Goal: Information Seeking & Learning: Learn about a topic

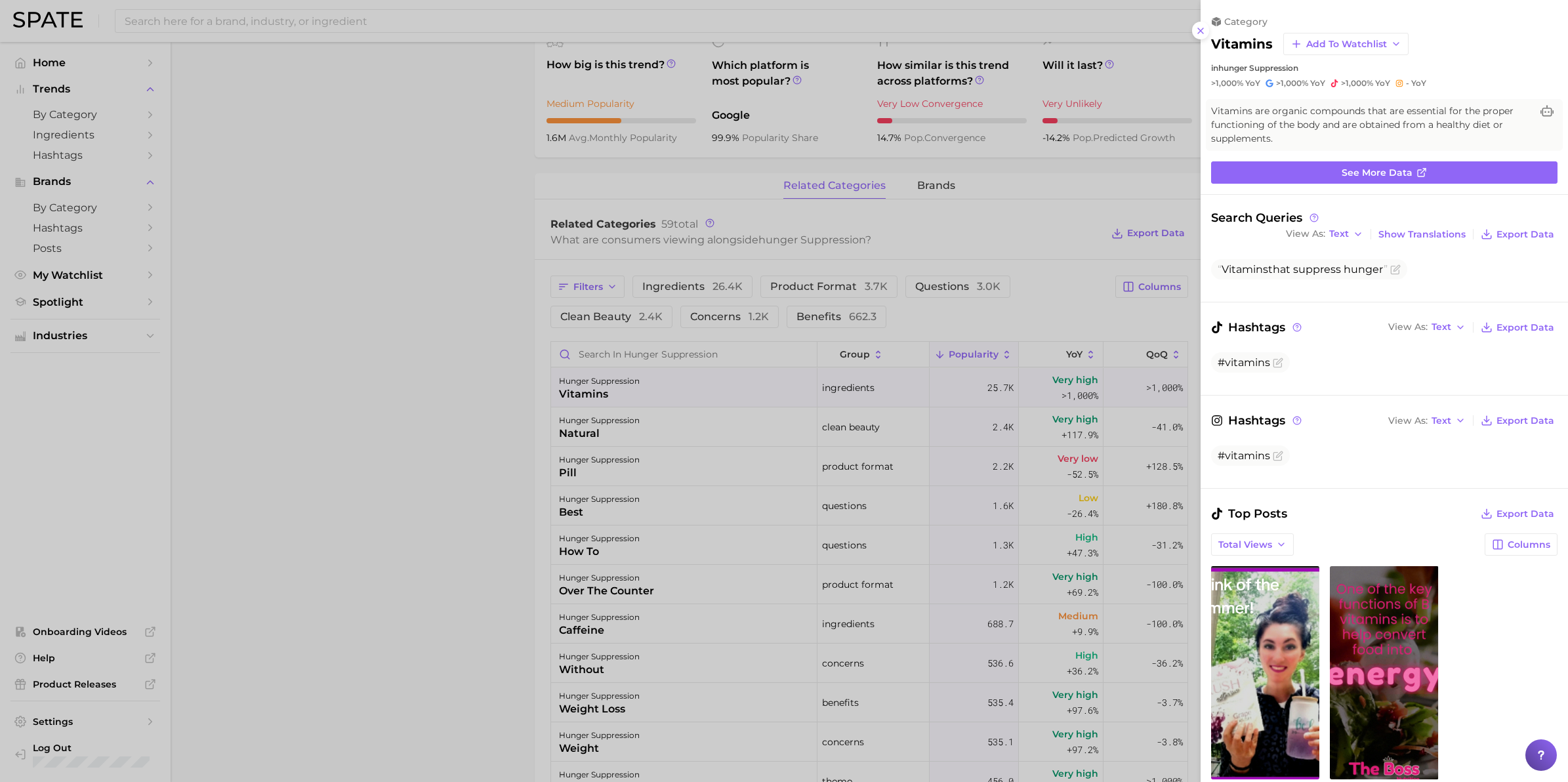
scroll to position [420, 0]
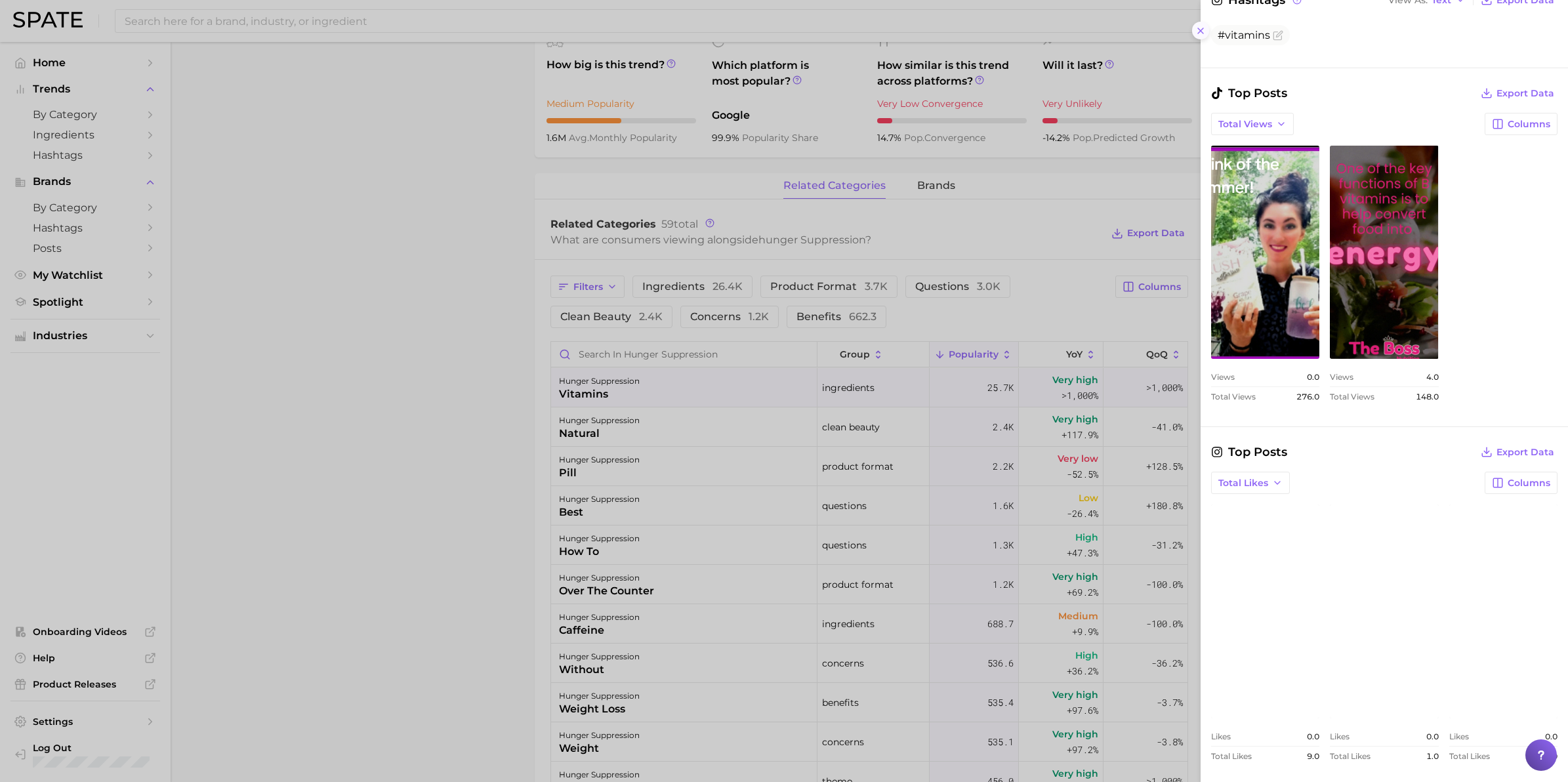
click at [1202, 31] on icon at bounding box center [1200, 31] width 11 height 11
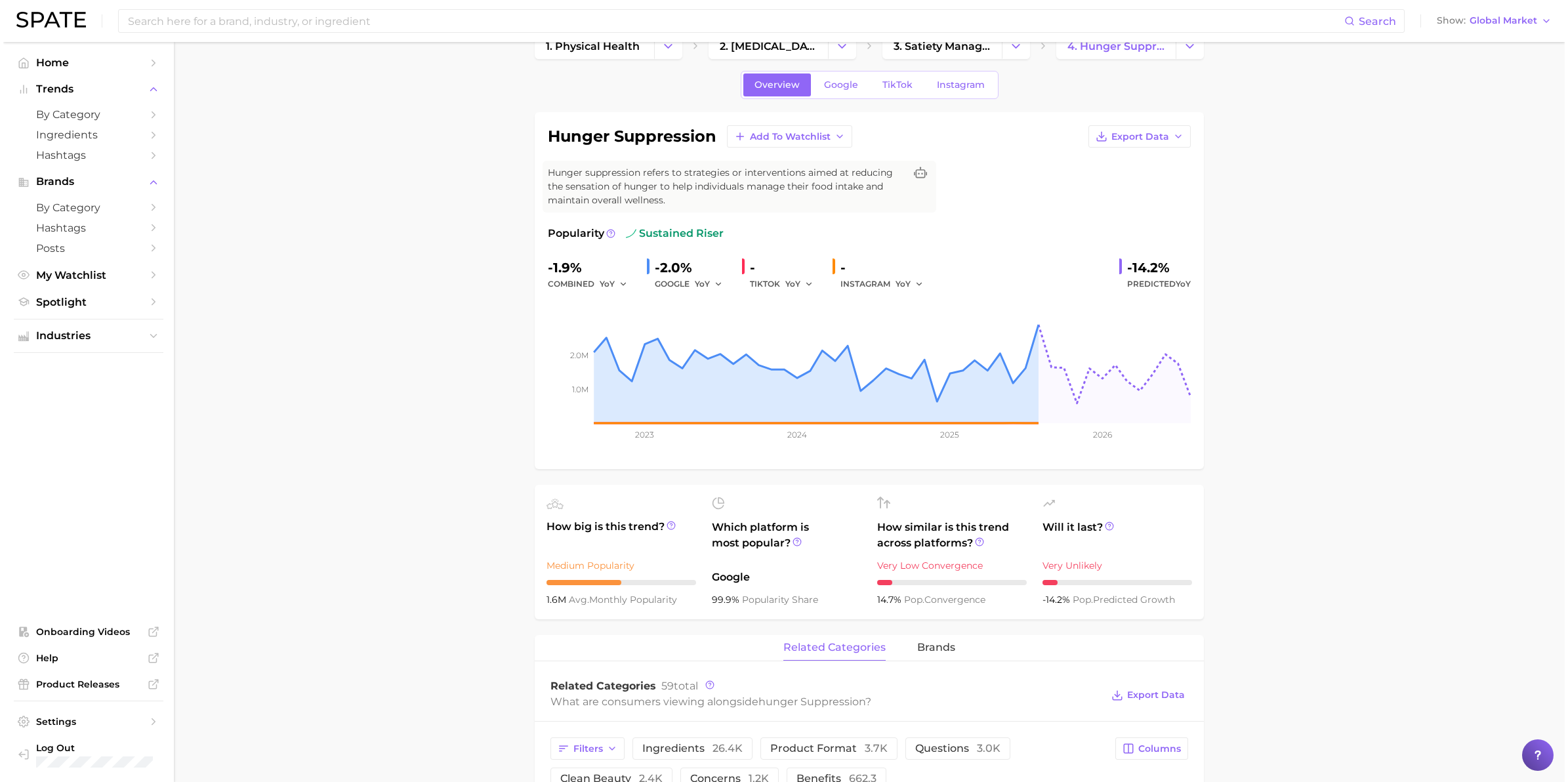
scroll to position [0, 0]
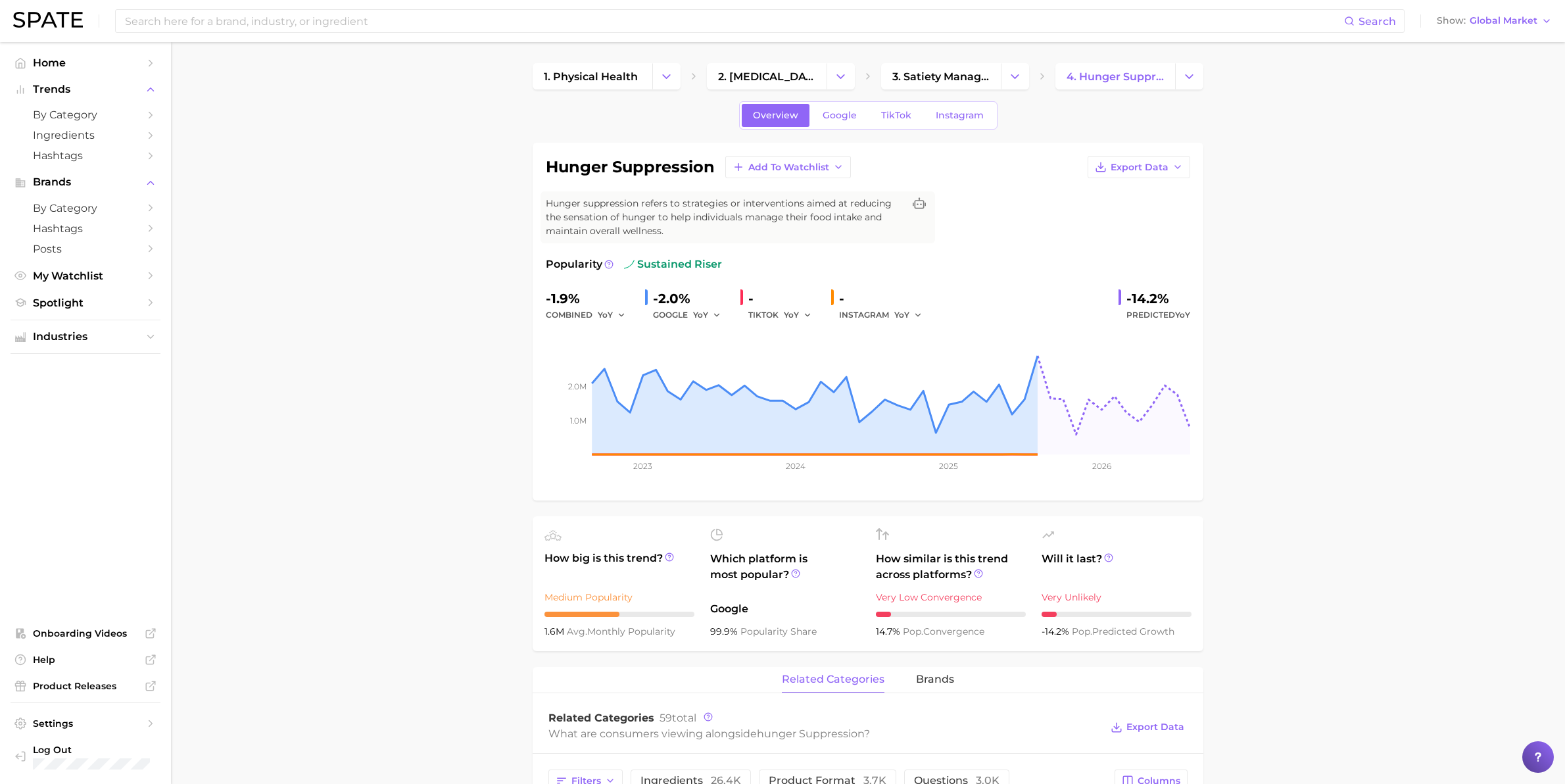
click at [56, 18] on img at bounding box center [48, 19] width 70 height 16
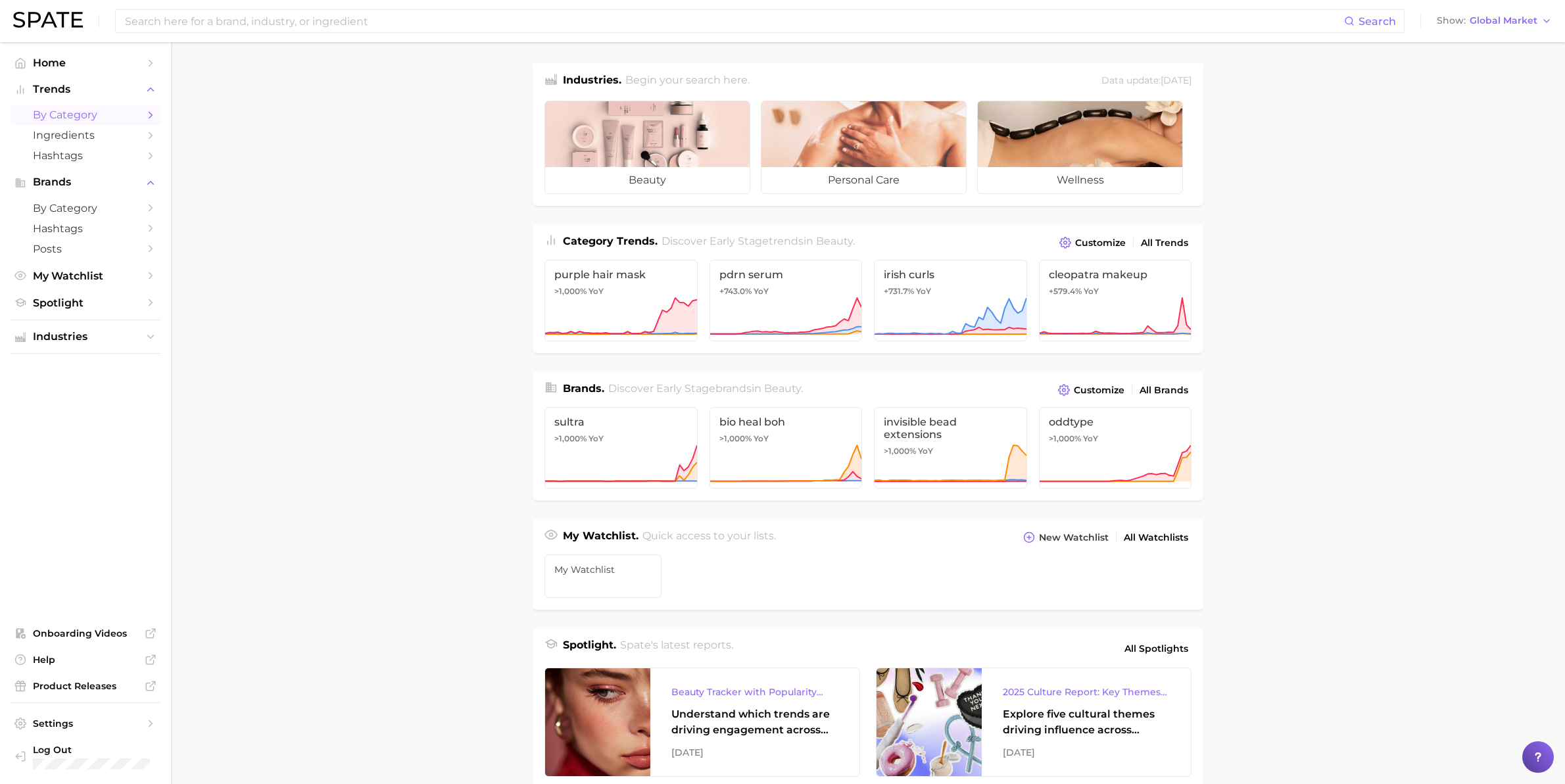
click at [88, 113] on span "by Category" at bounding box center [85, 114] width 105 height 12
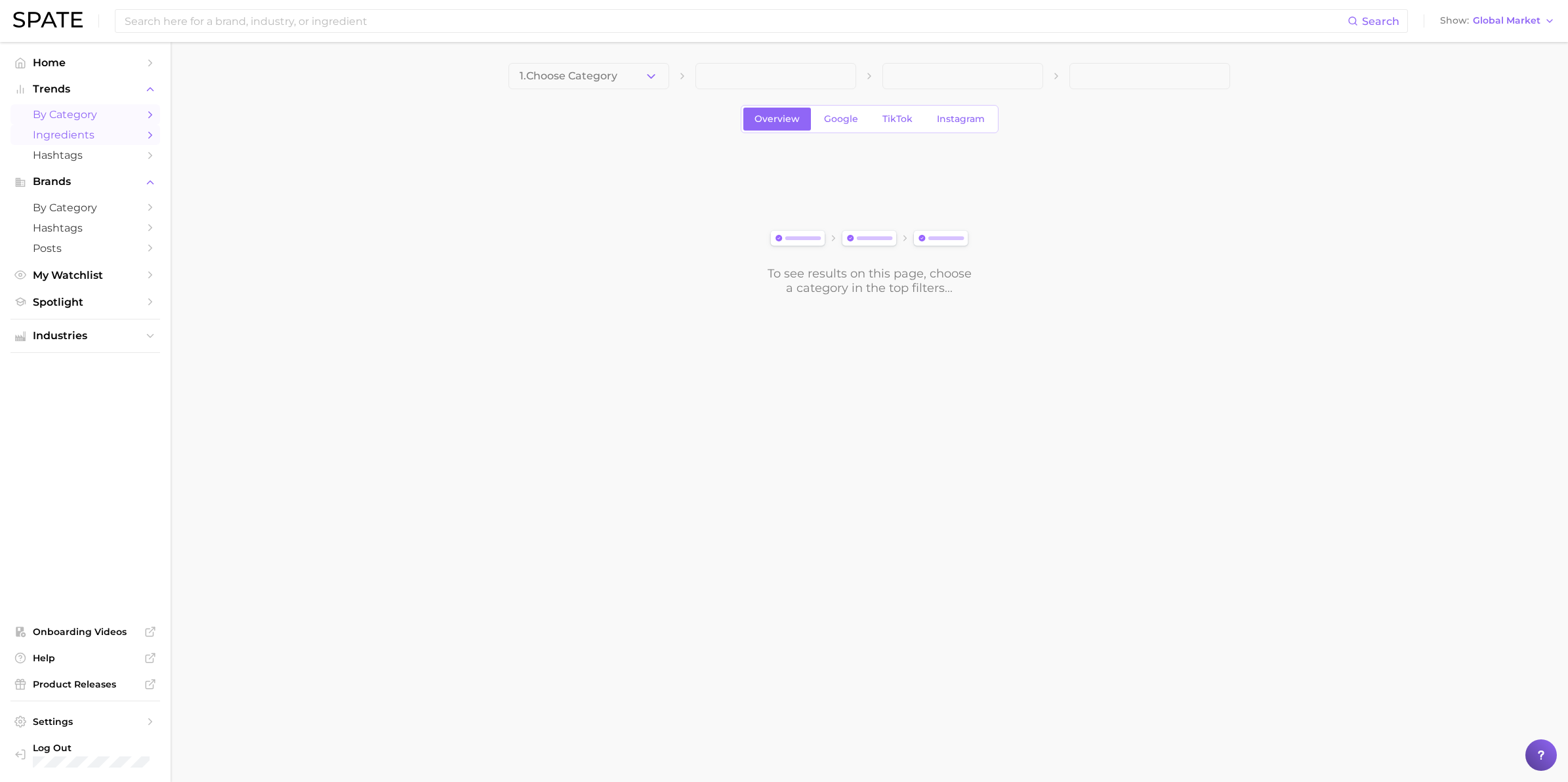
click at [78, 136] on span "Ingredients" at bounding box center [85, 135] width 105 height 12
click at [620, 77] on button "1. Choose Category" at bounding box center [589, 76] width 161 height 26
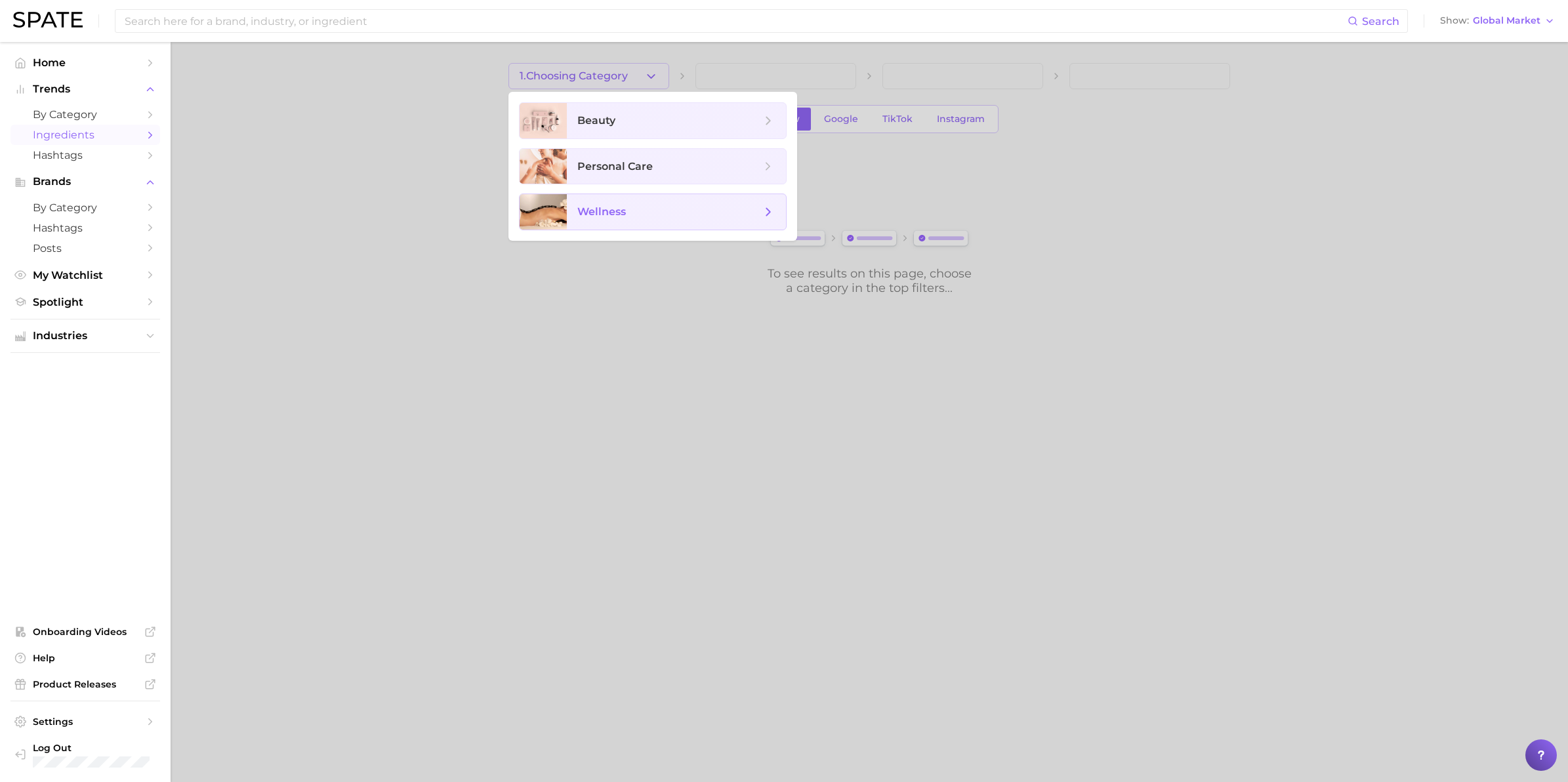
click at [604, 208] on span "wellness" at bounding box center [601, 211] width 49 height 12
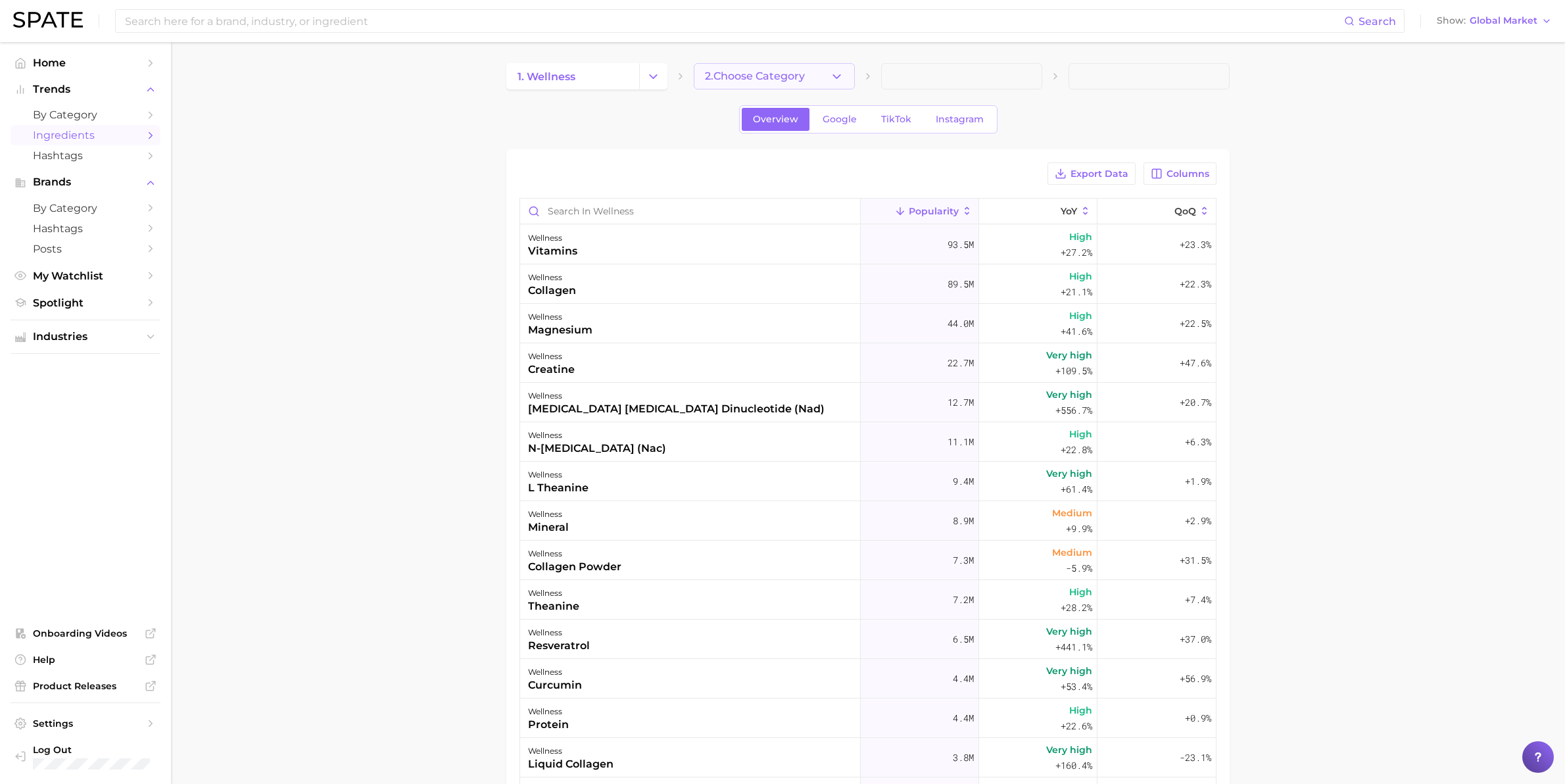
click at [754, 77] on span "2. Choose Category" at bounding box center [754, 76] width 100 height 12
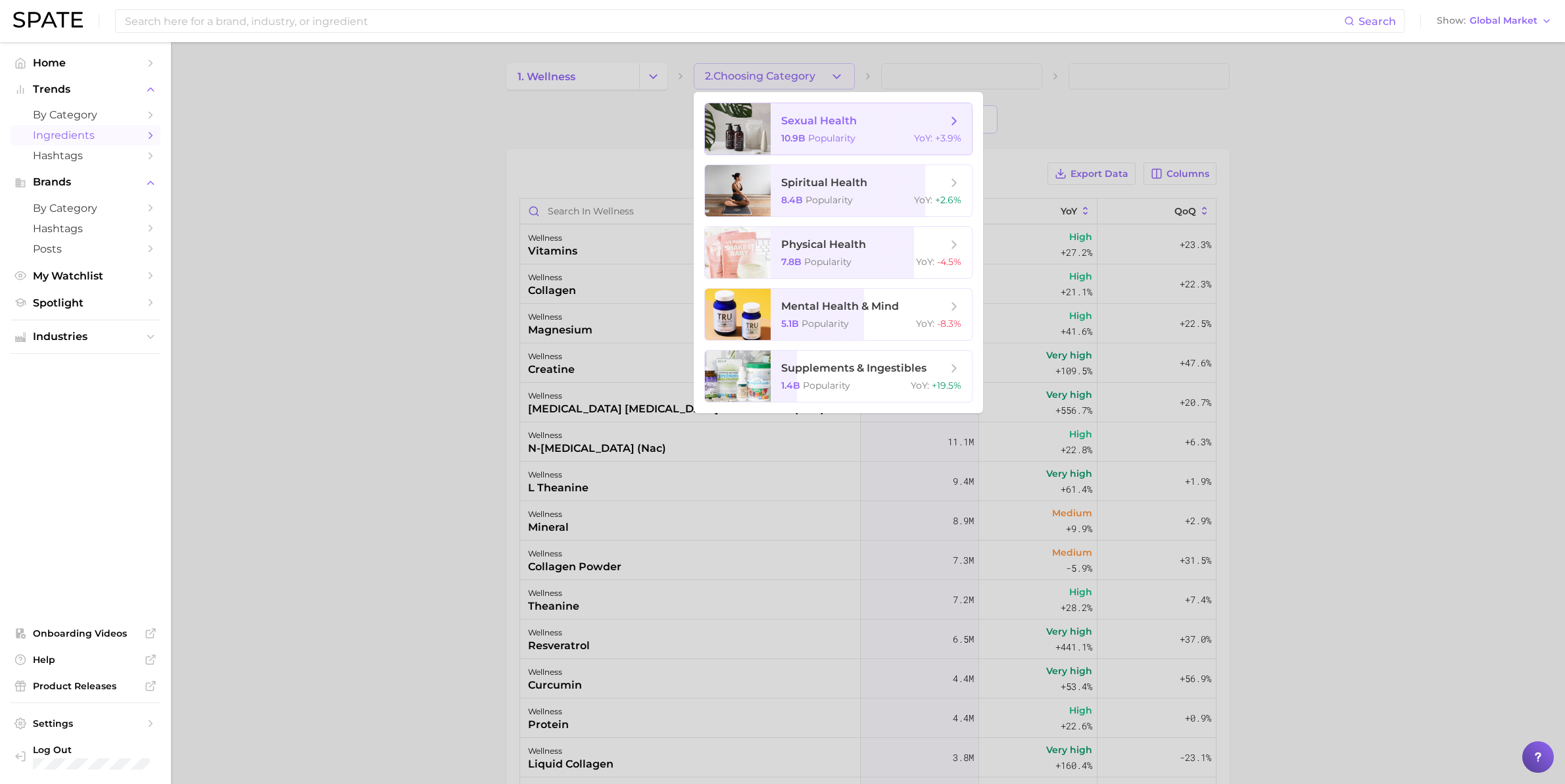
click at [870, 136] on div "10.9b Popularity YoY : +3.9%" at bounding box center [872, 138] width 181 height 12
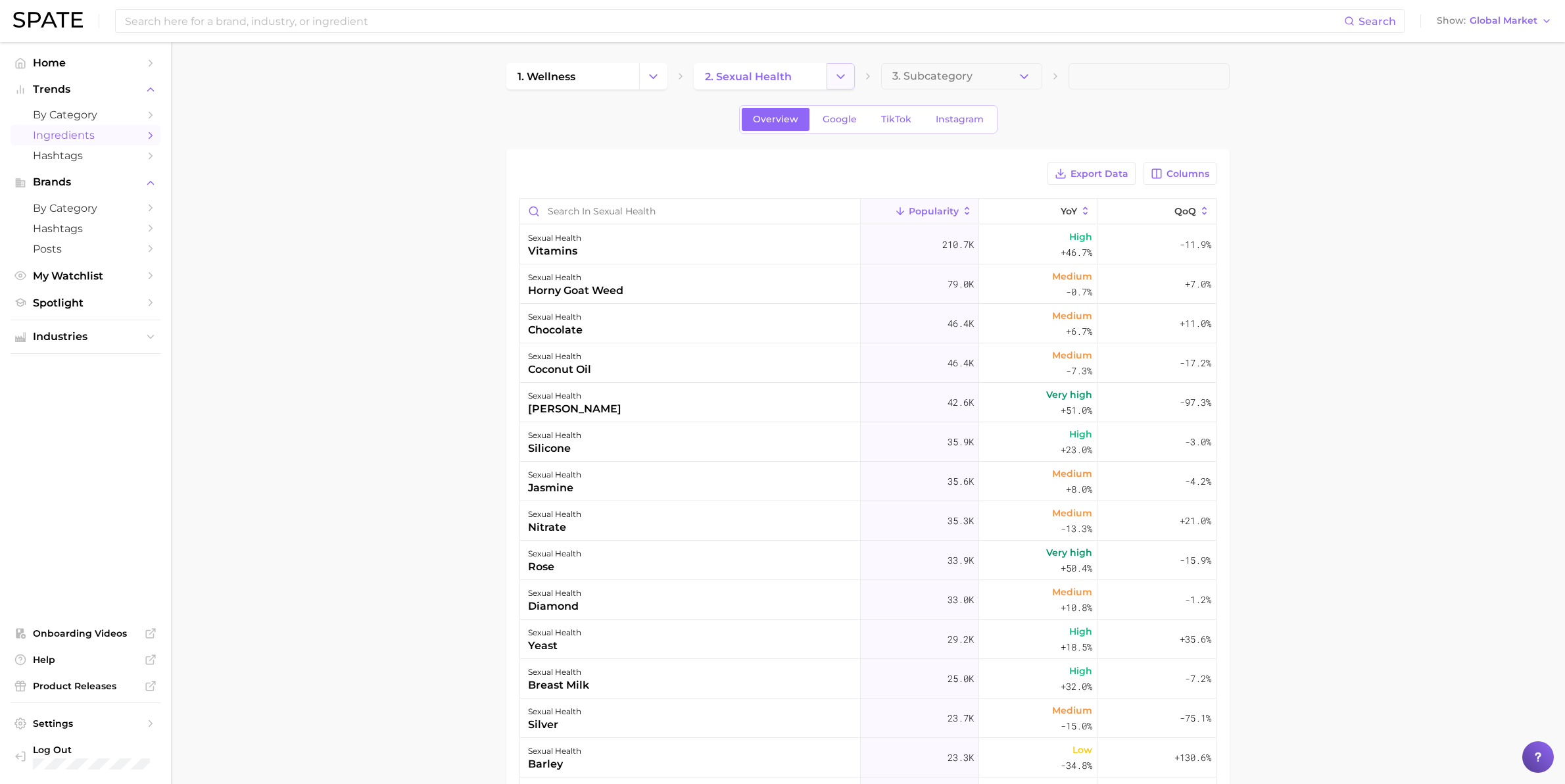
click at [847, 78] on button "Change Category" at bounding box center [840, 76] width 28 height 26
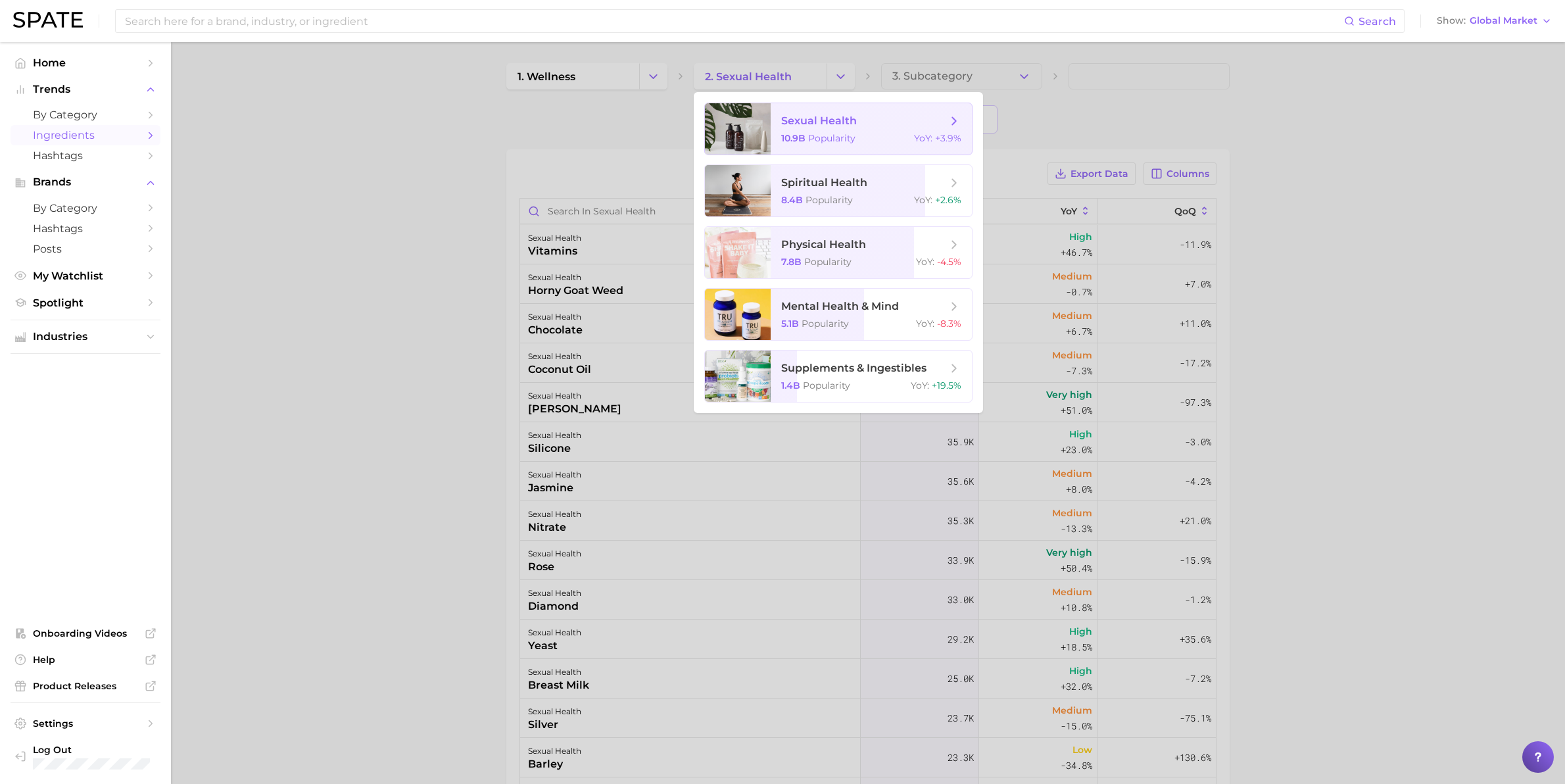
click at [827, 120] on span "sexual health" at bounding box center [819, 120] width 75 height 12
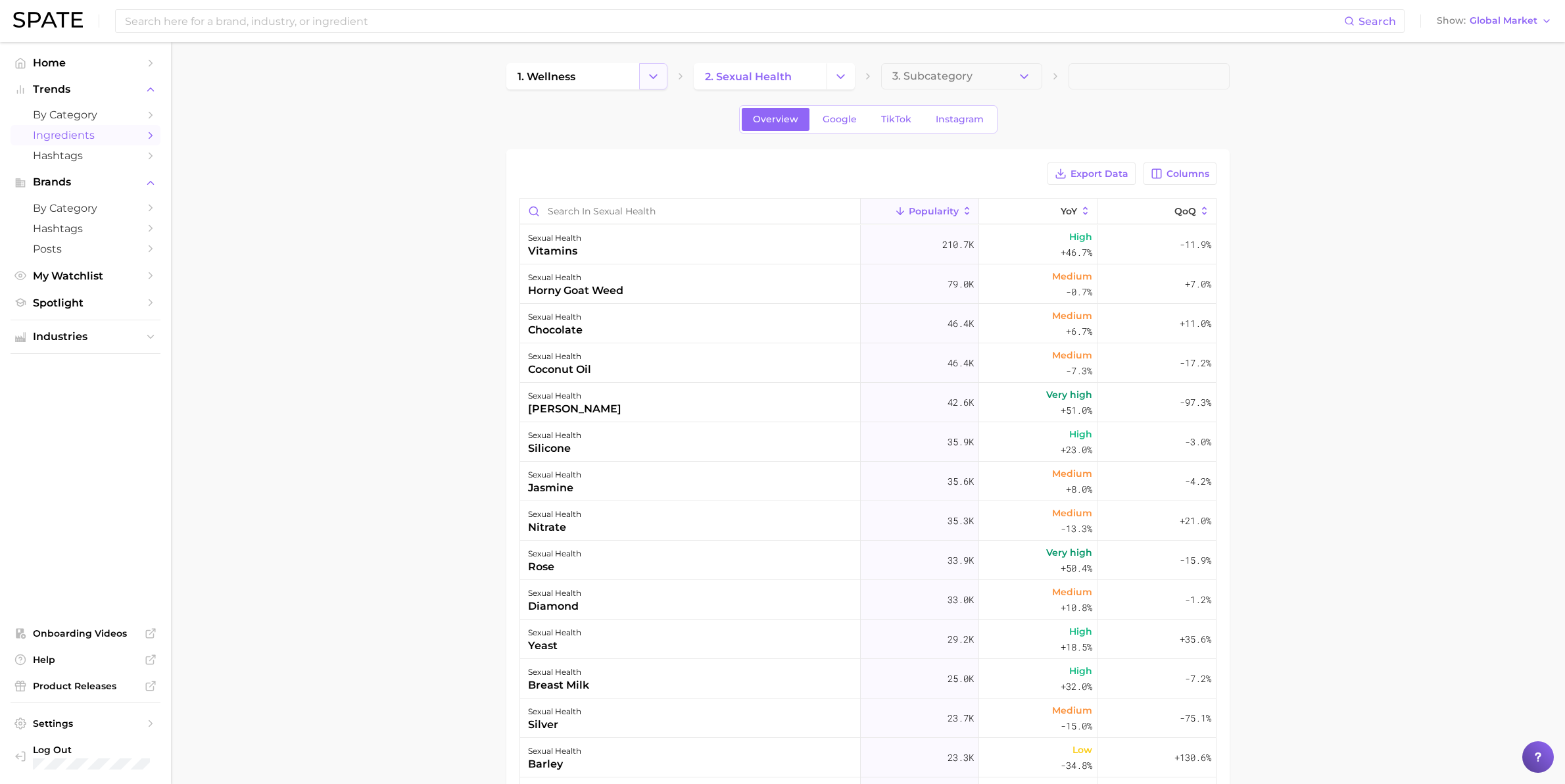
click at [655, 75] on polyline "Change Category" at bounding box center [653, 76] width 7 height 3
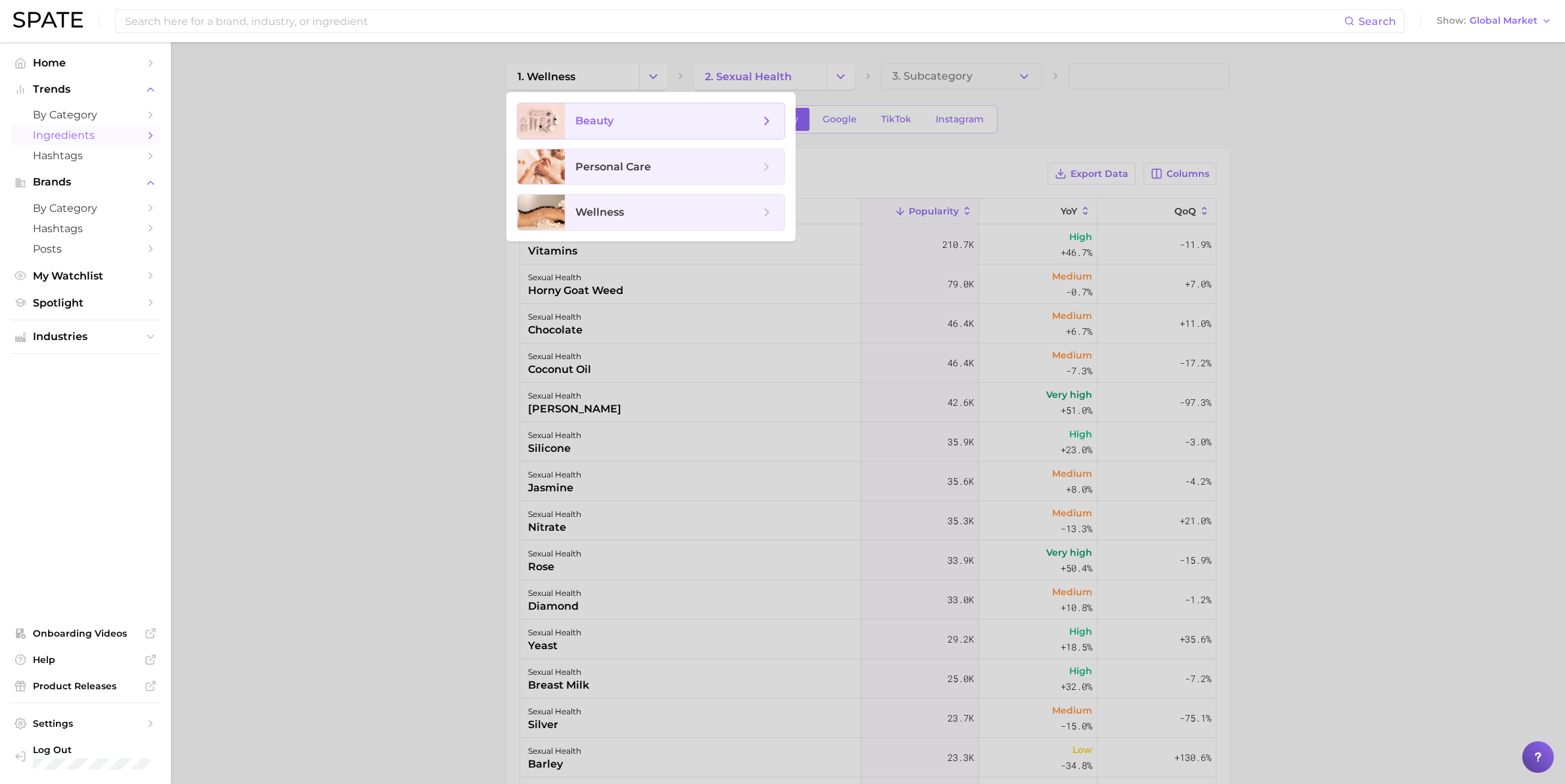
click at [639, 120] on span "beauty" at bounding box center [667, 120] width 184 height 14
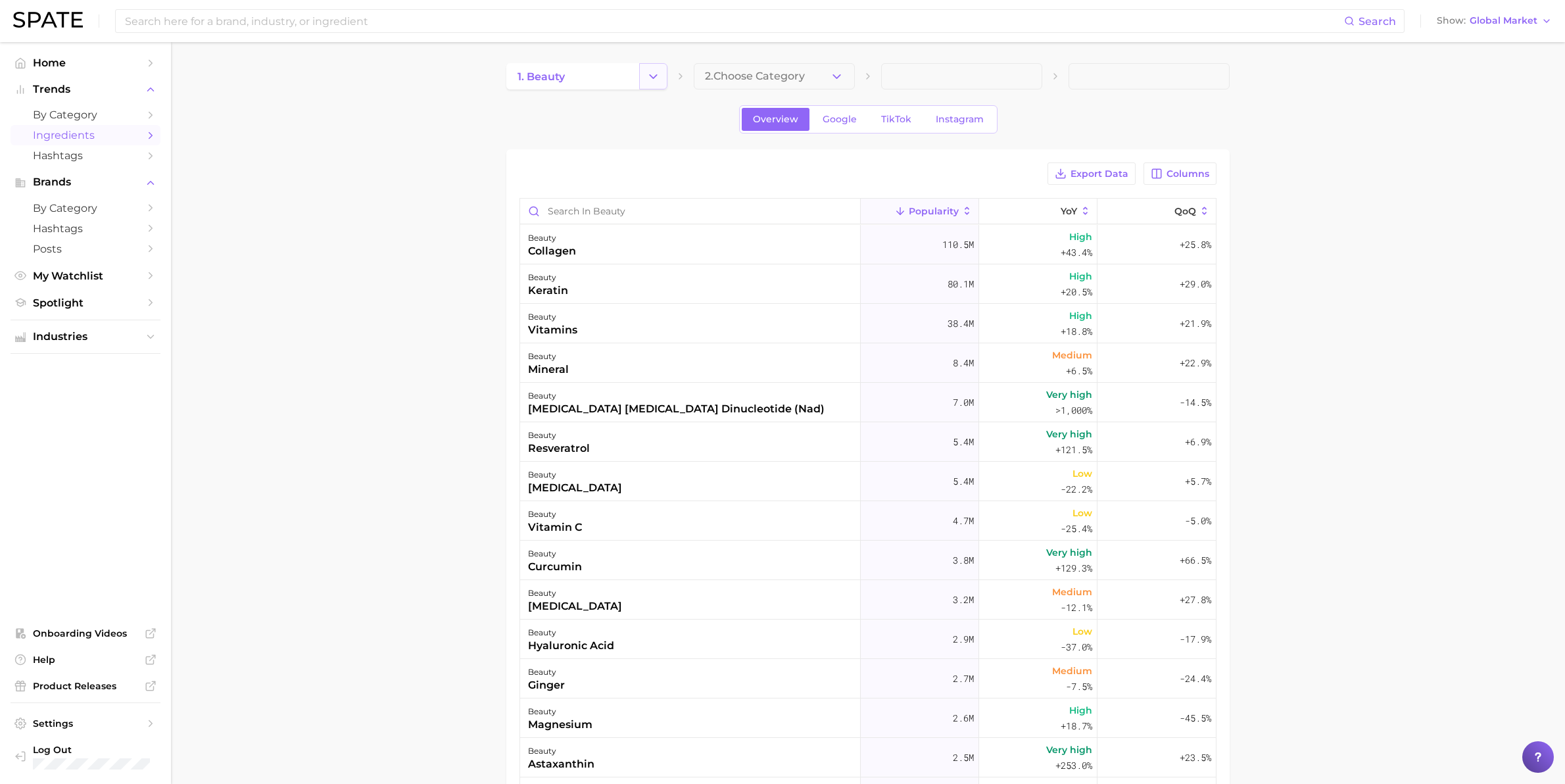
click at [655, 77] on icon "Change Category" at bounding box center [653, 76] width 14 height 14
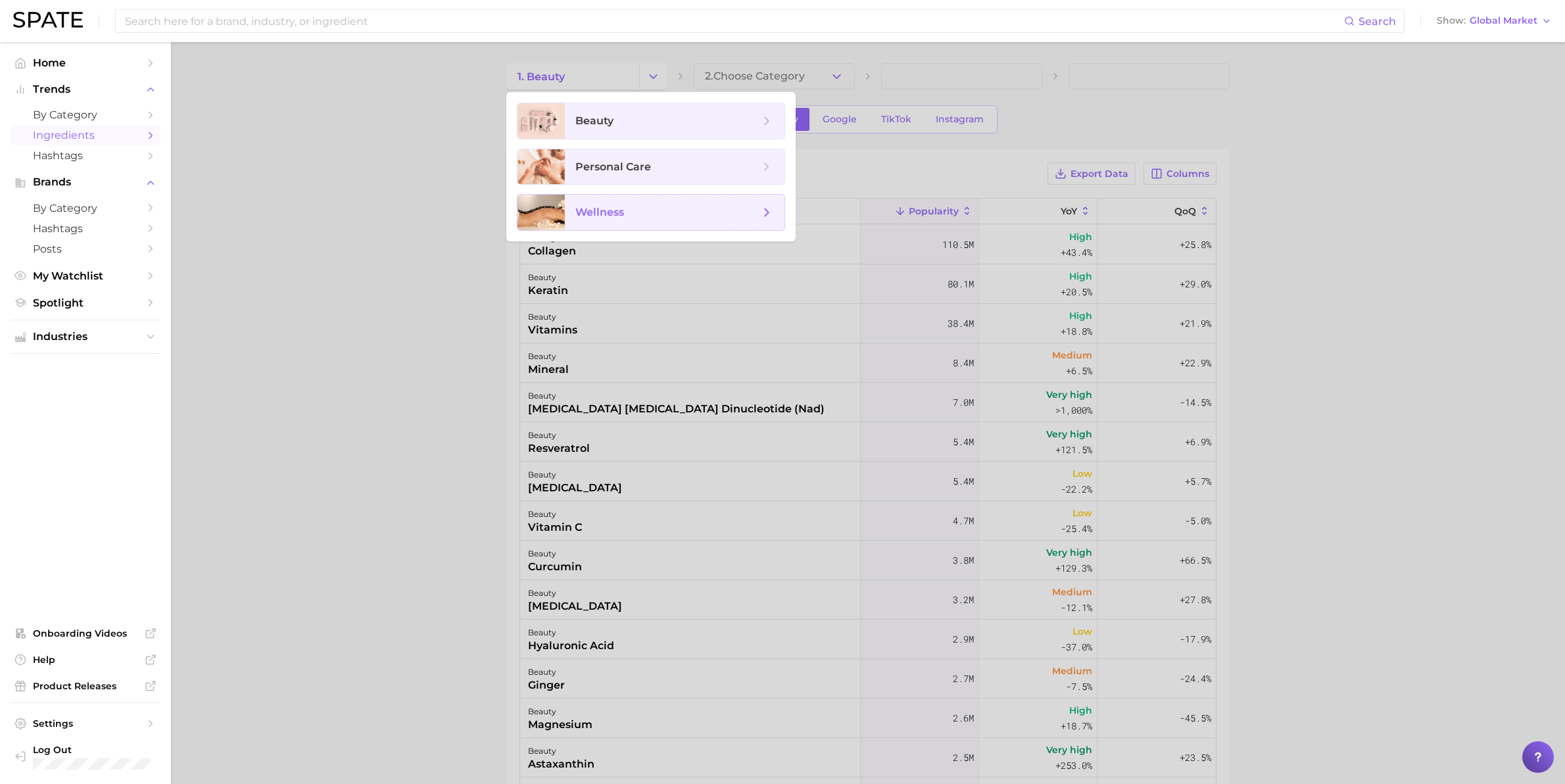
click at [612, 210] on span "wellness" at bounding box center [600, 212] width 49 height 12
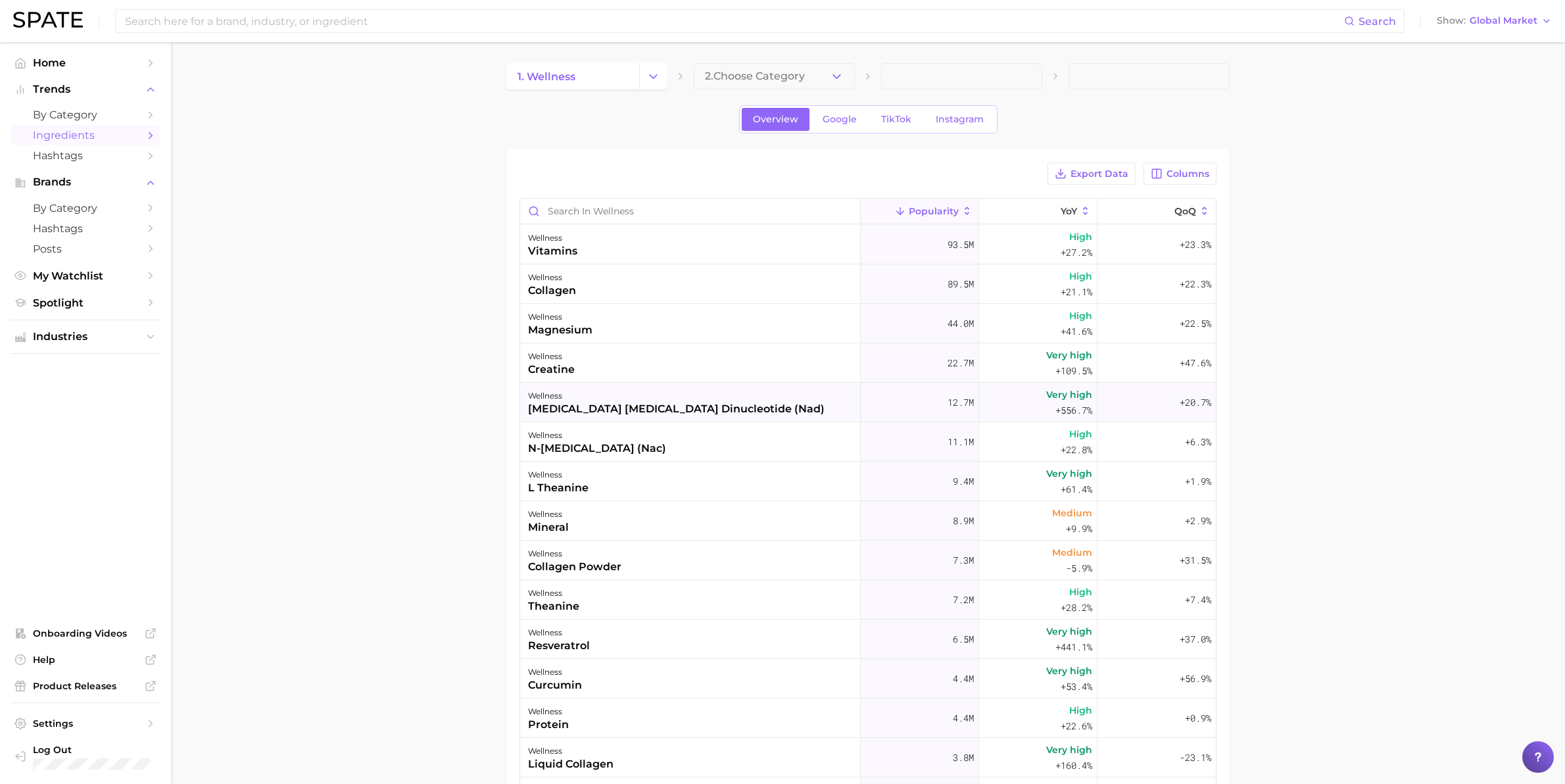
click at [675, 407] on div "[MEDICAL_DATA] [MEDICAL_DATA] dinucleotide (nad)" at bounding box center [677, 408] width 296 height 16
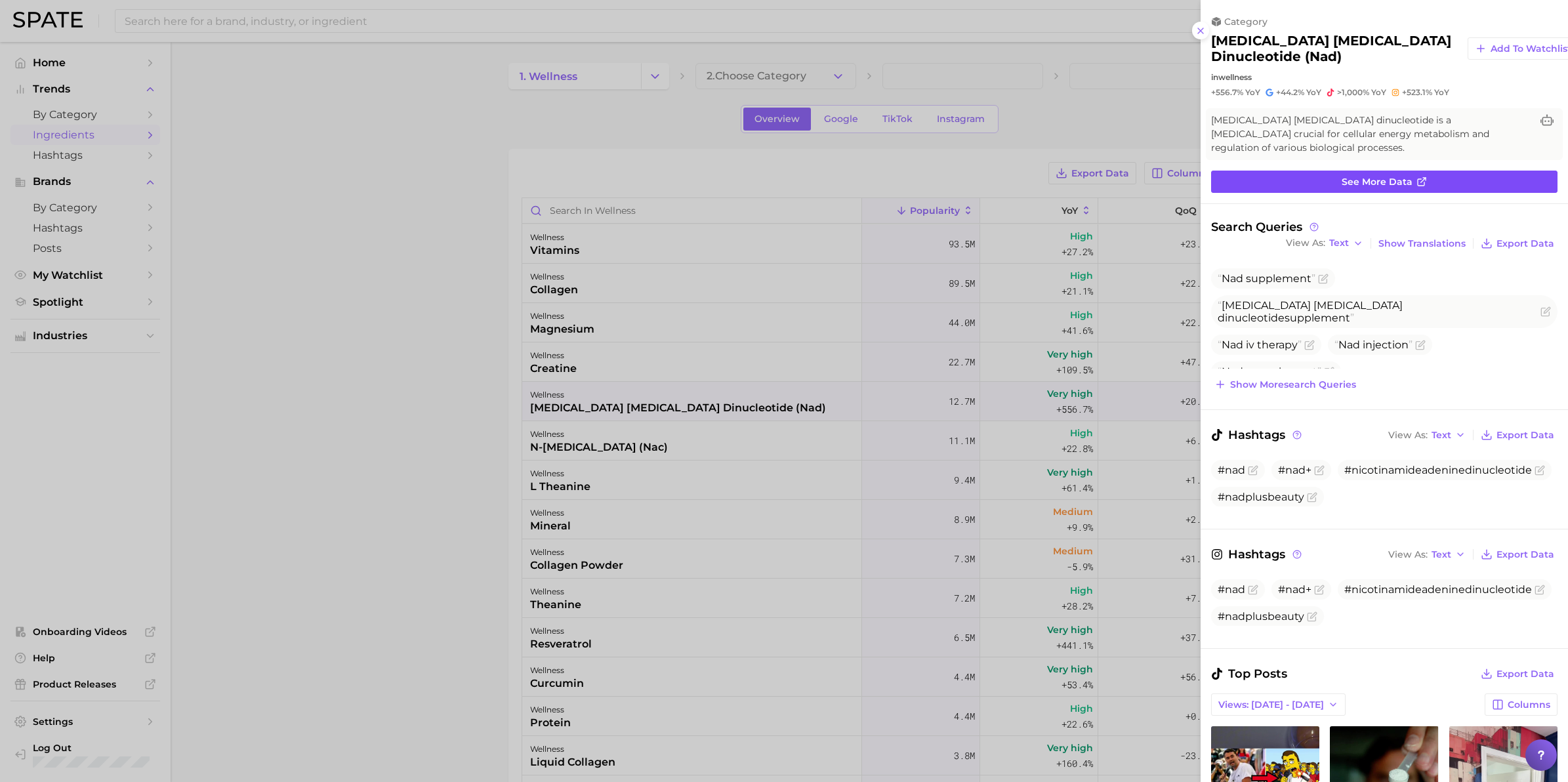
click at [1375, 177] on span "See more data" at bounding box center [1377, 182] width 71 height 12
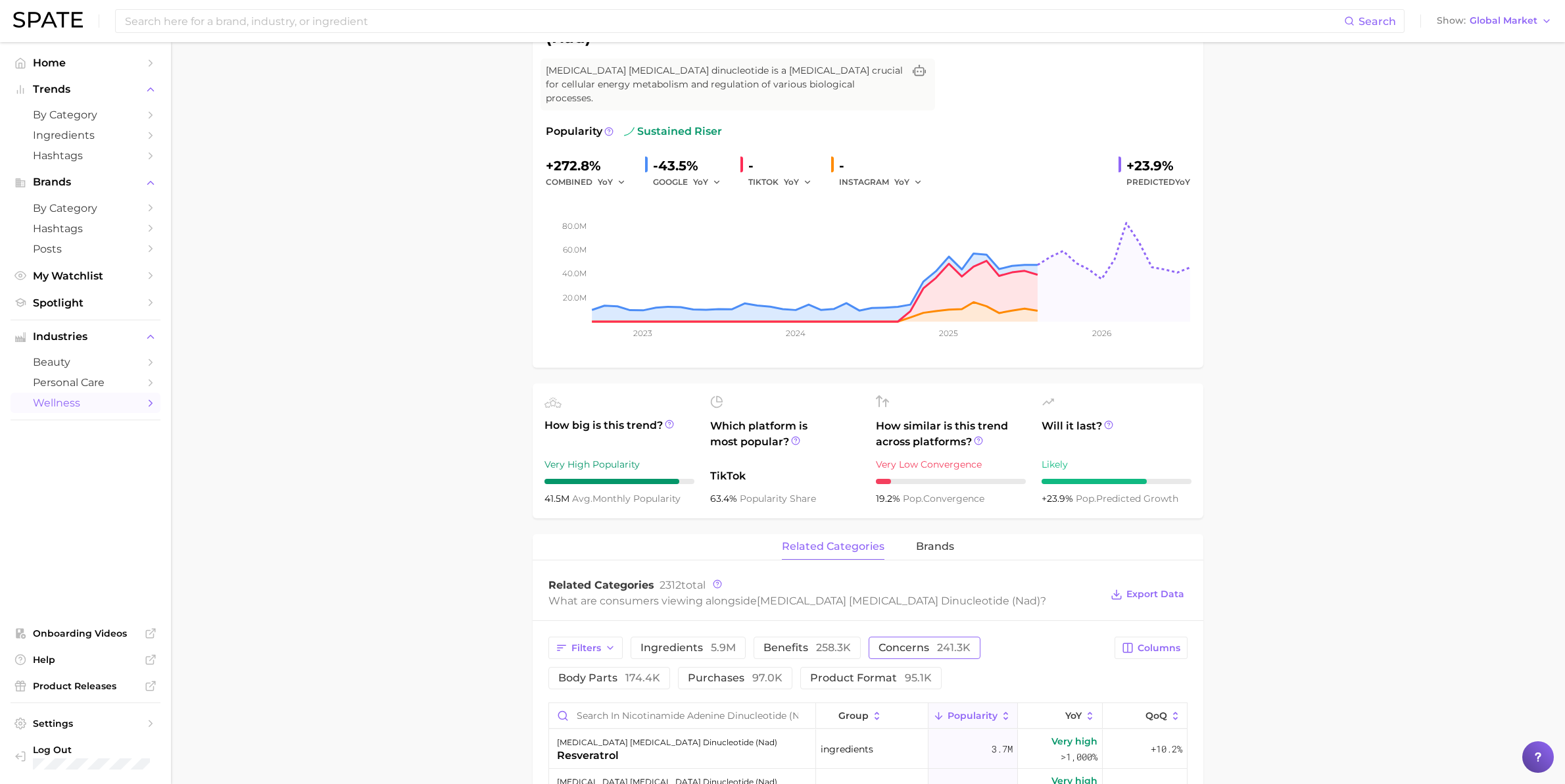
scroll to position [165, 0]
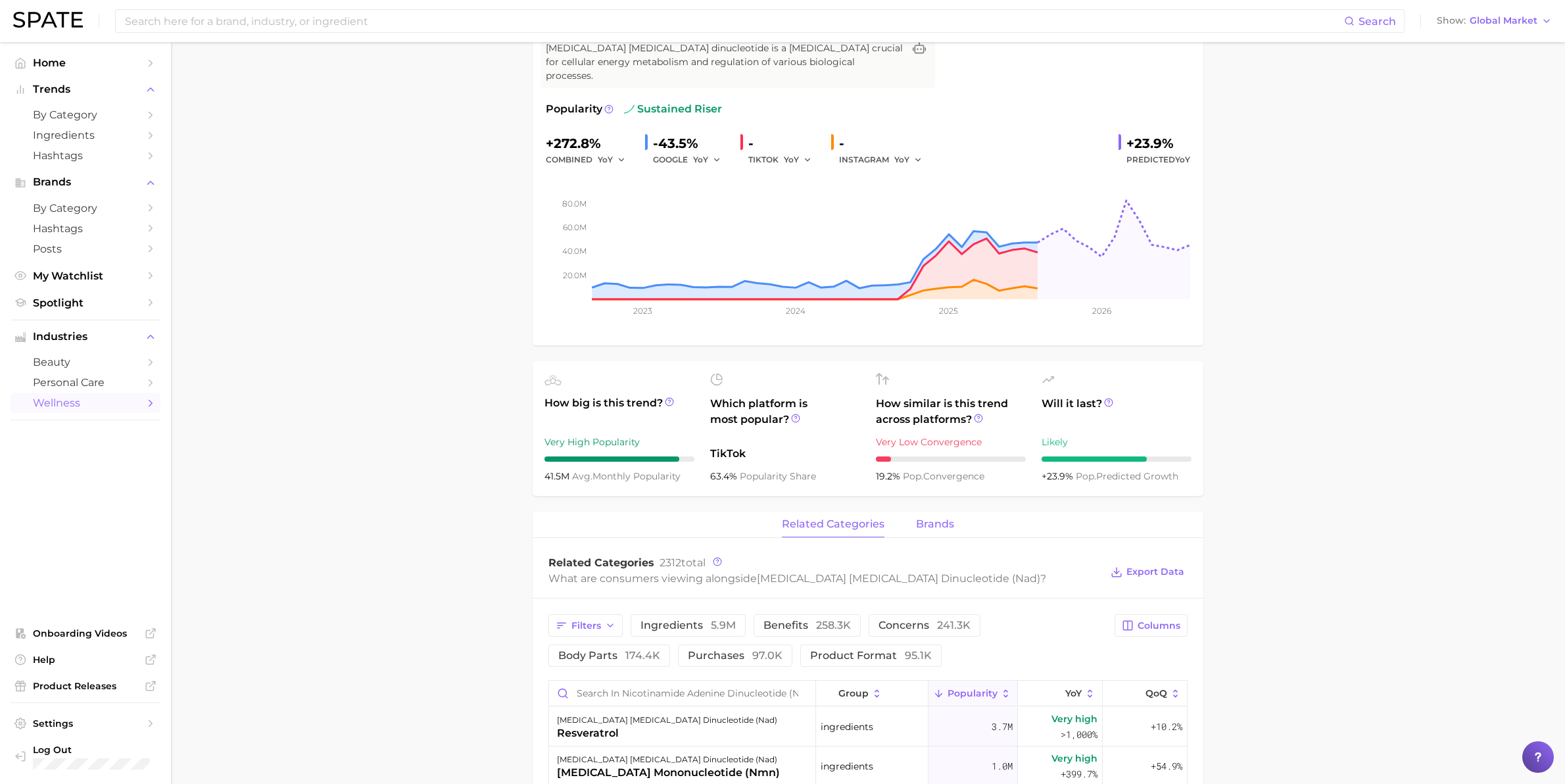
click at [938, 518] on span "brands" at bounding box center [935, 524] width 38 height 12
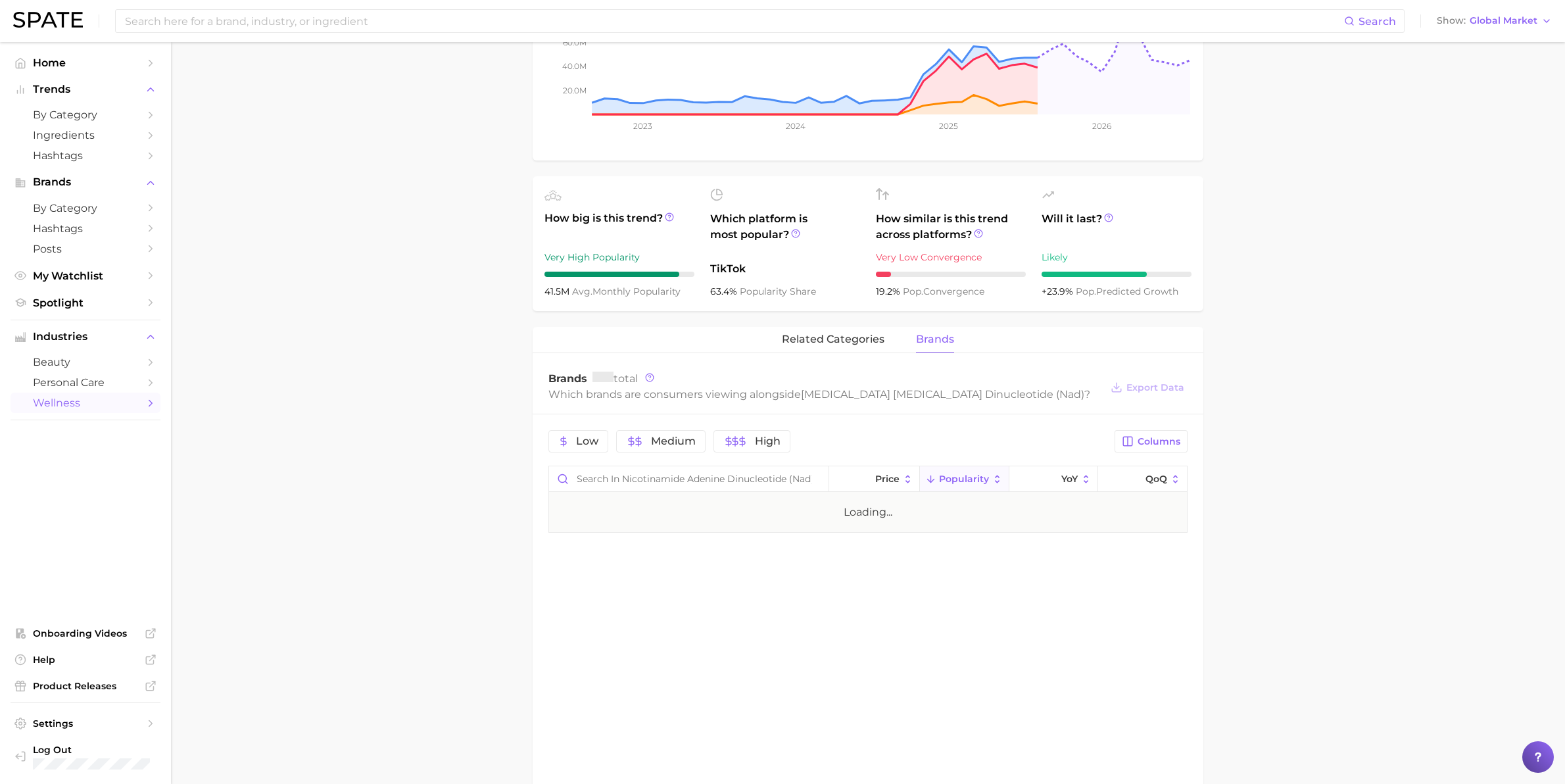
scroll to position [411, 0]
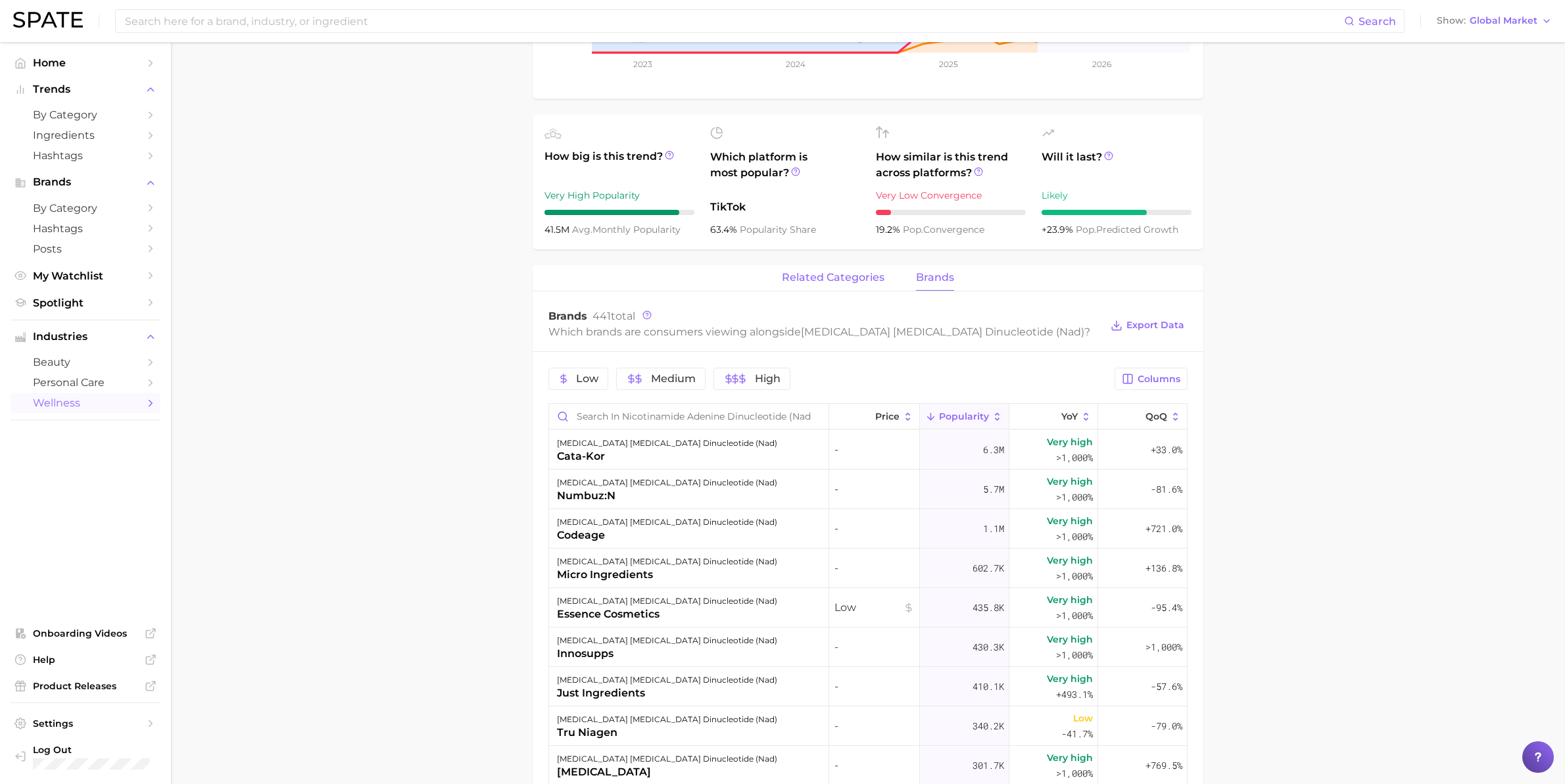
click at [857, 272] on span "related categories" at bounding box center [833, 277] width 103 height 12
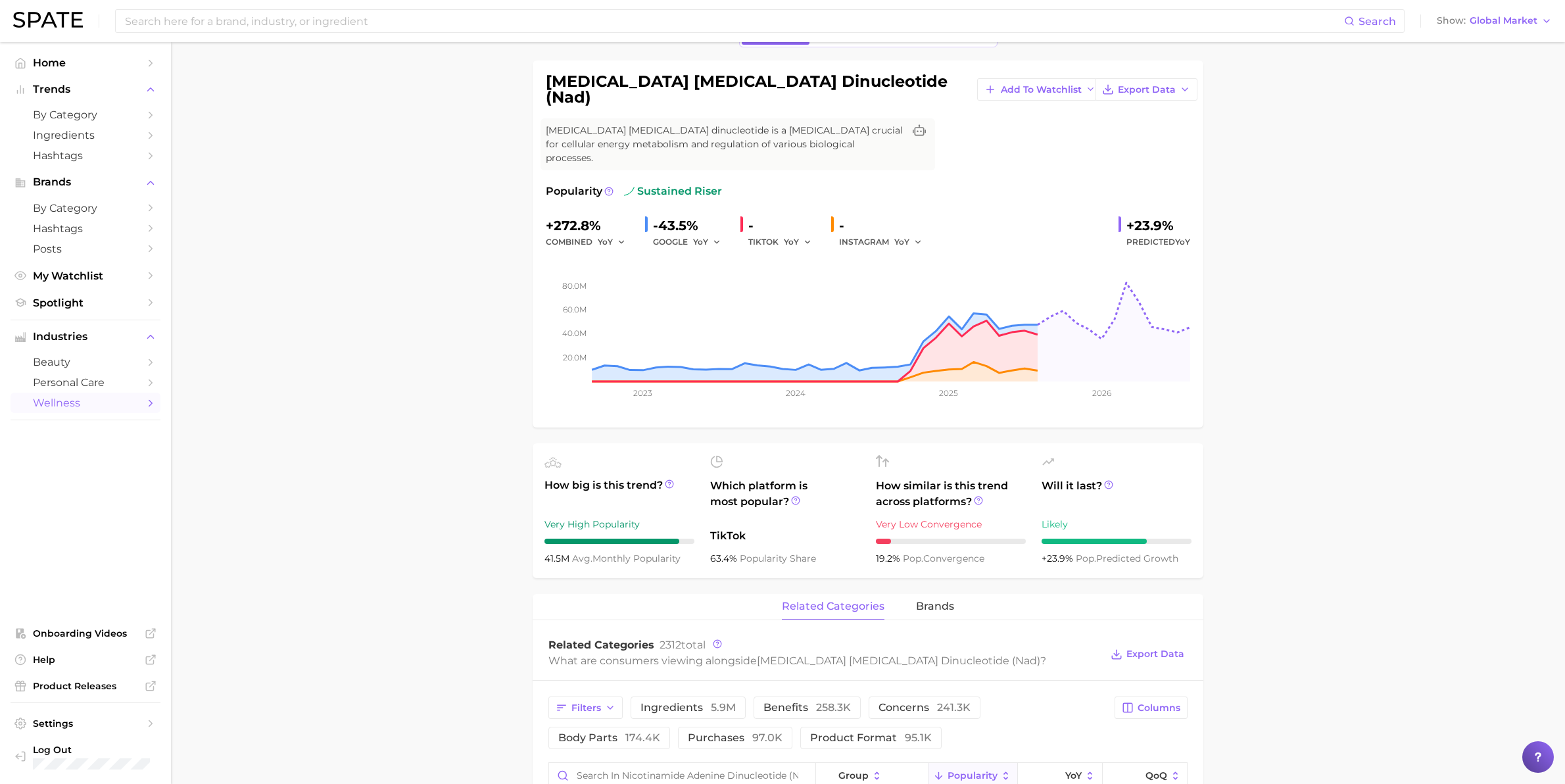
scroll to position [0, 0]
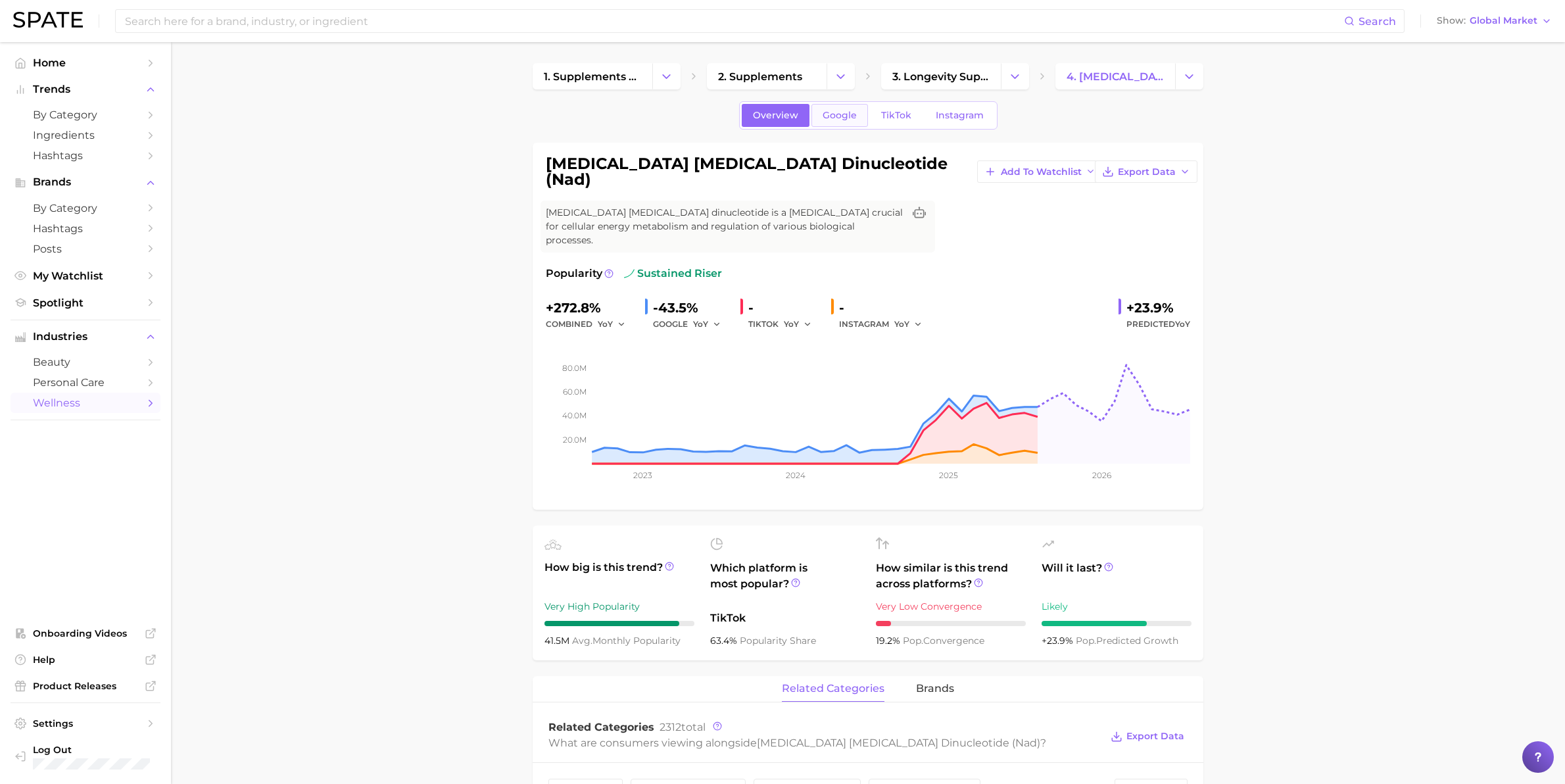
click at [840, 117] on span "Google" at bounding box center [840, 116] width 34 height 12
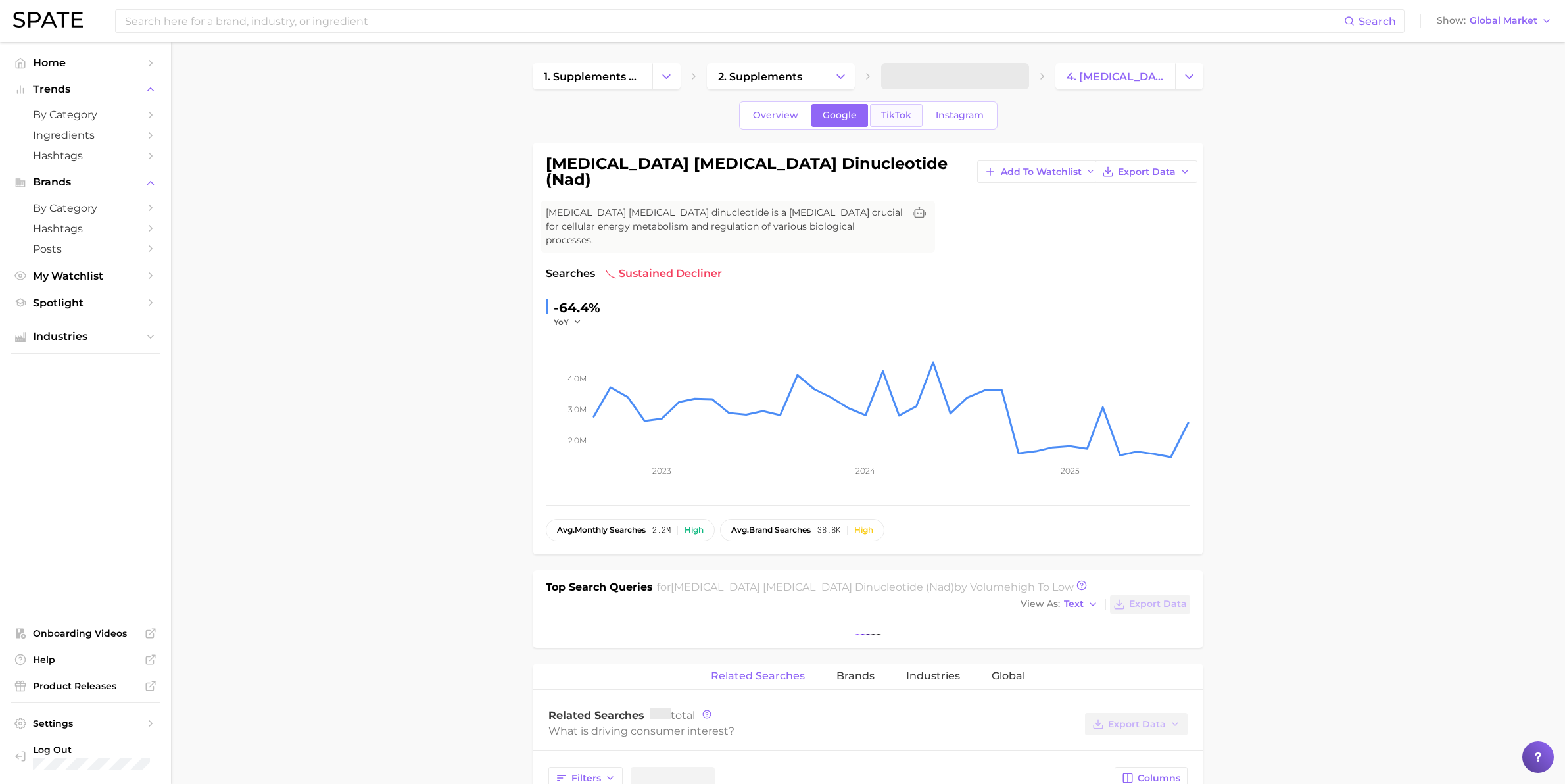
click at [895, 116] on span "TikTok" at bounding box center [896, 116] width 31 height 12
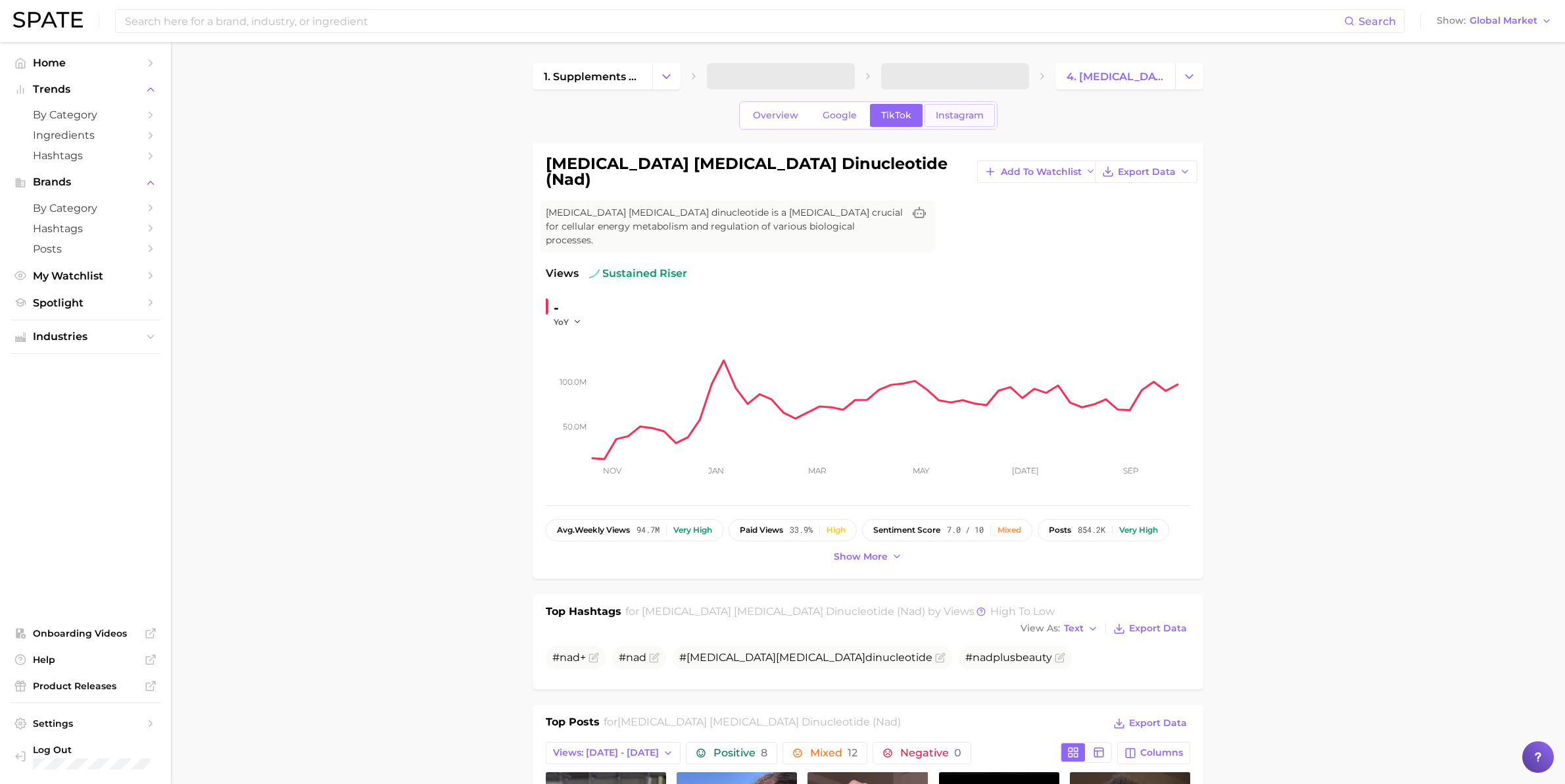
click at [964, 115] on span "Instagram" at bounding box center [960, 116] width 48 height 12
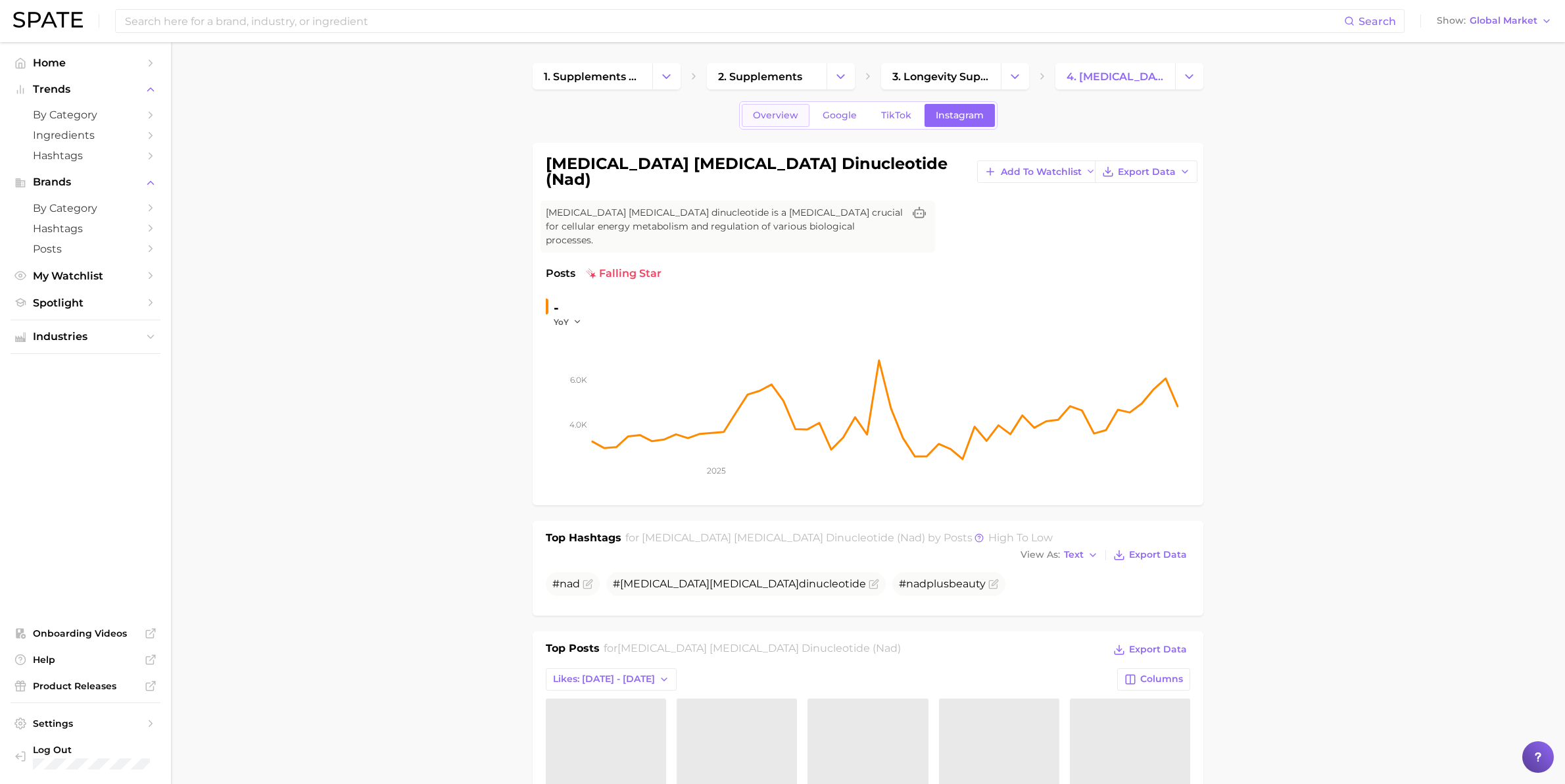
click at [778, 119] on span "Overview" at bounding box center [775, 116] width 46 height 12
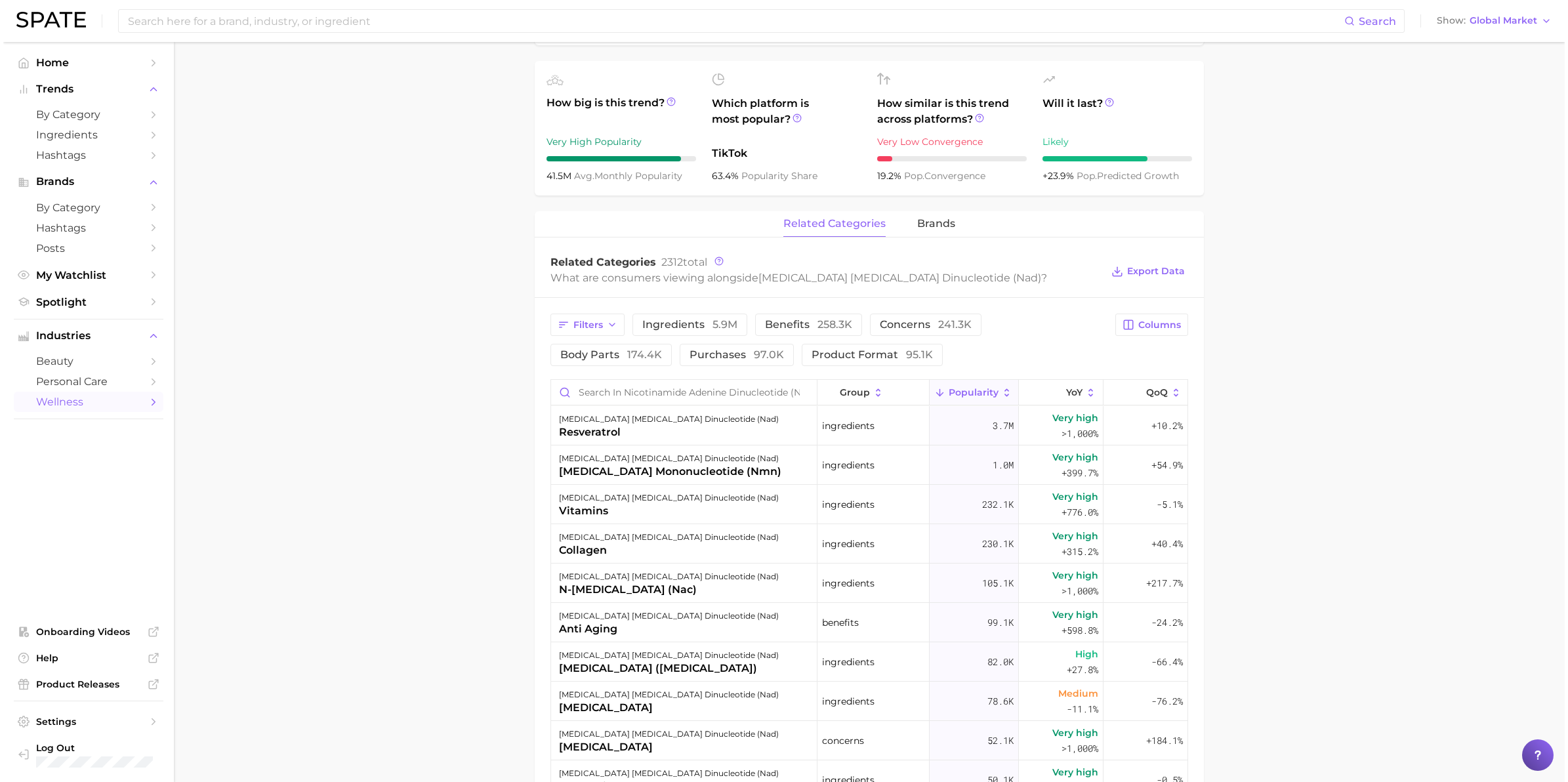
scroll to position [492, 0]
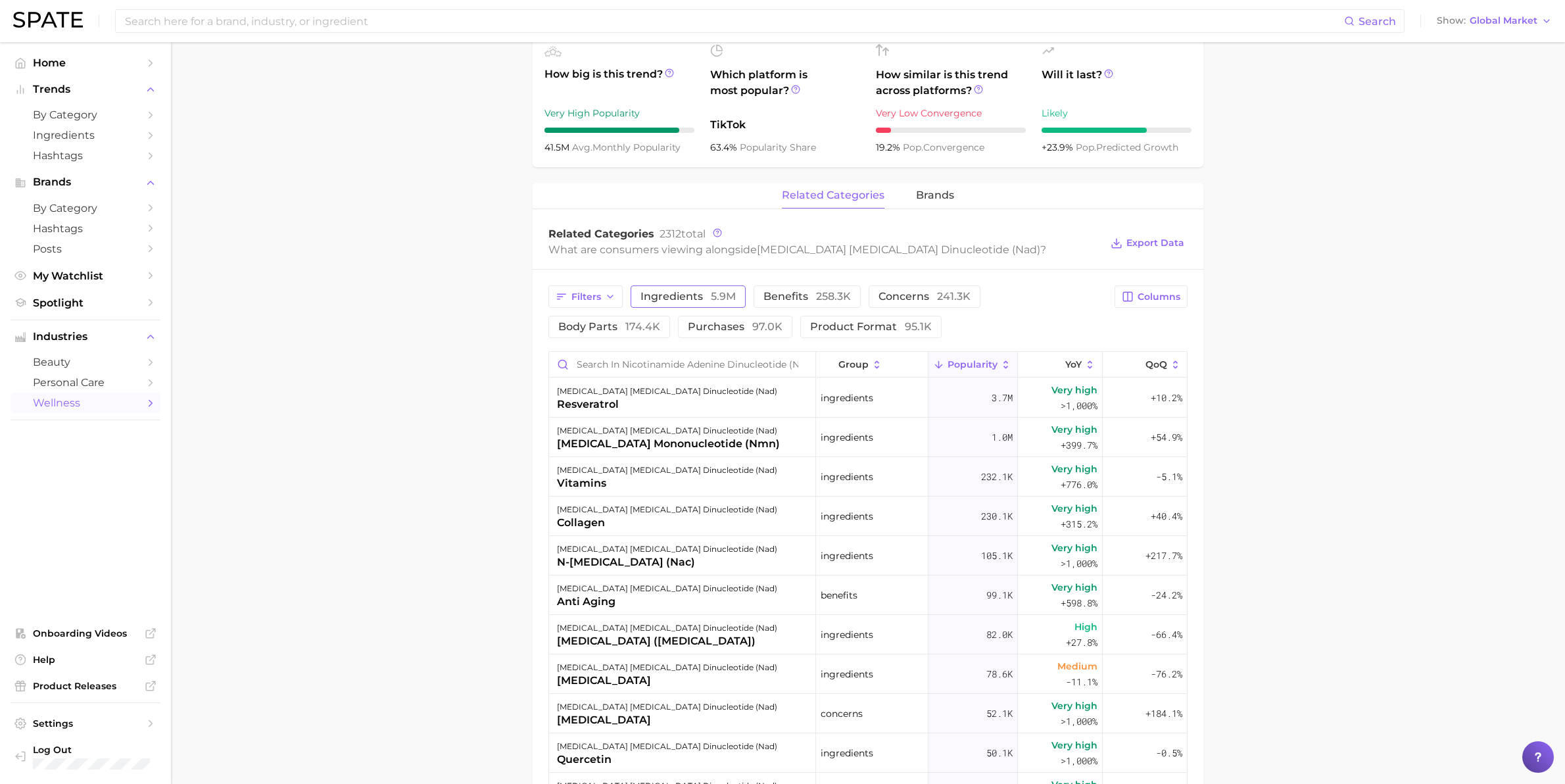
click at [687, 291] on span "ingredients 5.9m" at bounding box center [688, 296] width 95 height 11
click at [836, 290] on span "258.3k" at bounding box center [852, 296] width 35 height 12
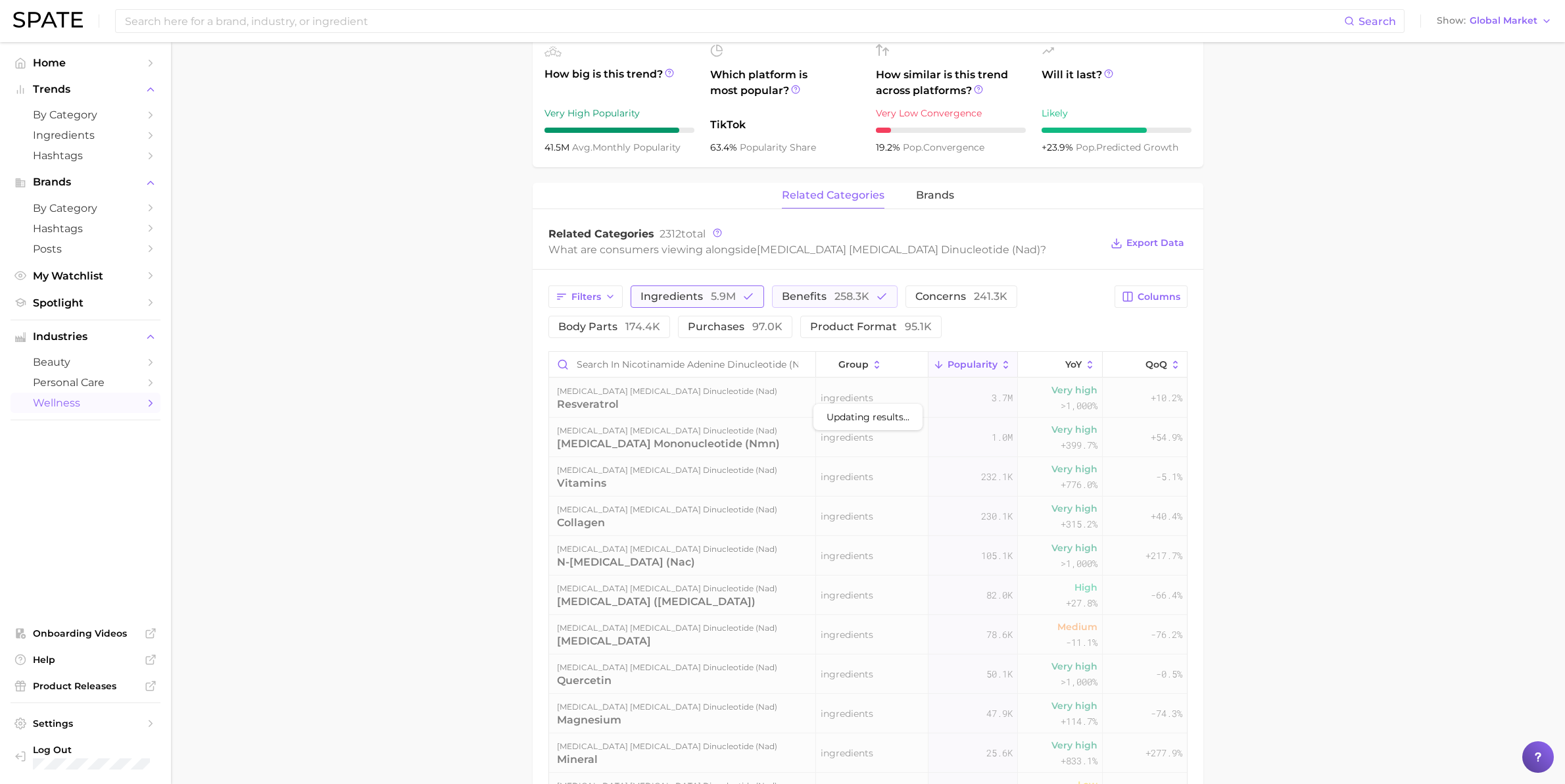
click at [711, 290] on span "5.9m" at bounding box center [724, 296] width 25 height 12
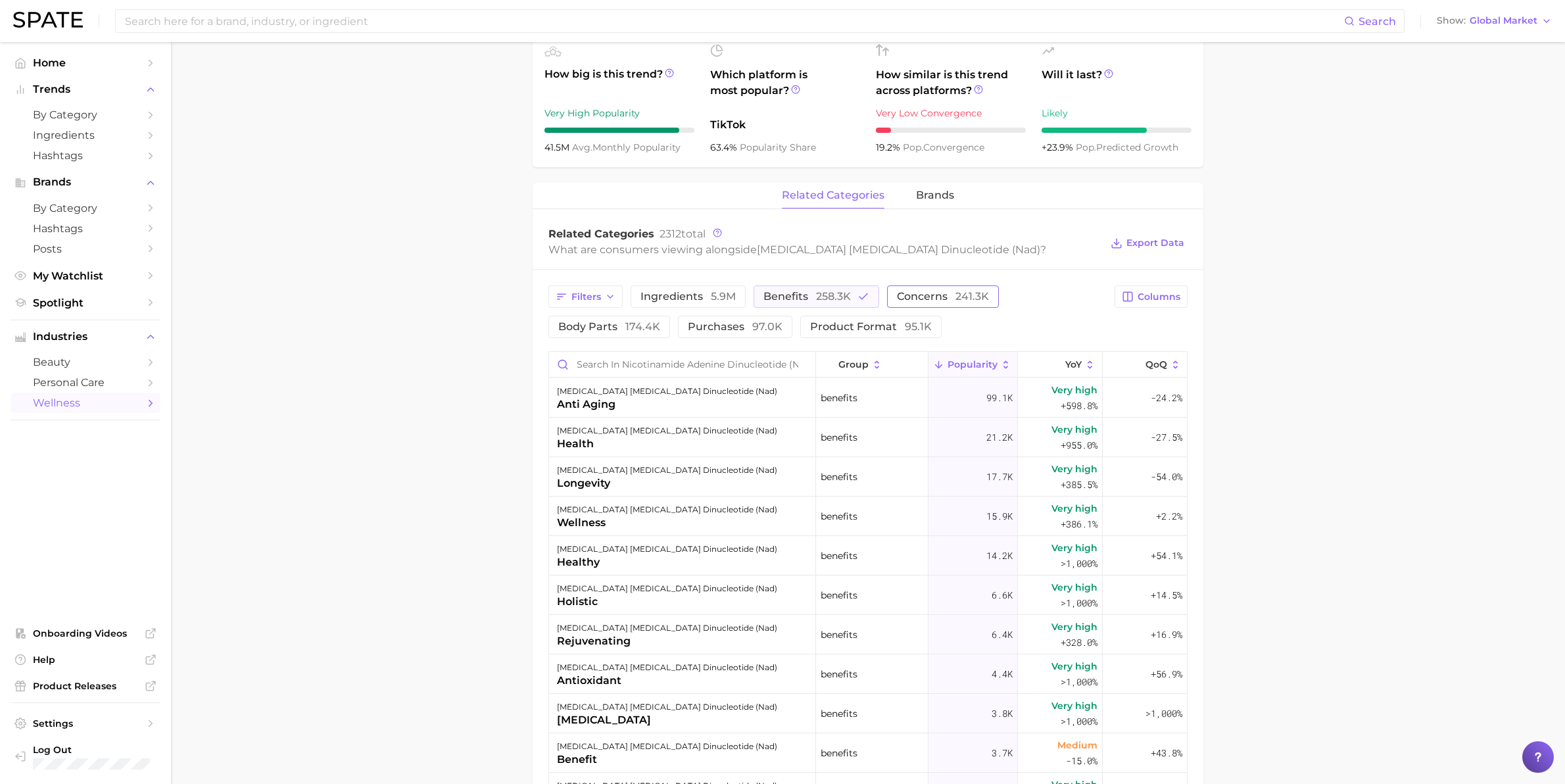
click at [964, 290] on span "241.3k" at bounding box center [972, 296] width 34 height 12
click at [816, 290] on span "258.3k" at bounding box center [834, 296] width 35 height 12
click at [697, 291] on span "ingredients 5.9m" at bounding box center [688, 296] width 95 height 11
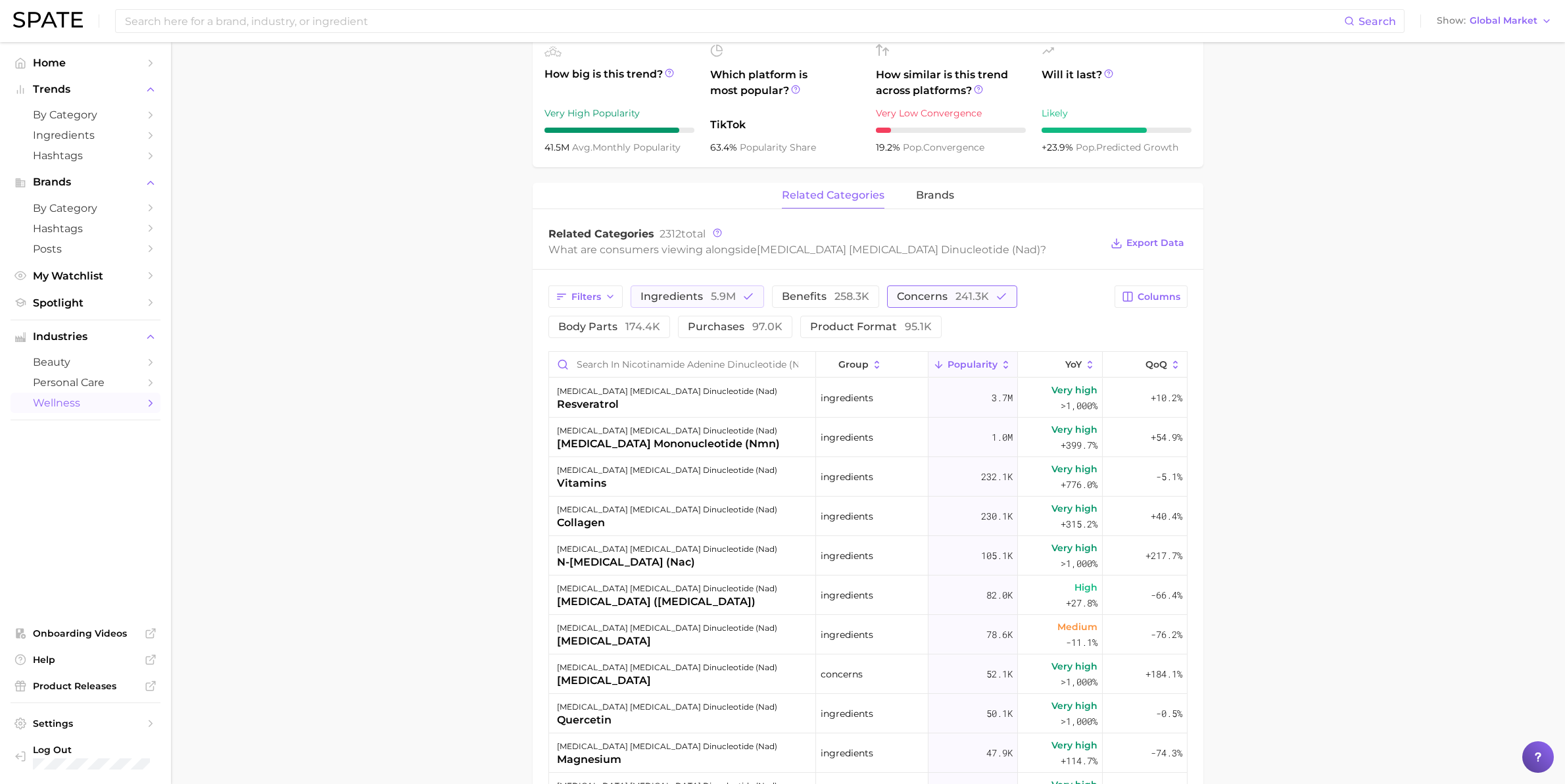
click at [985, 290] on span "241.3k" at bounding box center [972, 296] width 34 height 12
click at [609, 397] on div "resveratrol" at bounding box center [667, 404] width 220 height 16
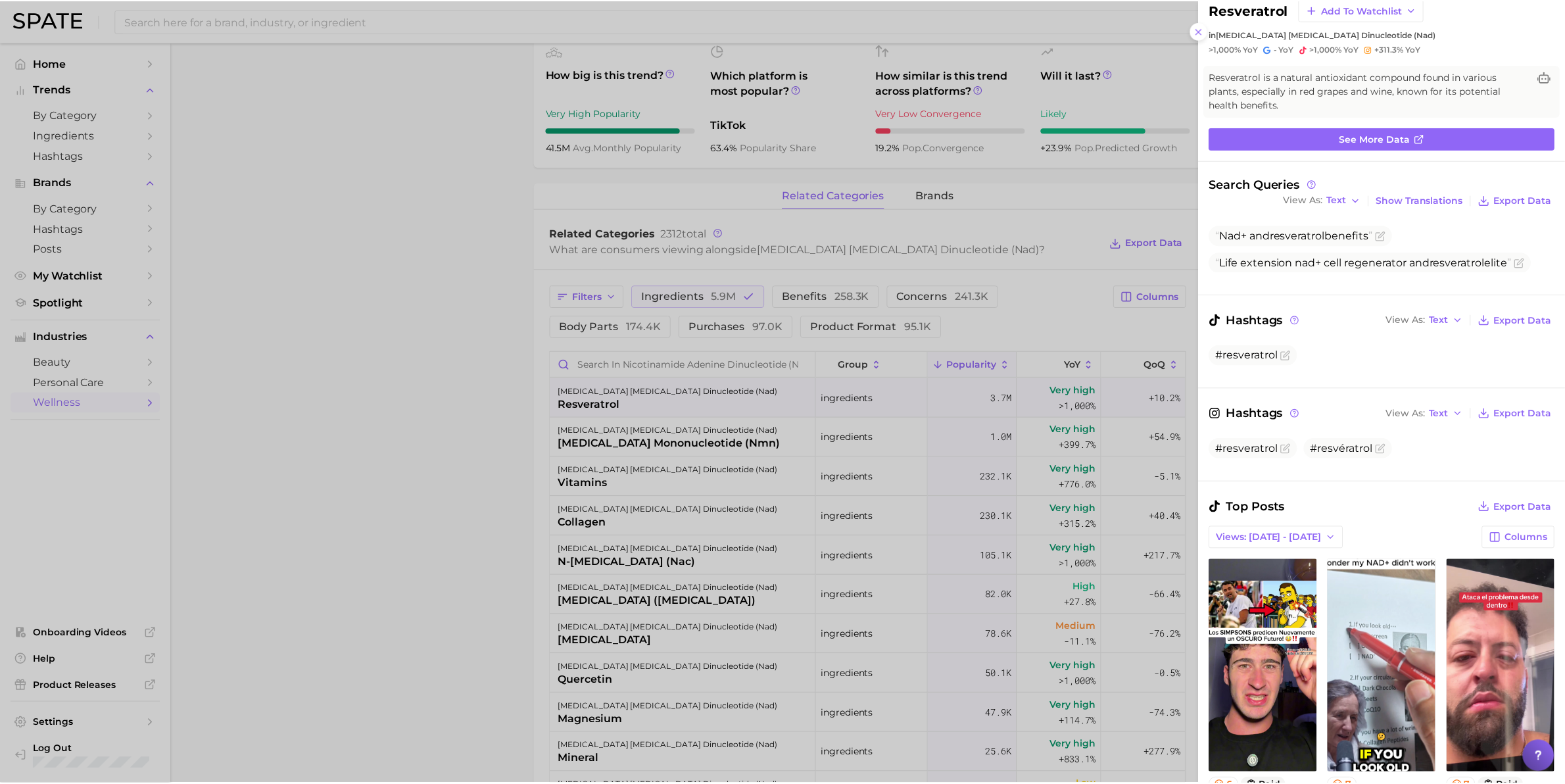
scroll to position [0, 0]
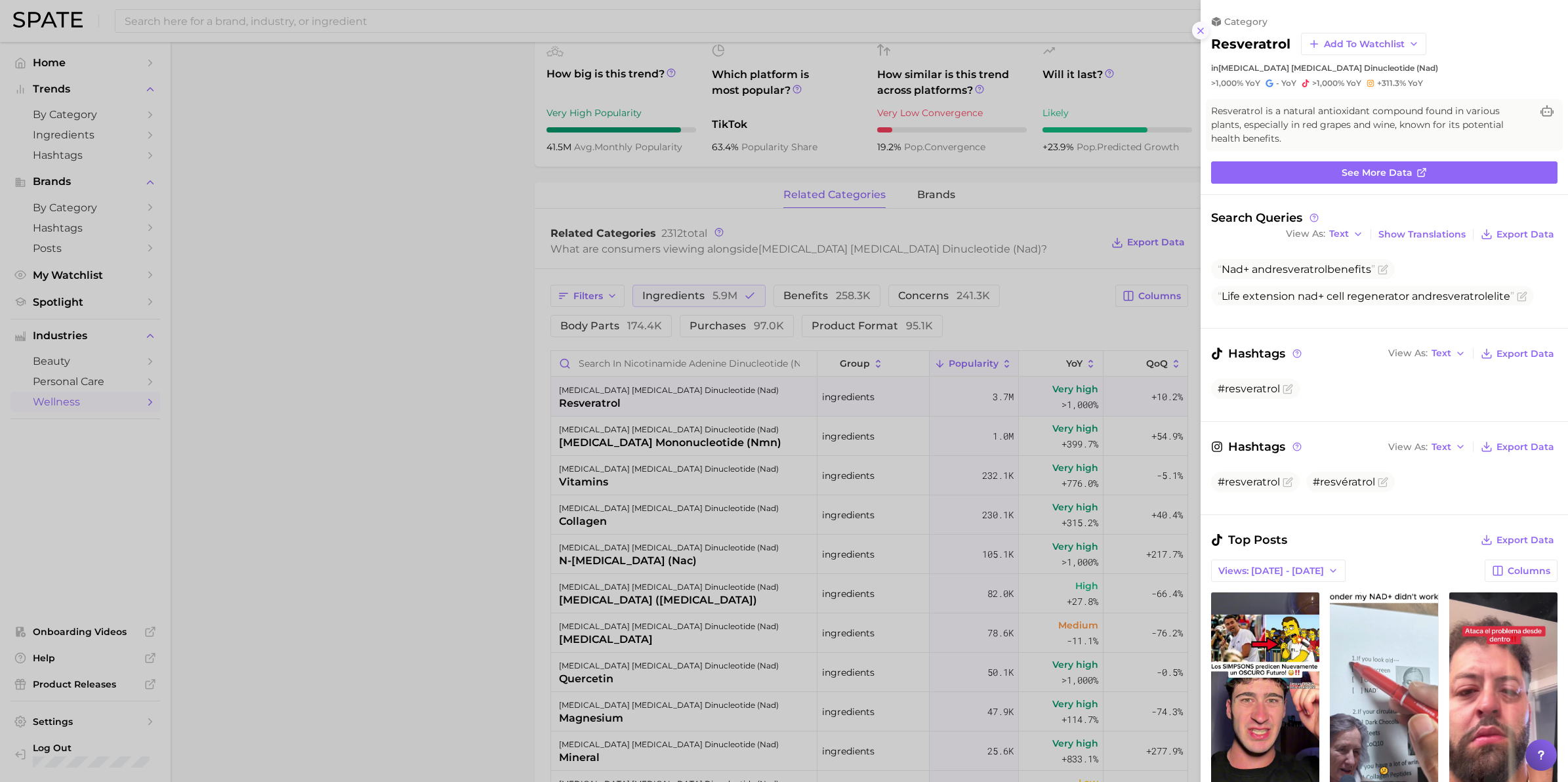
click at [1203, 31] on icon at bounding box center [1200, 31] width 11 height 11
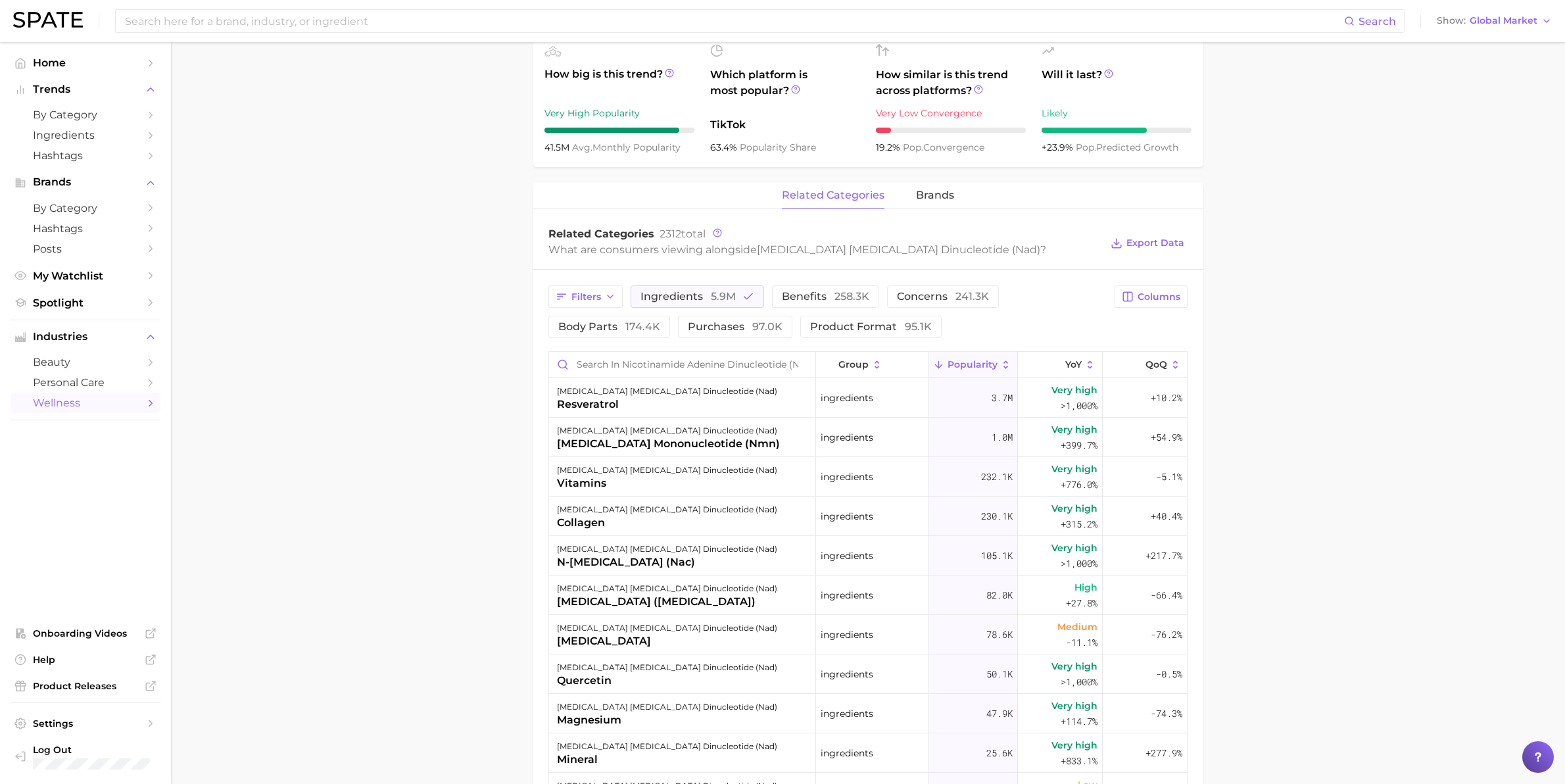
click at [375, 373] on main "1. supplements & ingestibles 2. supplements 3. longevity supplements 4. [MEDICA…" at bounding box center [868, 382] width 1394 height 1667
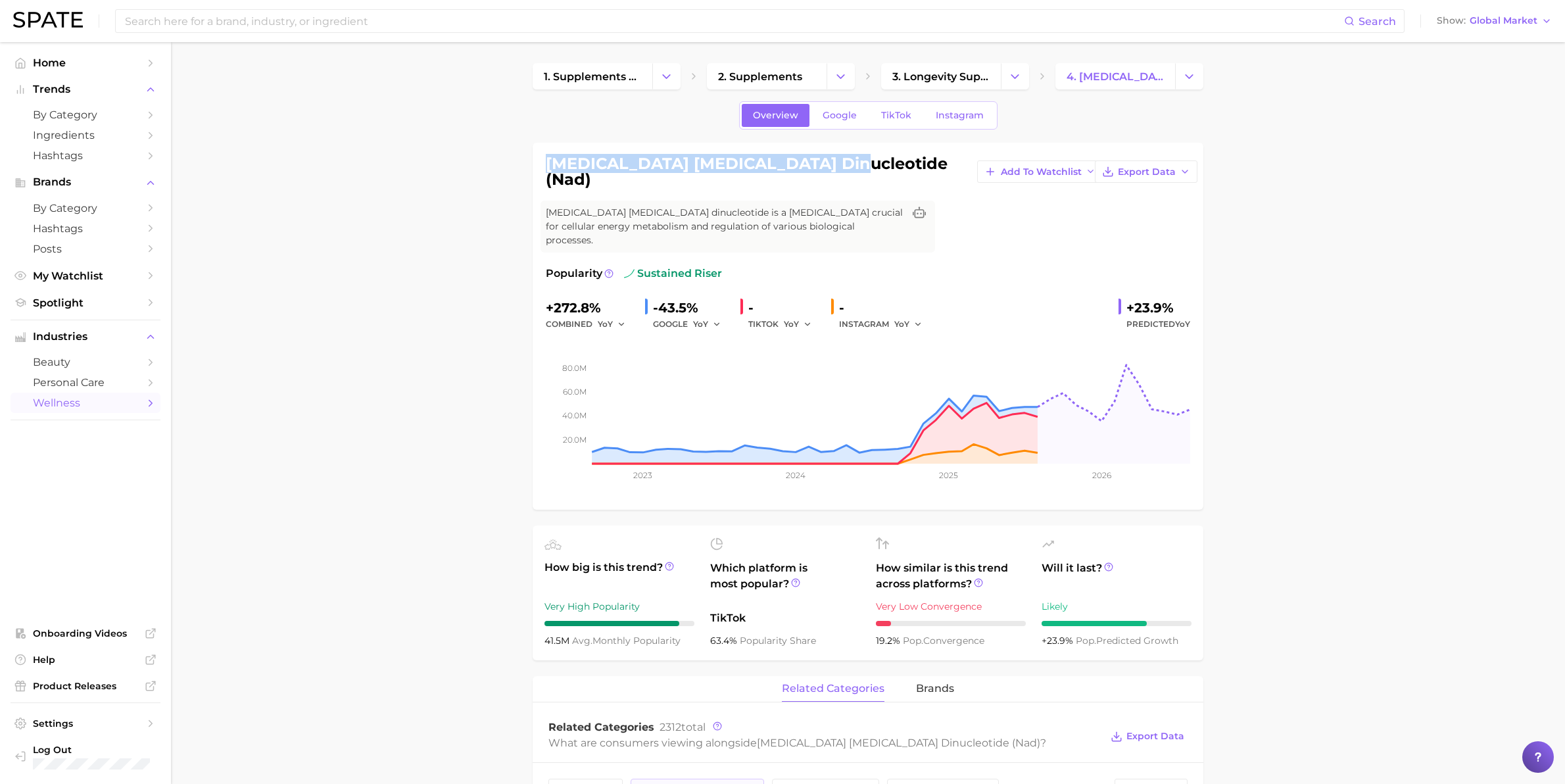
drag, startPoint x: 527, startPoint y: 165, endPoint x: 840, endPoint y: 168, distance: 313.0
copy h1 "[MEDICAL_DATA] [MEDICAL_DATA] dinucleotide"
click at [85, 136] on span "Ingredients" at bounding box center [85, 135] width 105 height 12
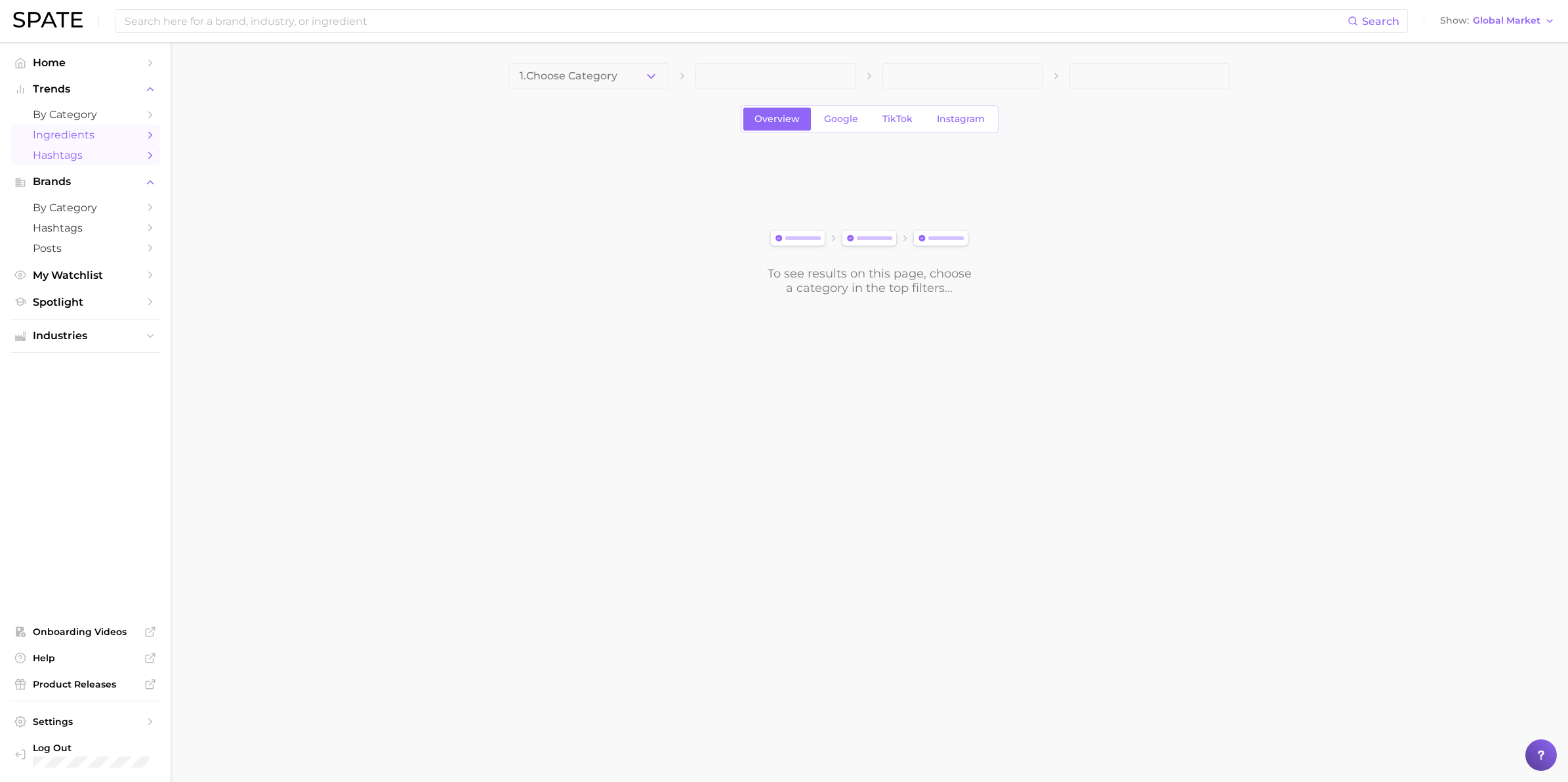
click at [78, 153] on span "Hashtags" at bounding box center [85, 154] width 105 height 12
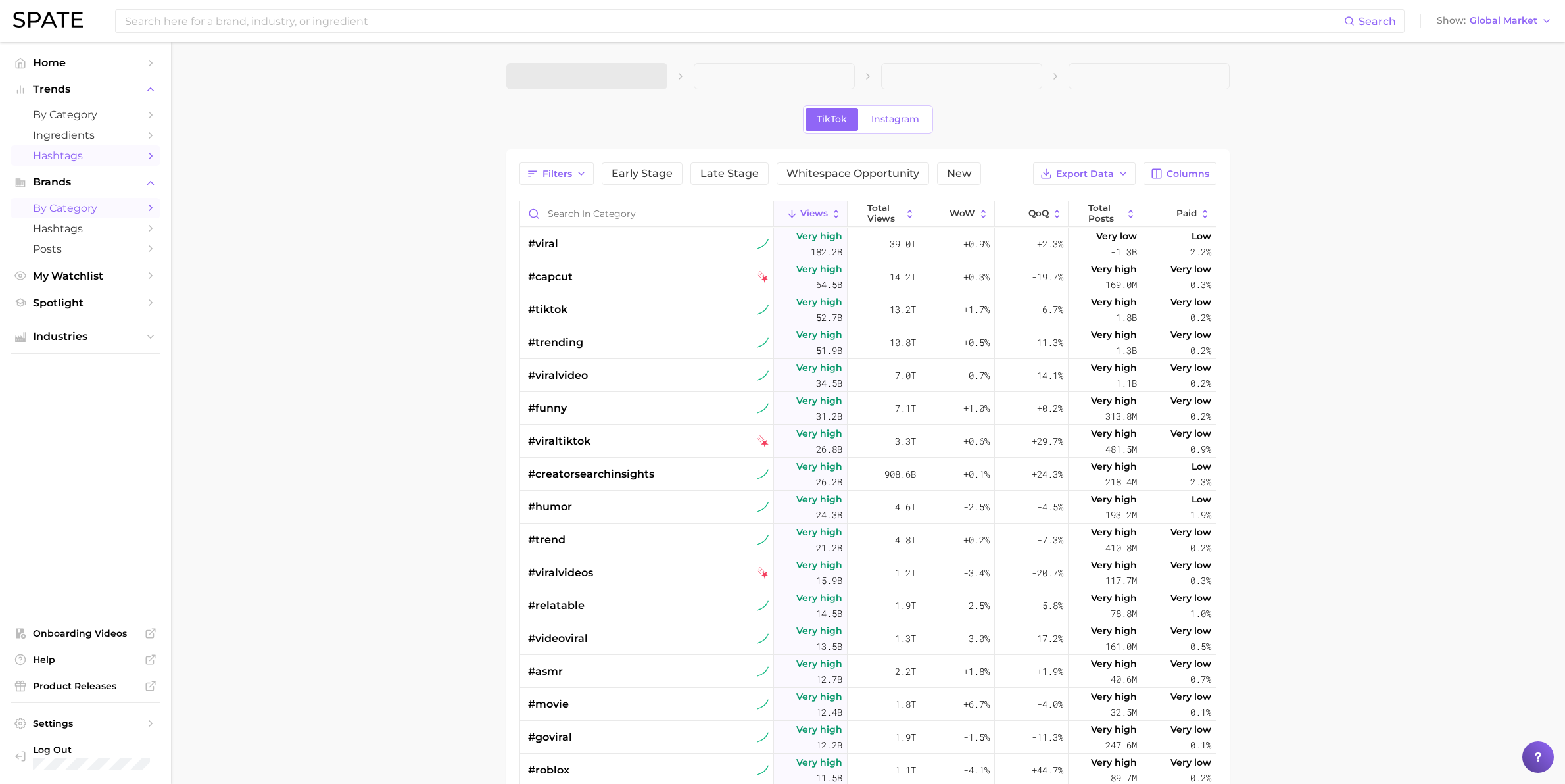
click at [83, 205] on span "by Category" at bounding box center [85, 208] width 105 height 12
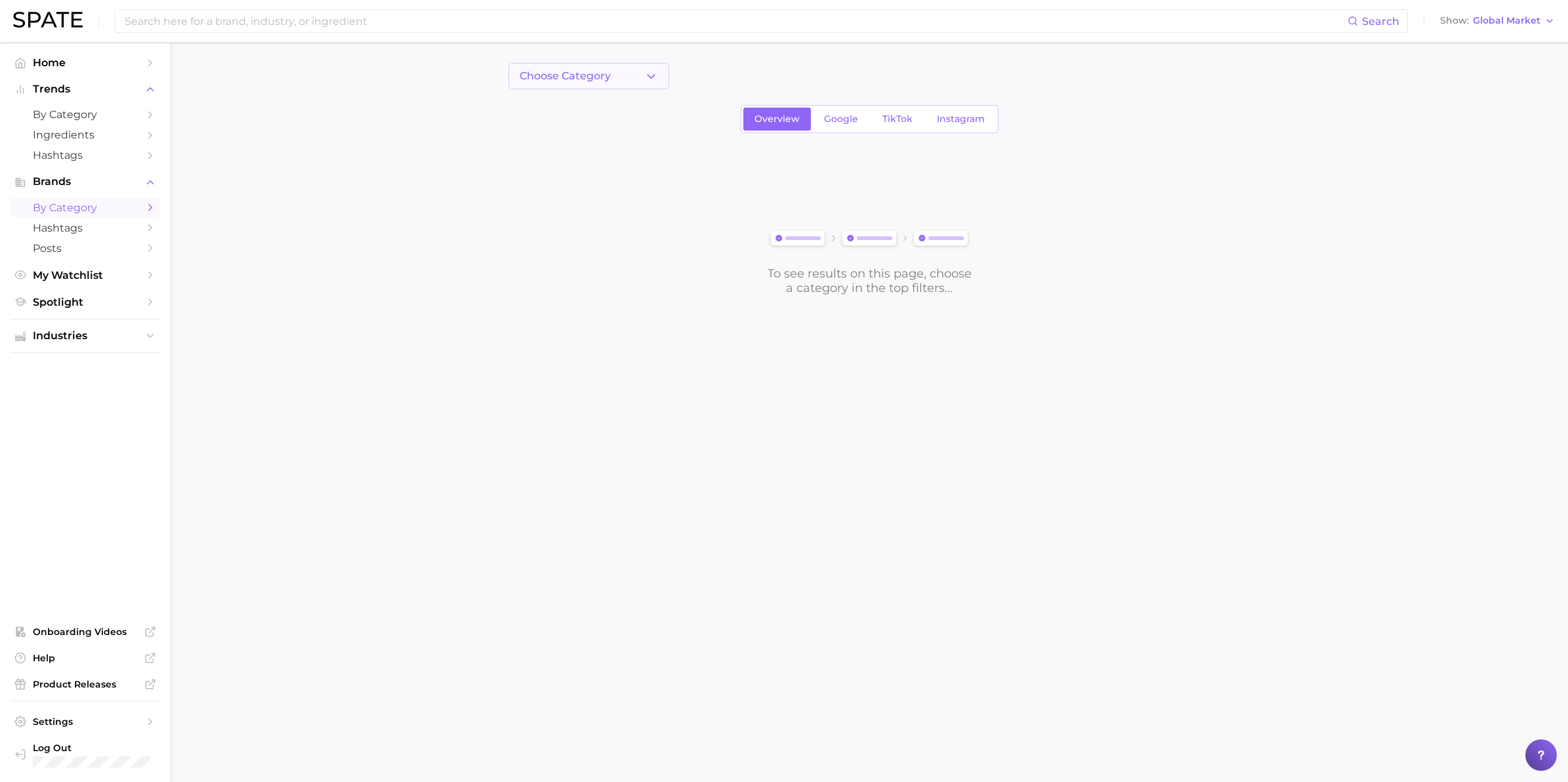
click at [648, 72] on icon "button" at bounding box center [651, 76] width 14 height 14
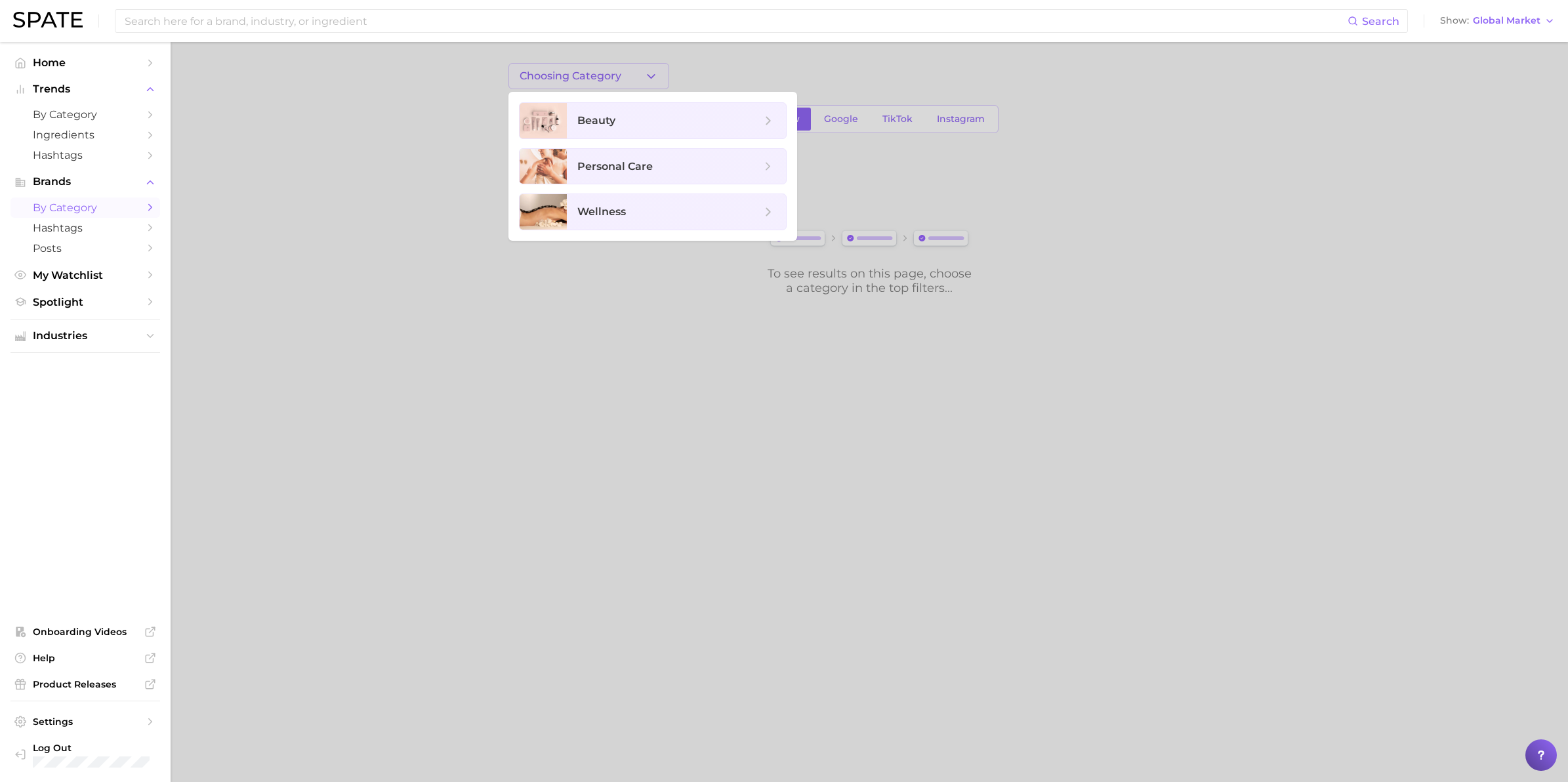
click at [648, 72] on div at bounding box center [784, 391] width 1568 height 782
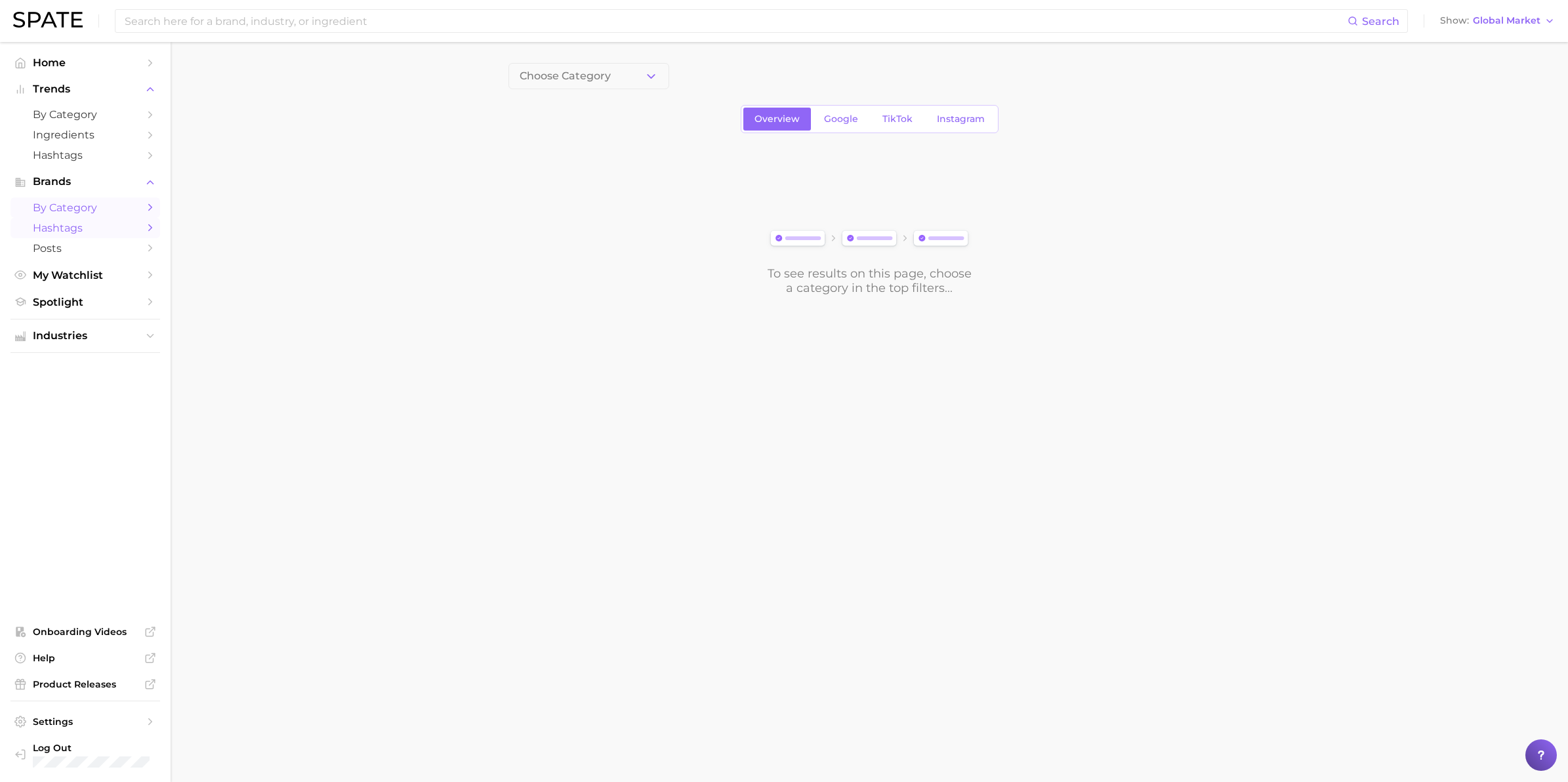
click at [94, 223] on span "Hashtags" at bounding box center [85, 227] width 105 height 12
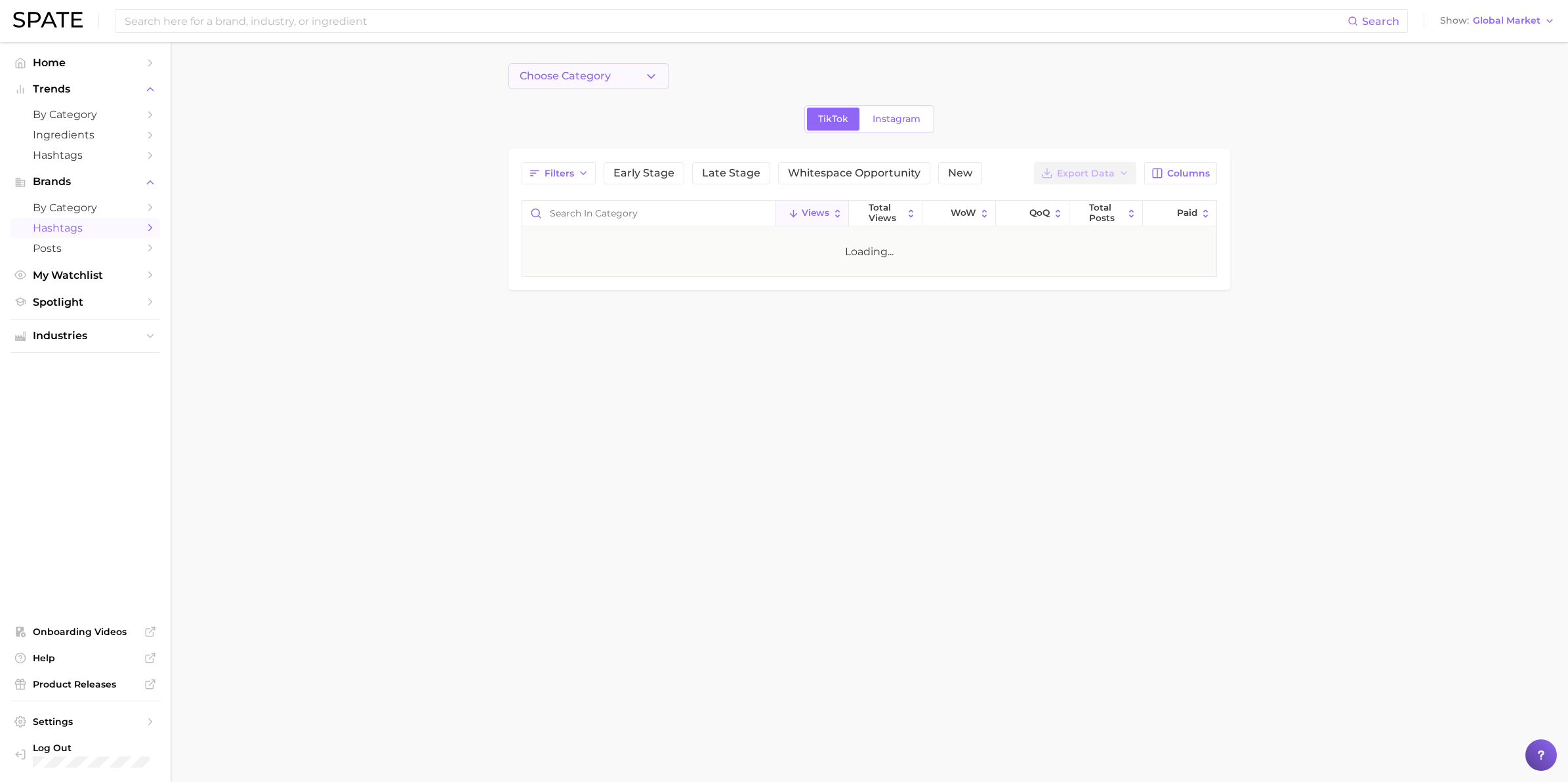
click at [638, 70] on button "Choose Category" at bounding box center [589, 76] width 161 height 26
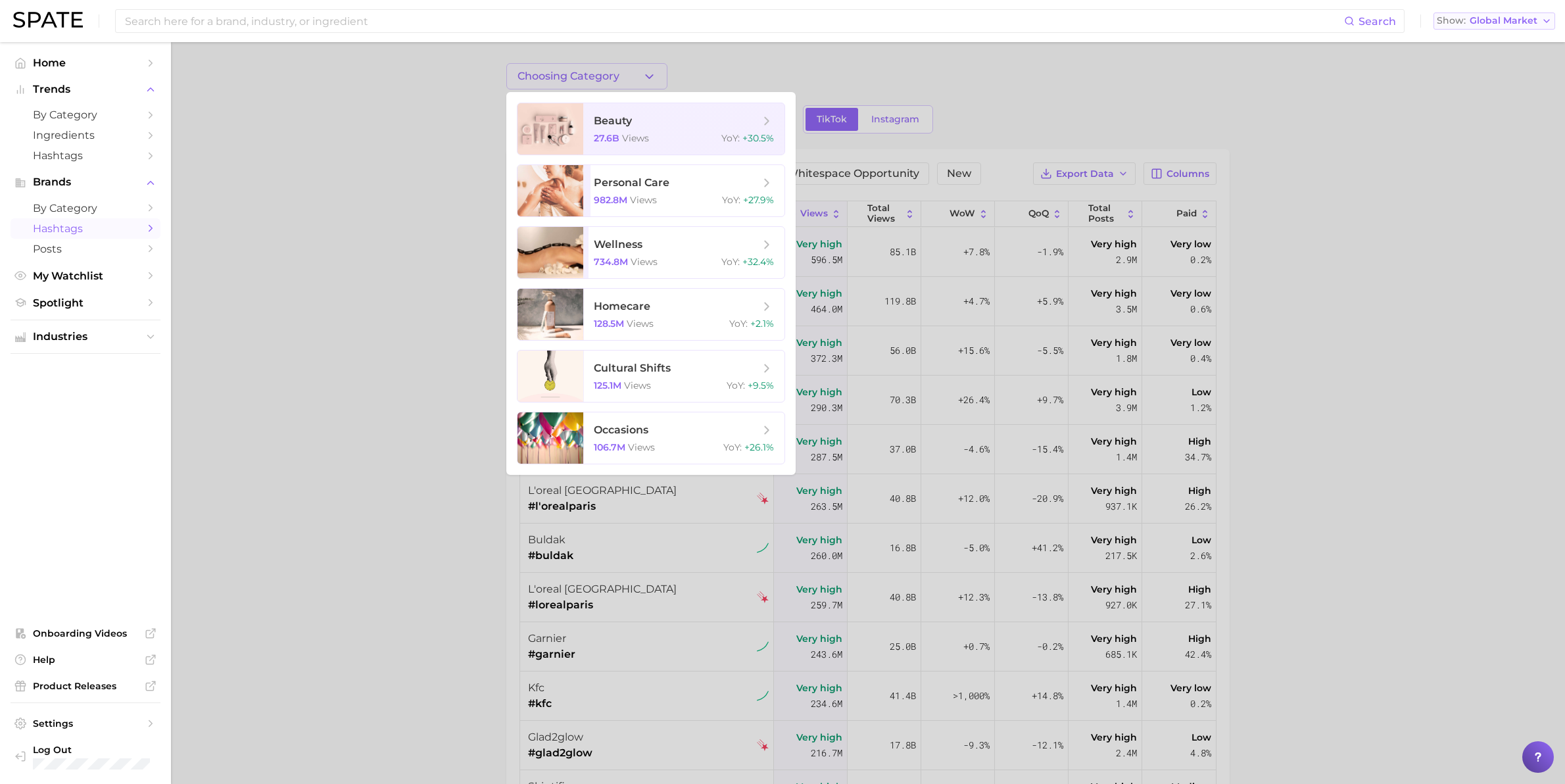
click at [1520, 17] on span "Global Market" at bounding box center [1504, 21] width 68 height 7
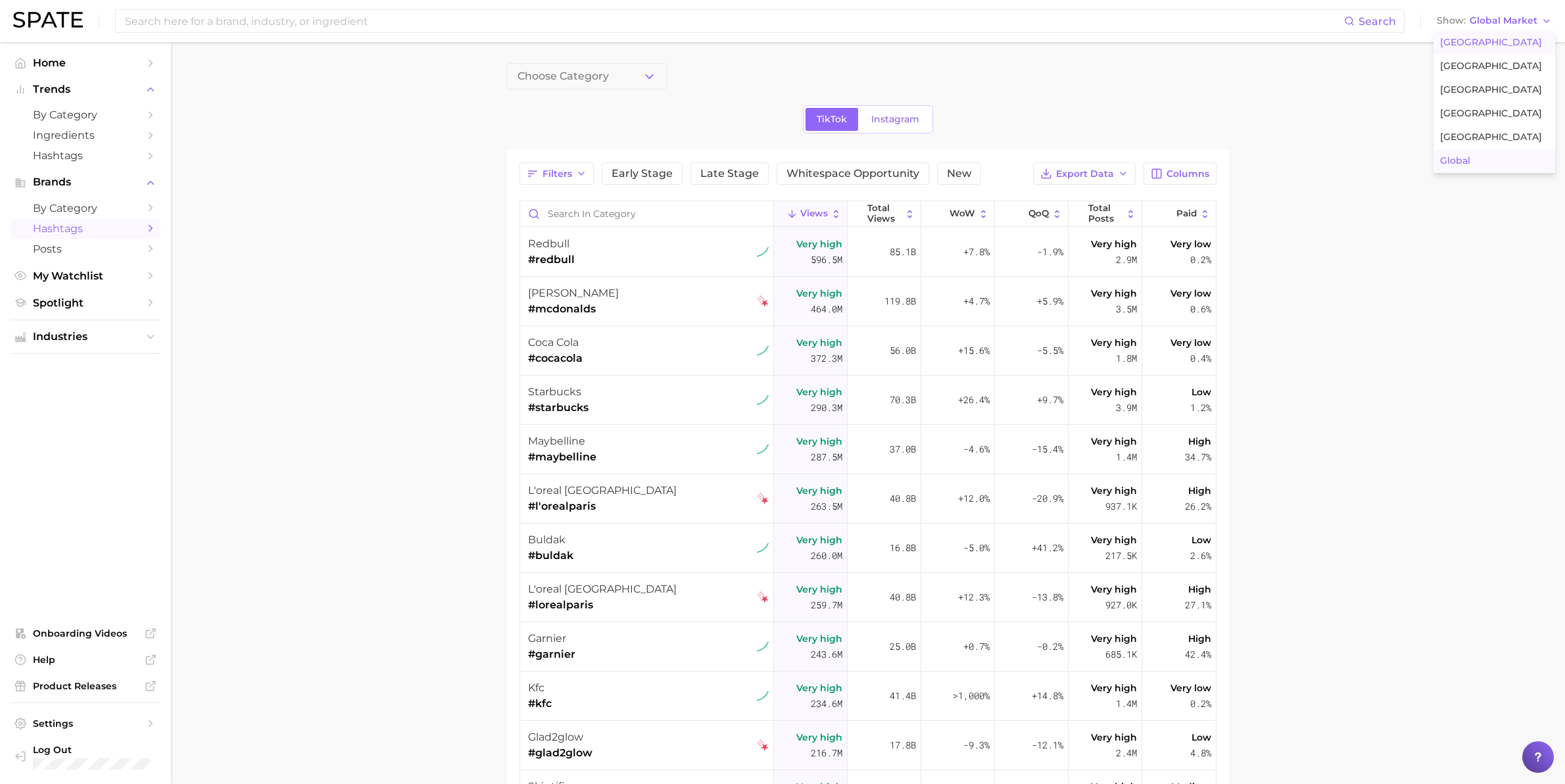
click at [1488, 41] on span "[GEOGRAPHIC_DATA]" at bounding box center [1490, 42] width 102 height 12
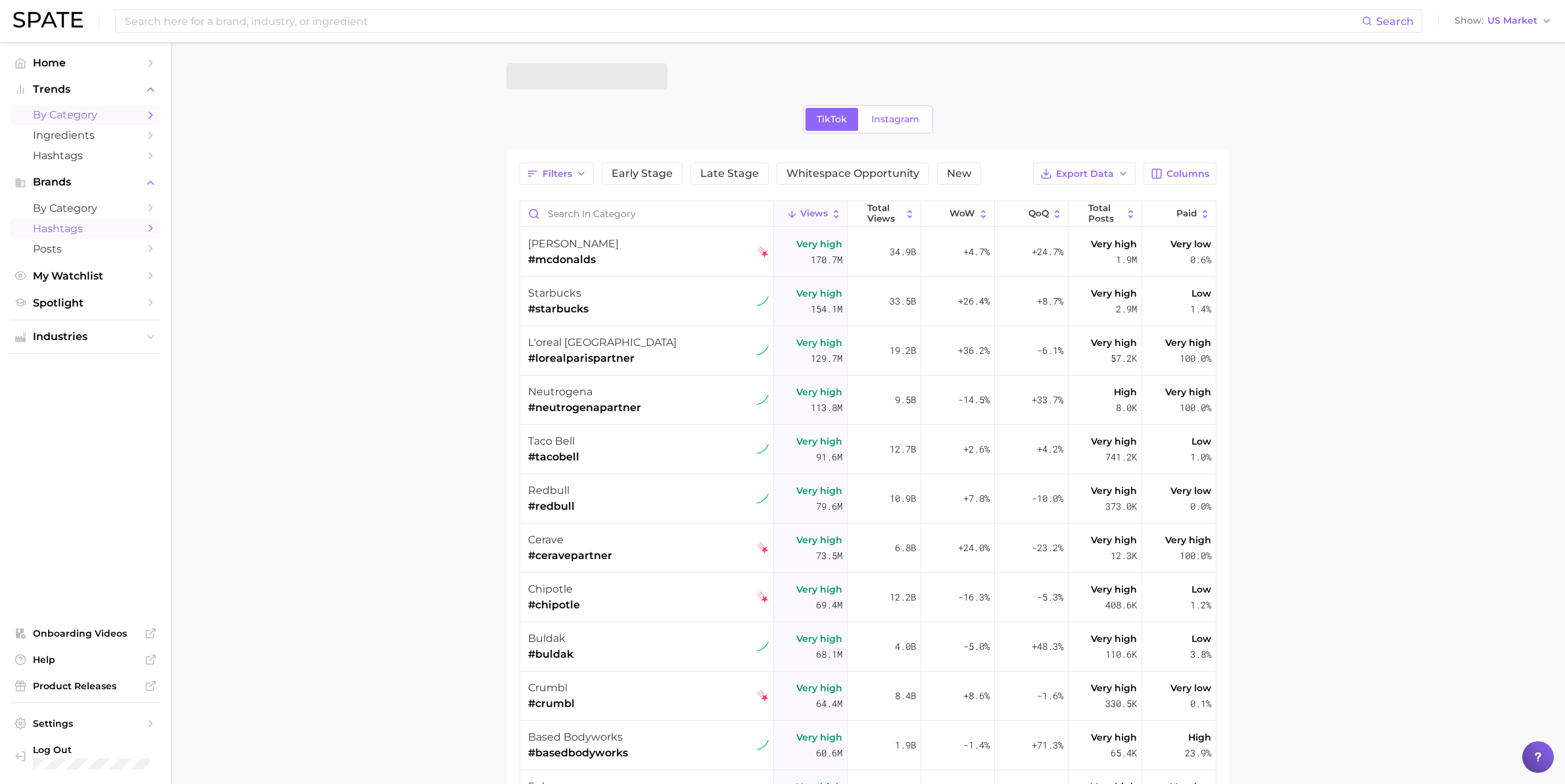
click at [92, 116] on span "by Category" at bounding box center [85, 114] width 105 height 12
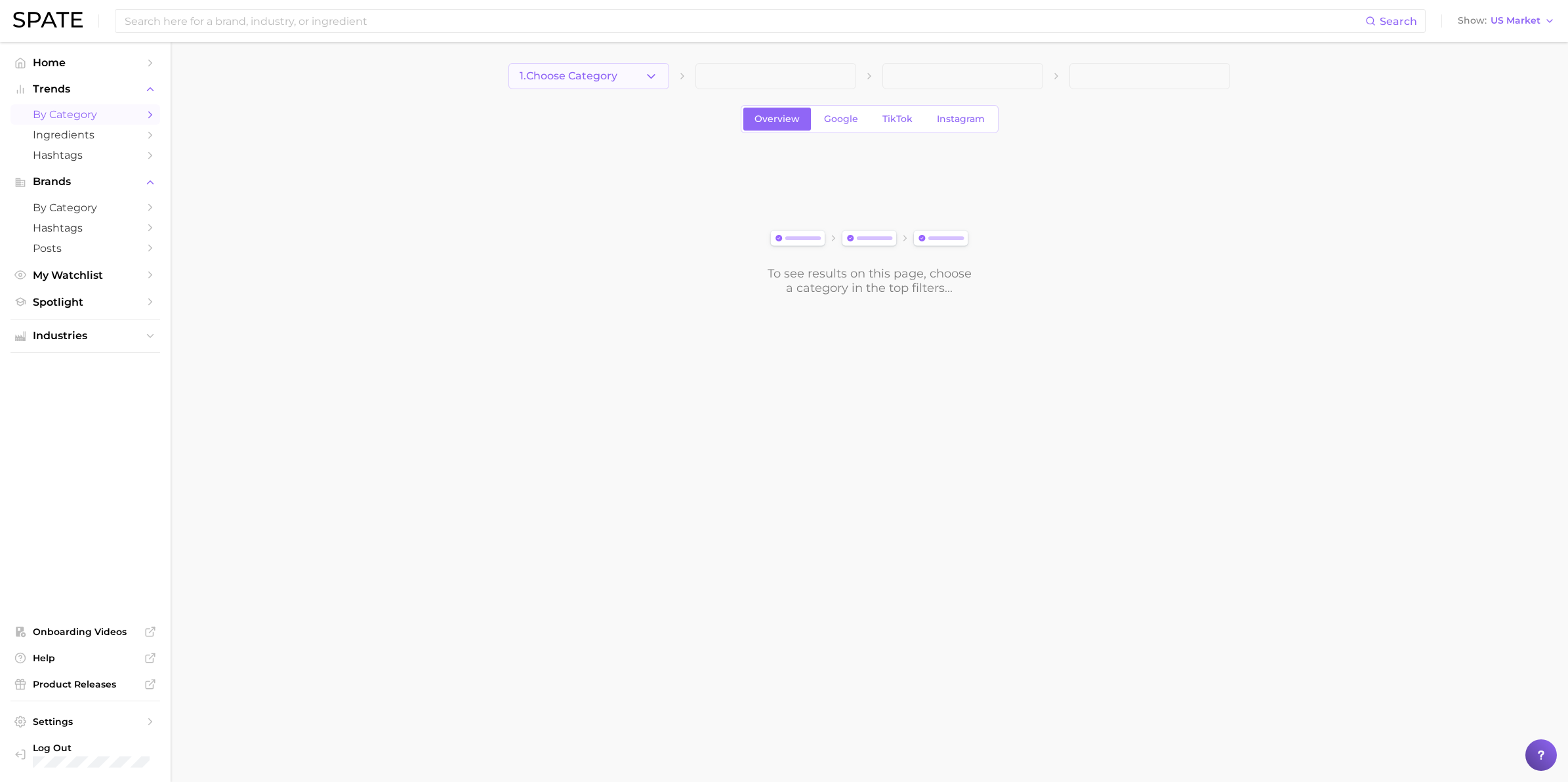
click at [642, 75] on button "1. Choose Category" at bounding box center [589, 76] width 161 height 26
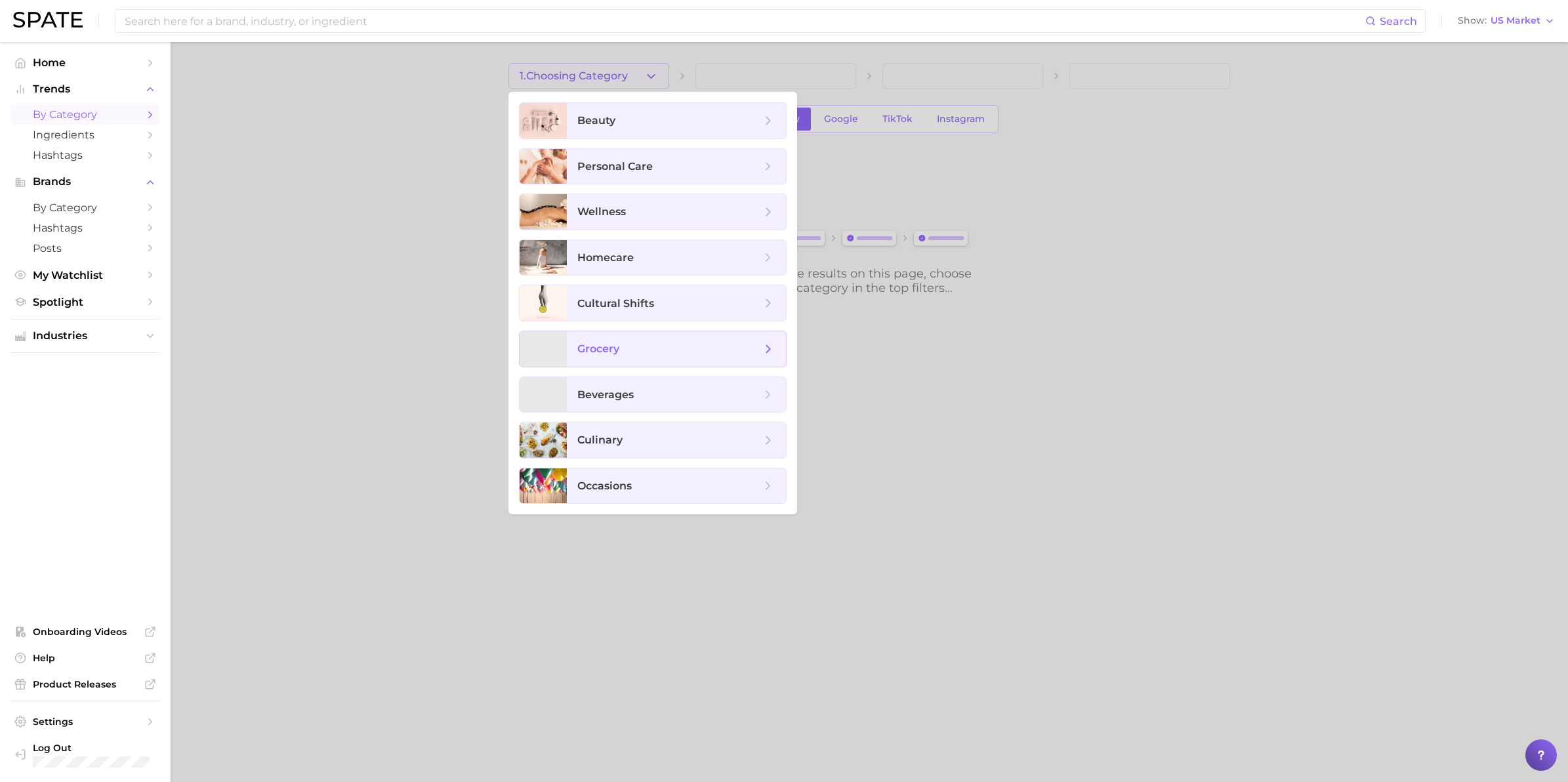
click at [614, 349] on span "grocery" at bounding box center [598, 348] width 42 height 12
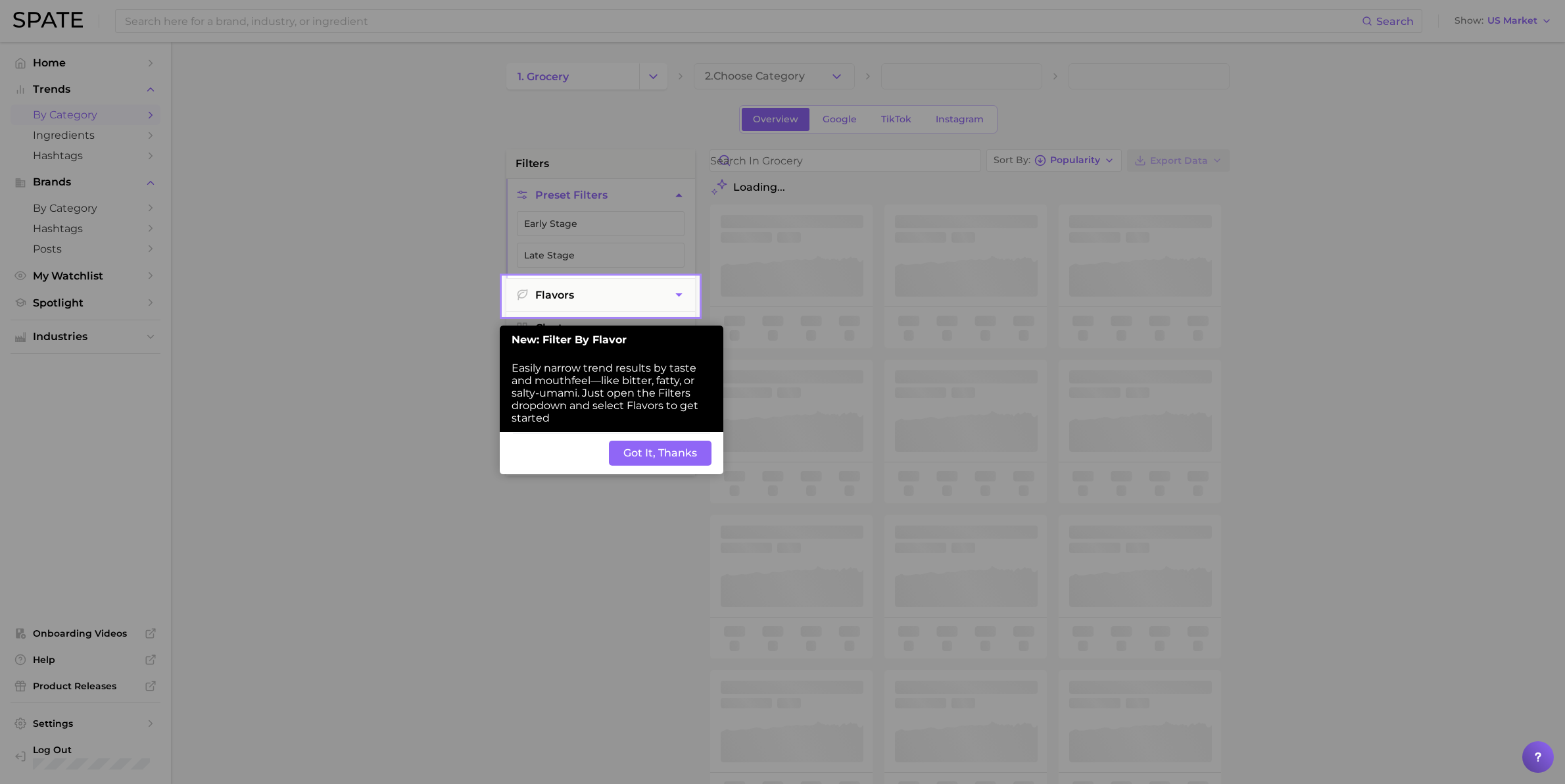
click at [639, 445] on button "Got It, Thanks" at bounding box center [660, 453] width 103 height 25
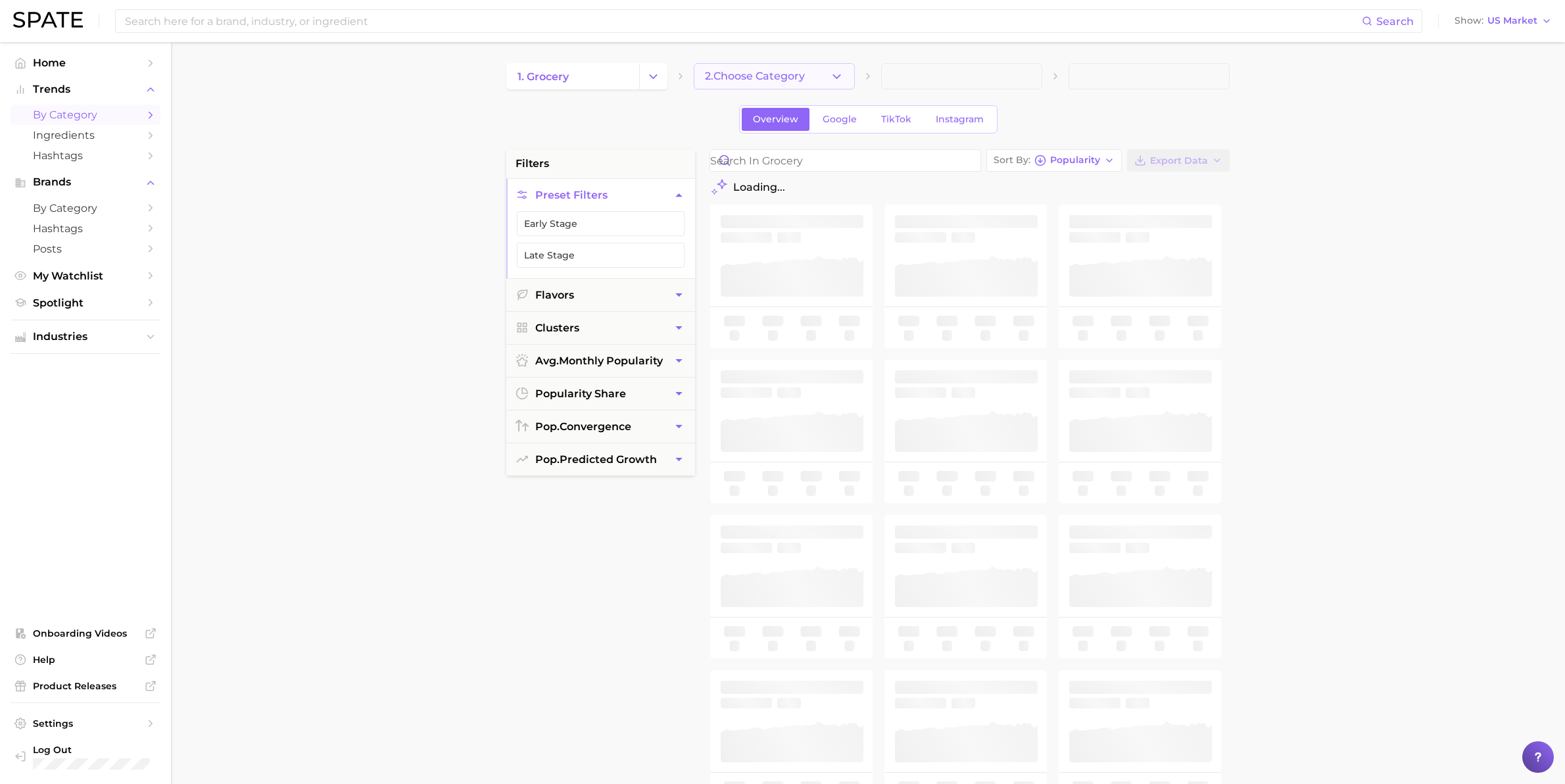
click at [742, 75] on span "2. Choose Category" at bounding box center [754, 76] width 100 height 12
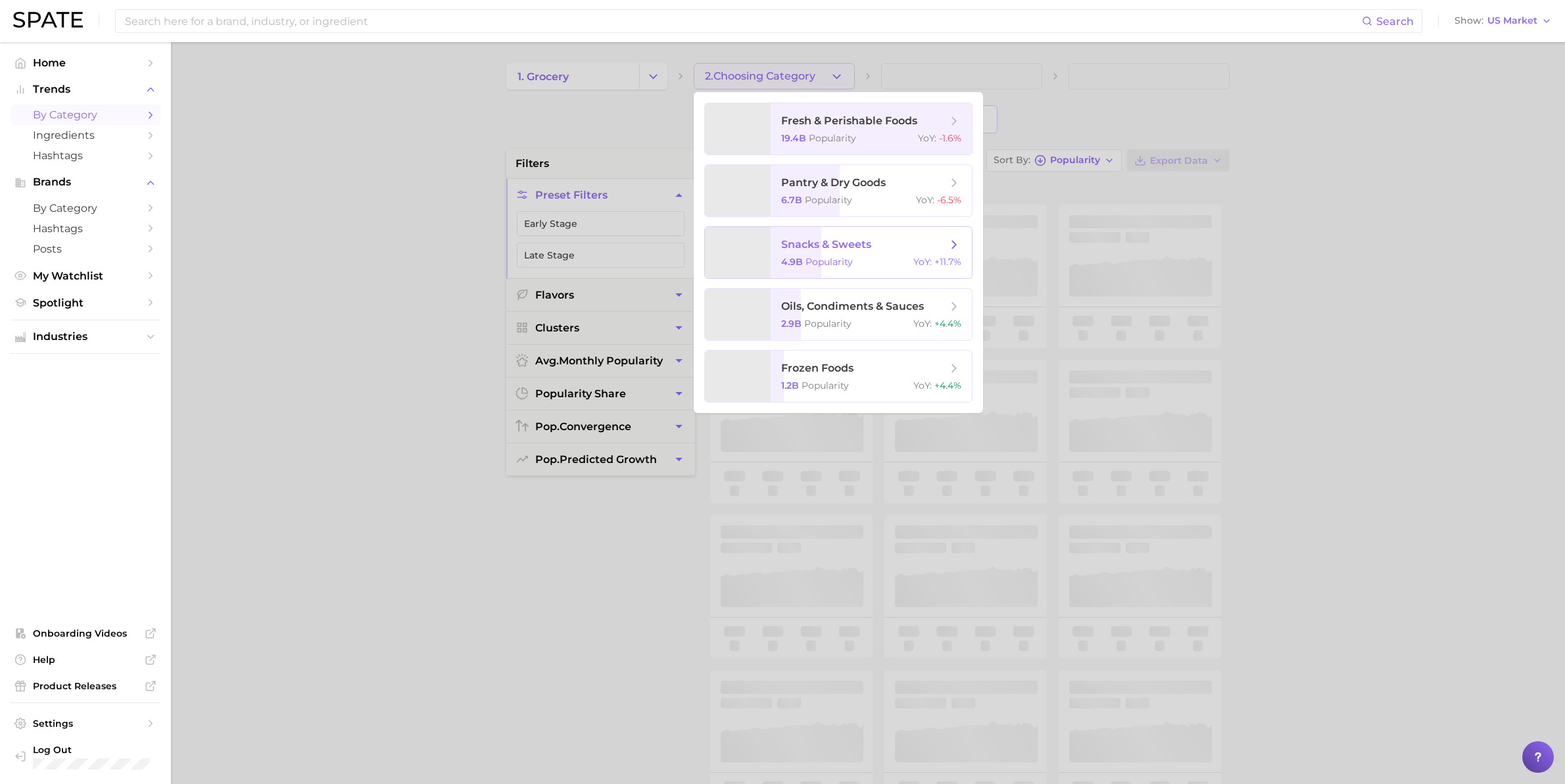
click at [879, 251] on span "snacks & sweets" at bounding box center [864, 244] width 166 height 14
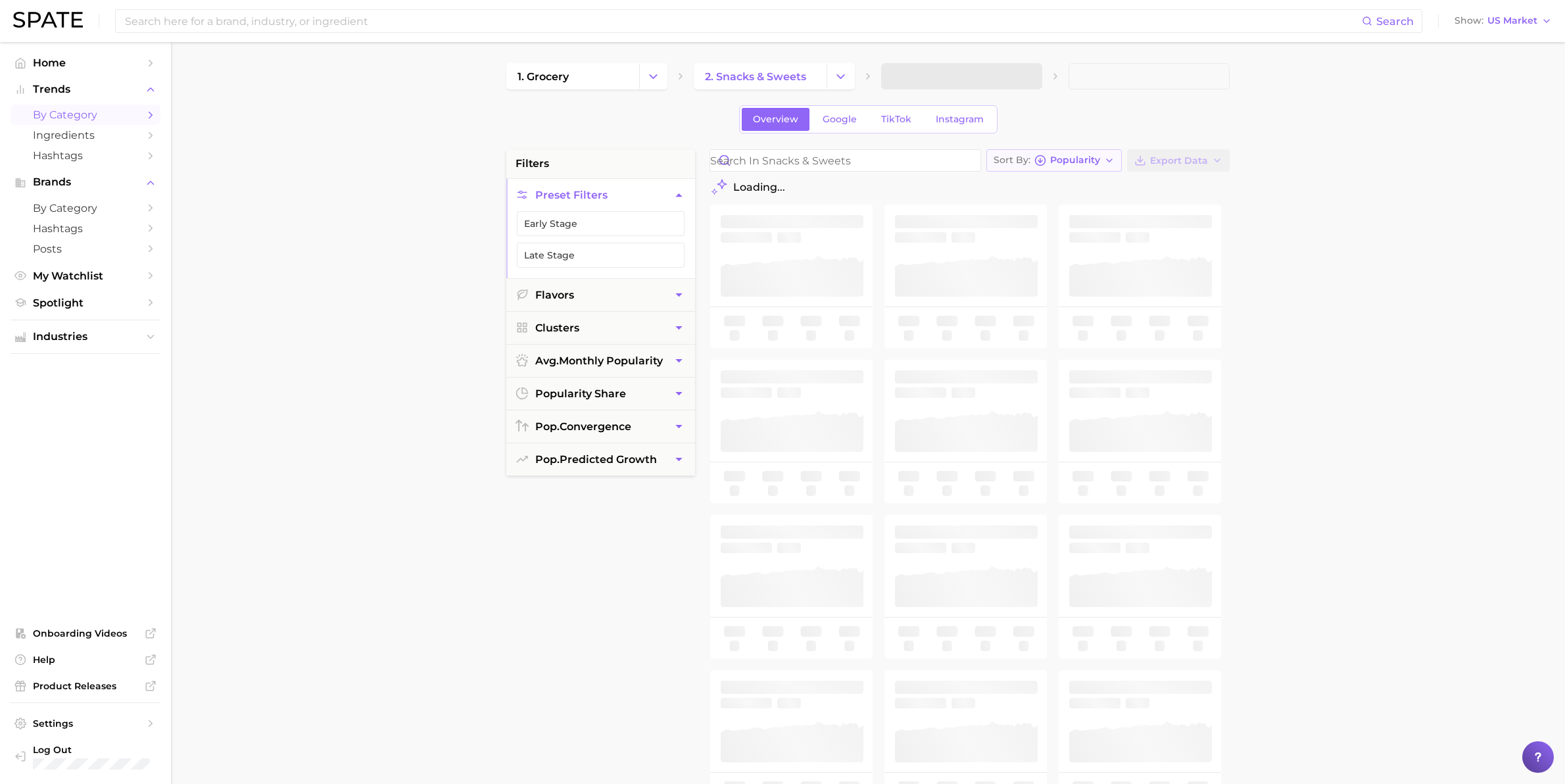
click at [1097, 160] on span "Popularity" at bounding box center [1075, 160] width 50 height 7
click at [464, 281] on main "1. grocery 2. snacks & sweets Overview Google TikTok Instagram filters Preset F…" at bounding box center [868, 541] width 1394 height 998
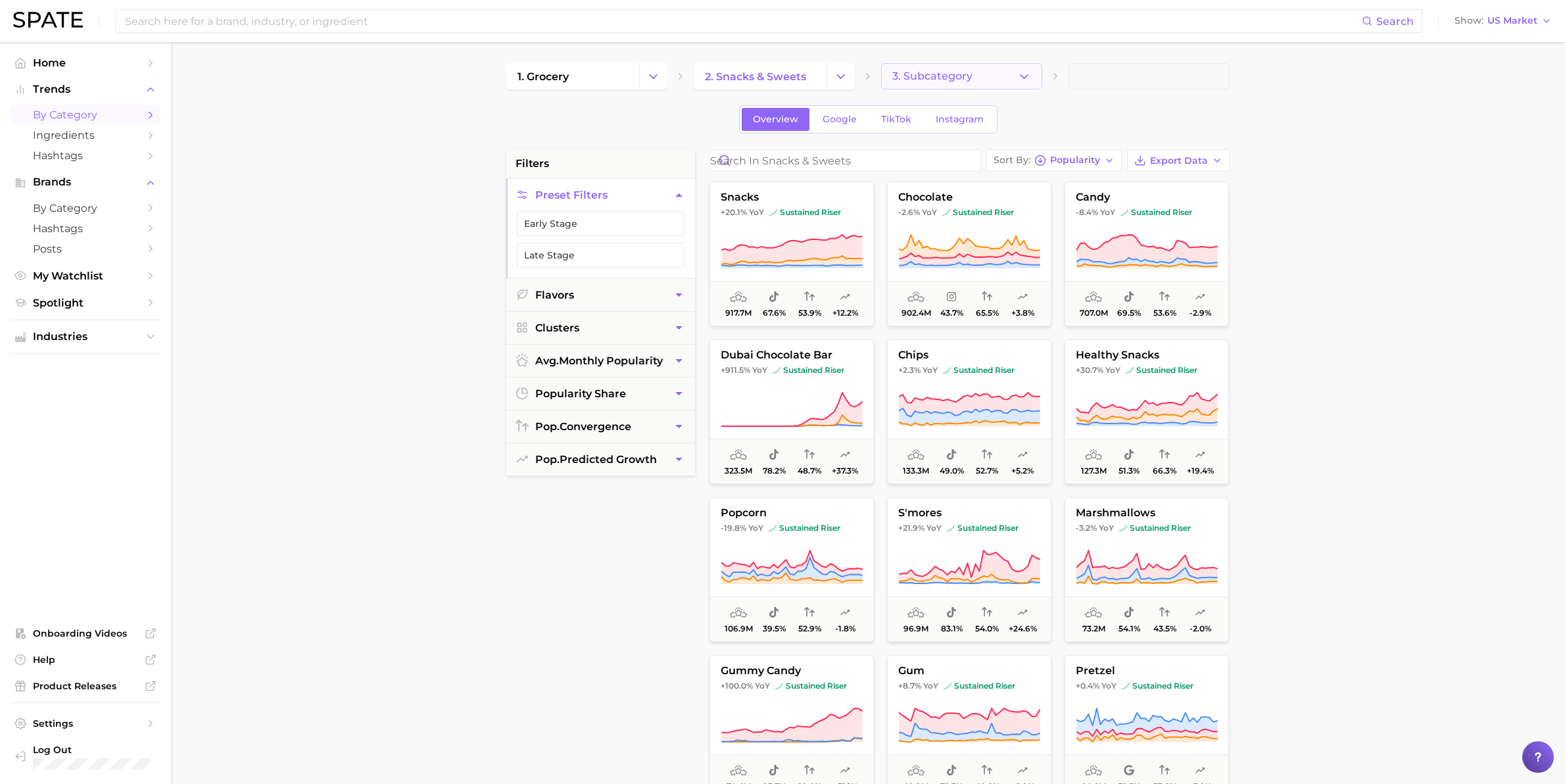
click at [1002, 77] on button "3. Subcategory" at bounding box center [961, 76] width 161 height 26
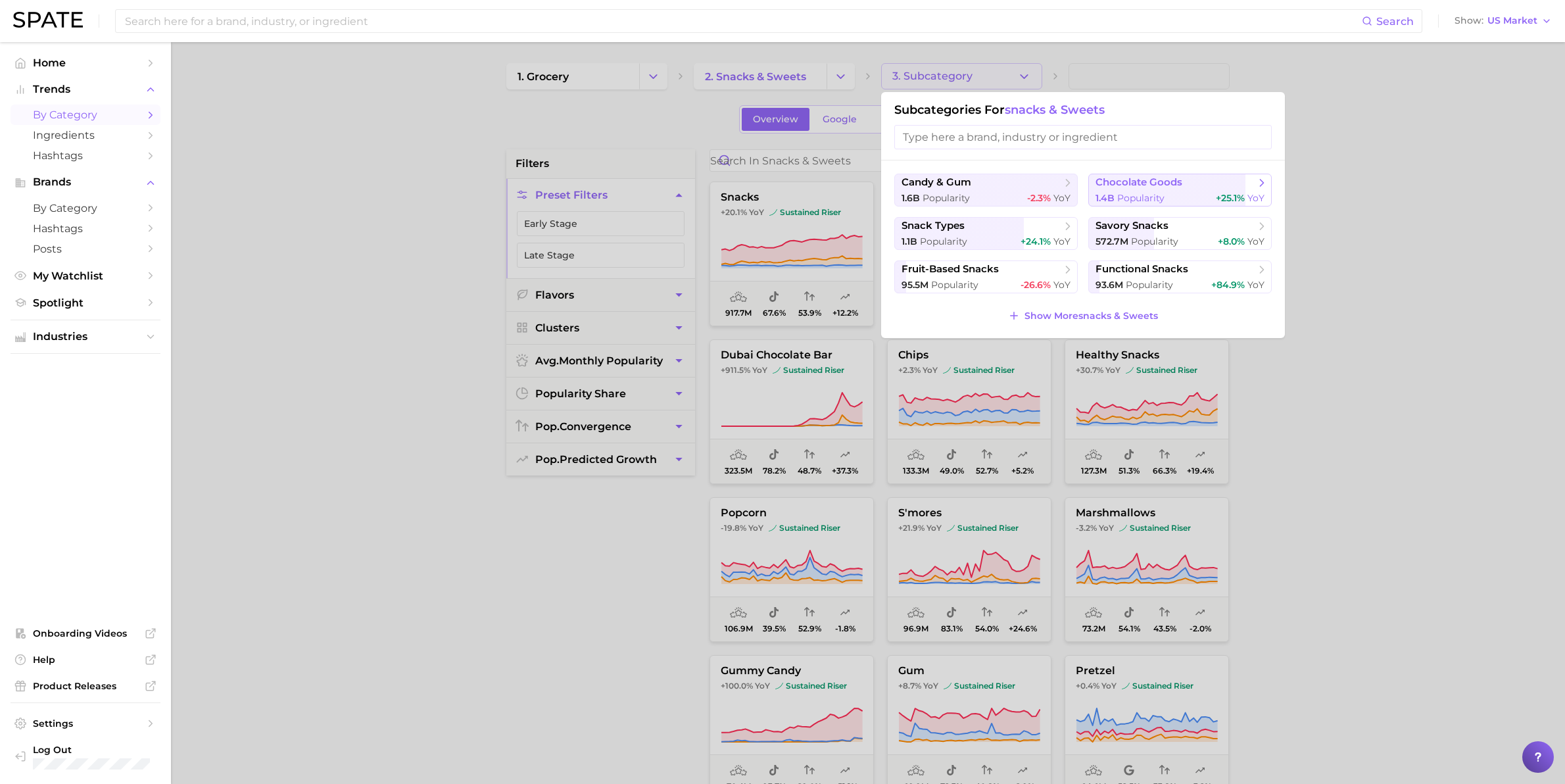
click at [1178, 195] on div "1.4b Popularity +25.1% YoY" at bounding box center [1180, 198] width 169 height 12
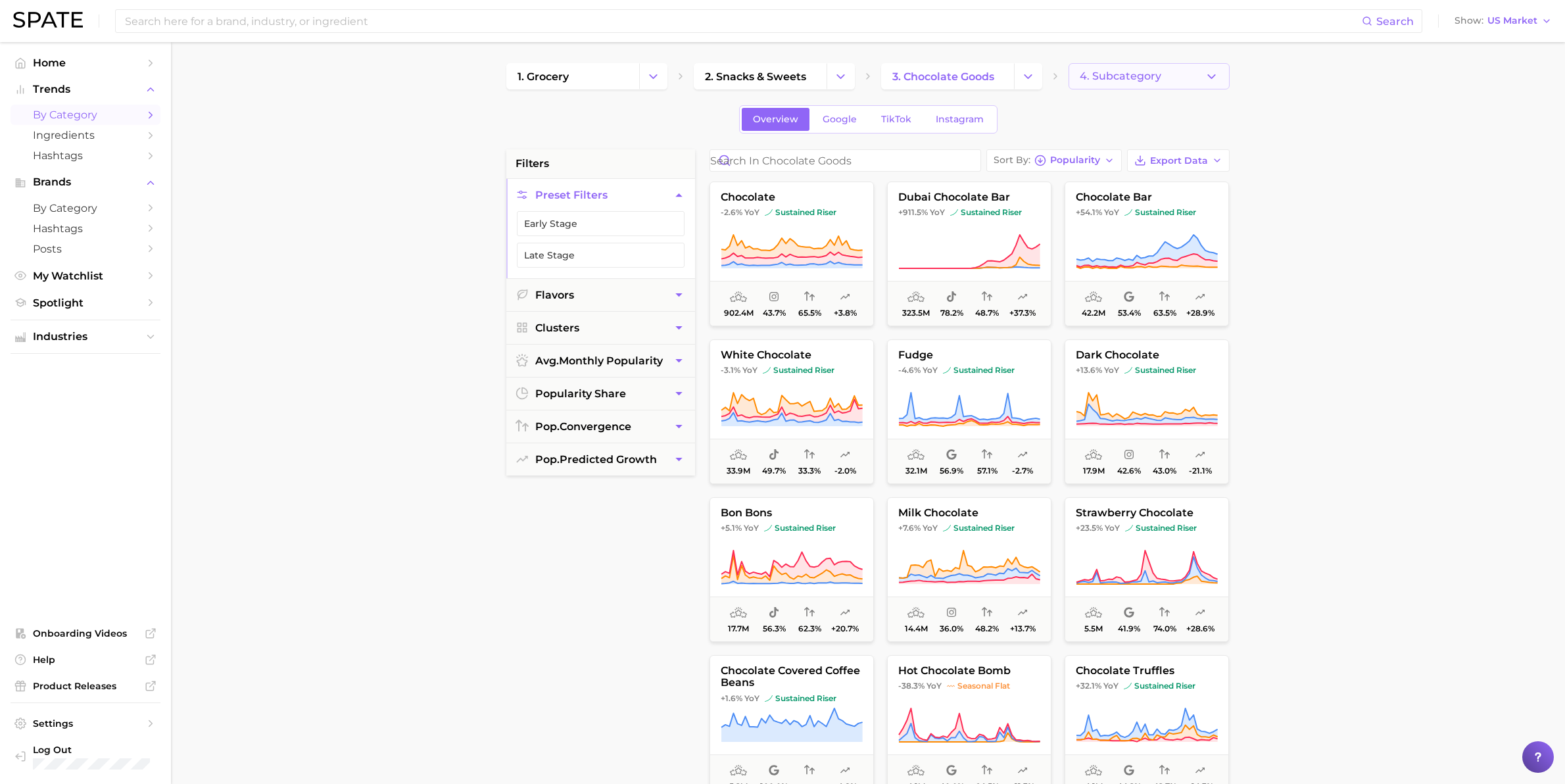
click at [1182, 76] on button "4. Subcategory" at bounding box center [1149, 76] width 161 height 26
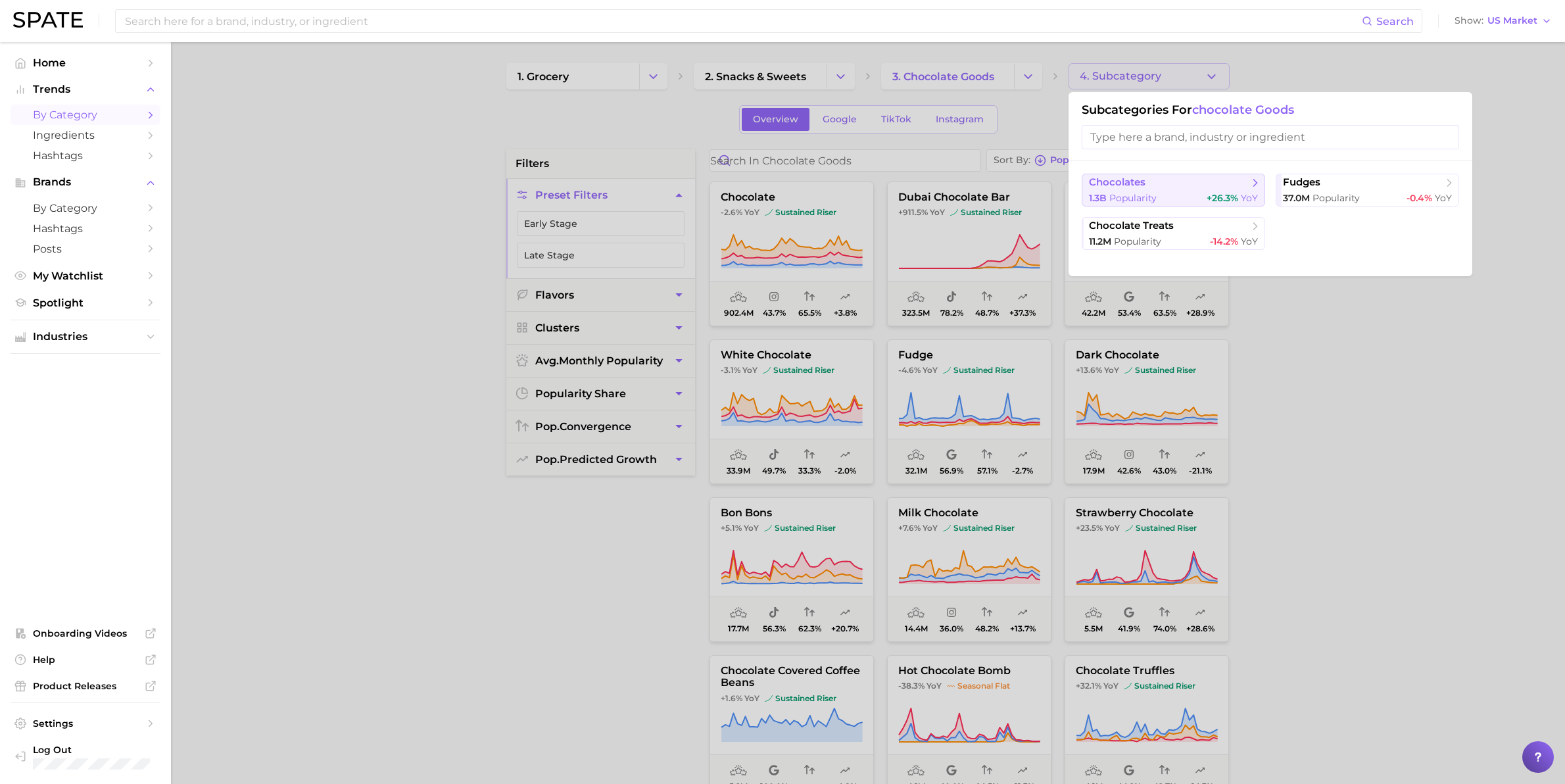
click at [1186, 190] on button "chocolates 1.3b Popularity +26.3% YoY" at bounding box center [1173, 190] width 184 height 33
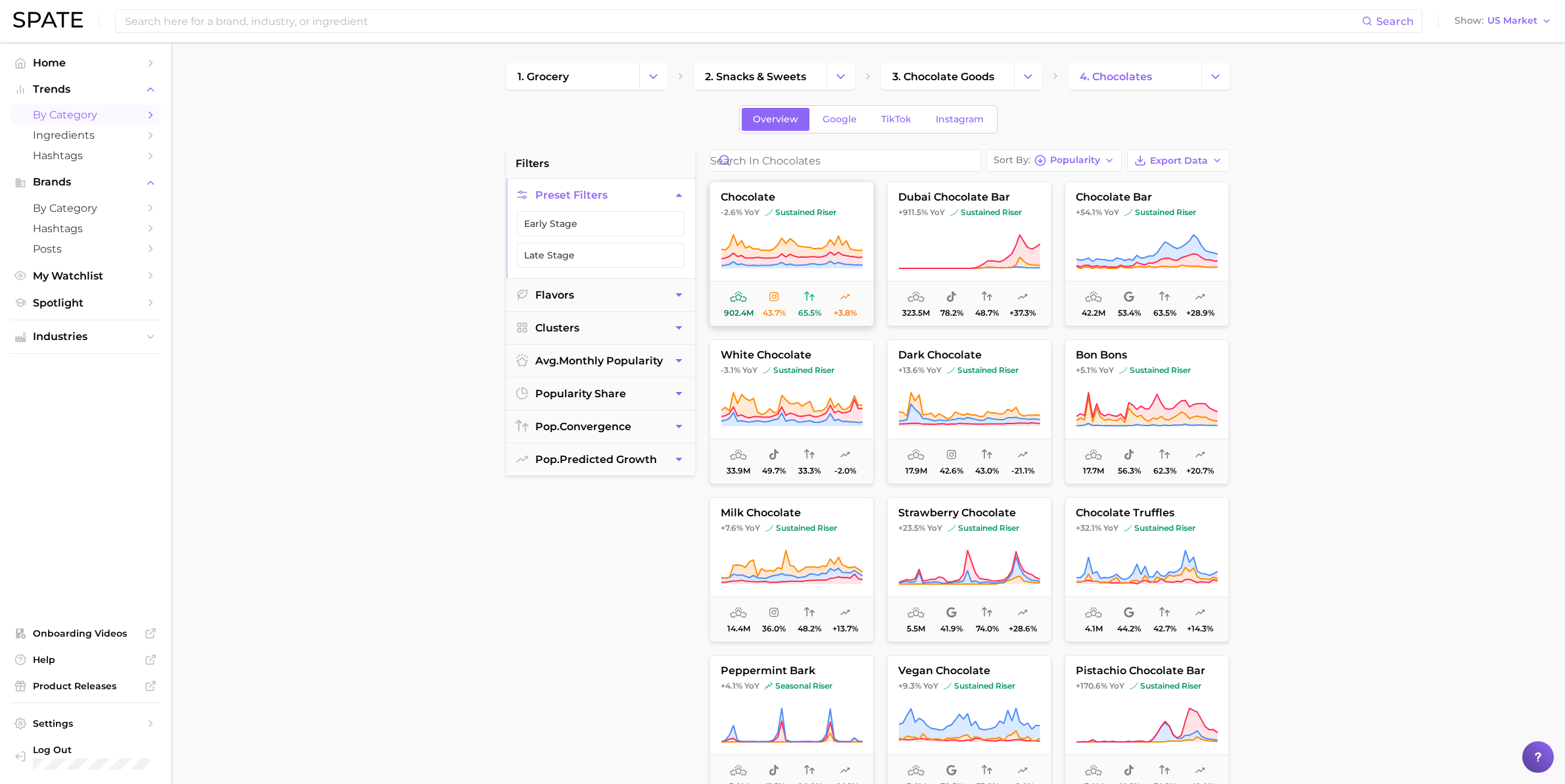
click at [784, 218] on span "sustained riser" at bounding box center [801, 212] width 72 height 11
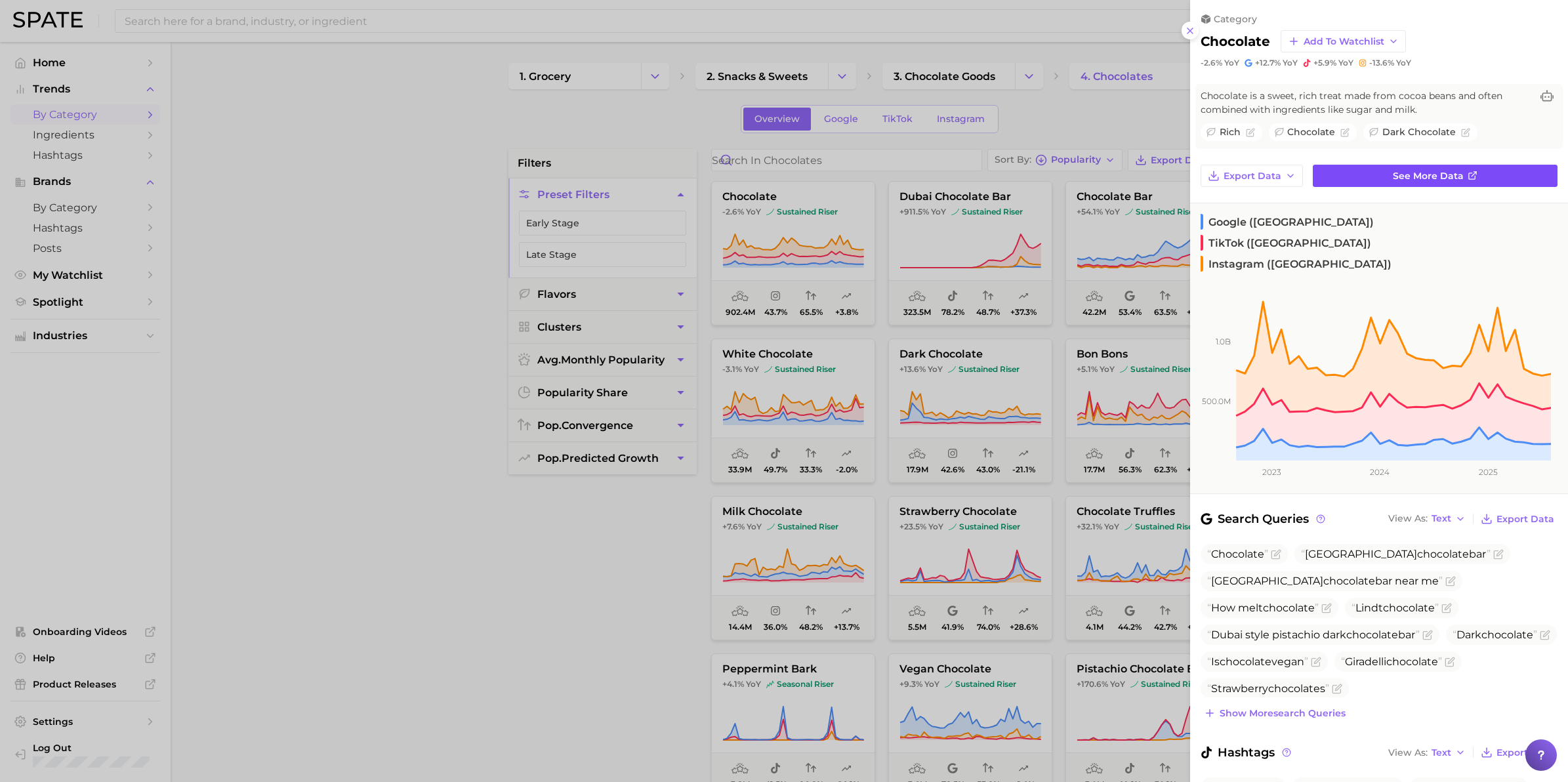
click at [1438, 170] on span "See more data" at bounding box center [1428, 176] width 71 height 12
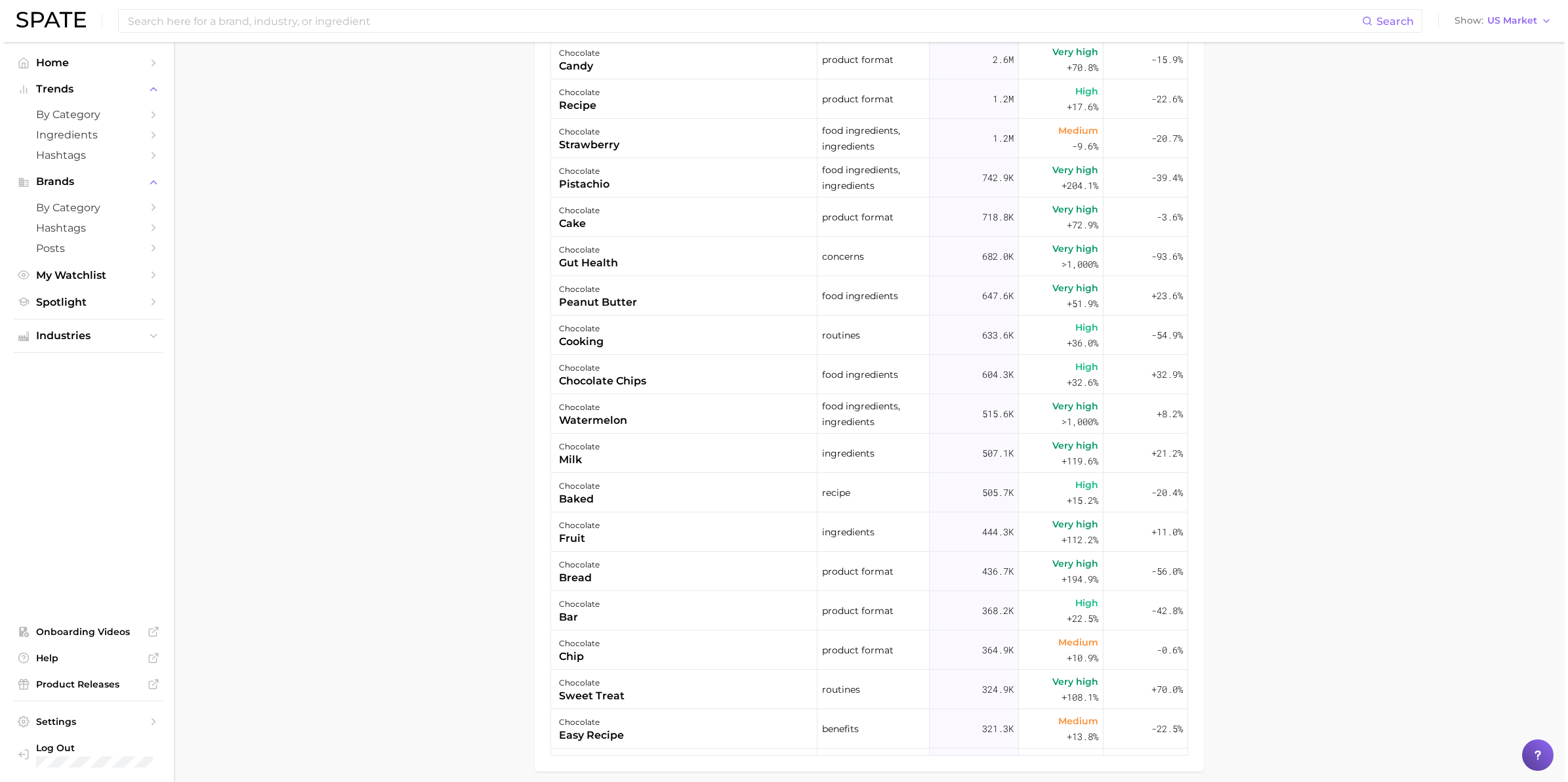
scroll to position [902, 0]
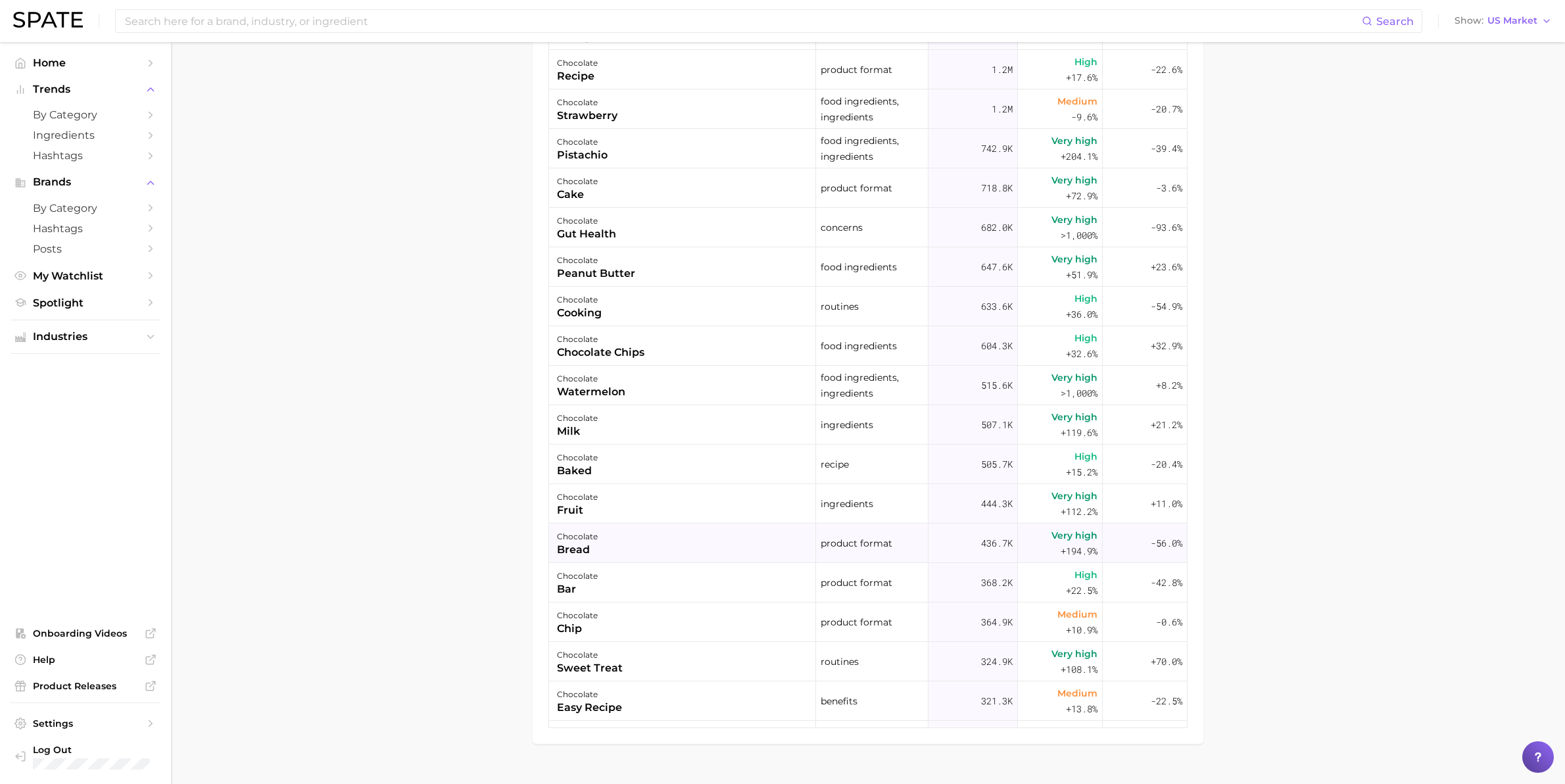
click at [1077, 539] on span "Very high" at bounding box center [1075, 535] width 46 height 16
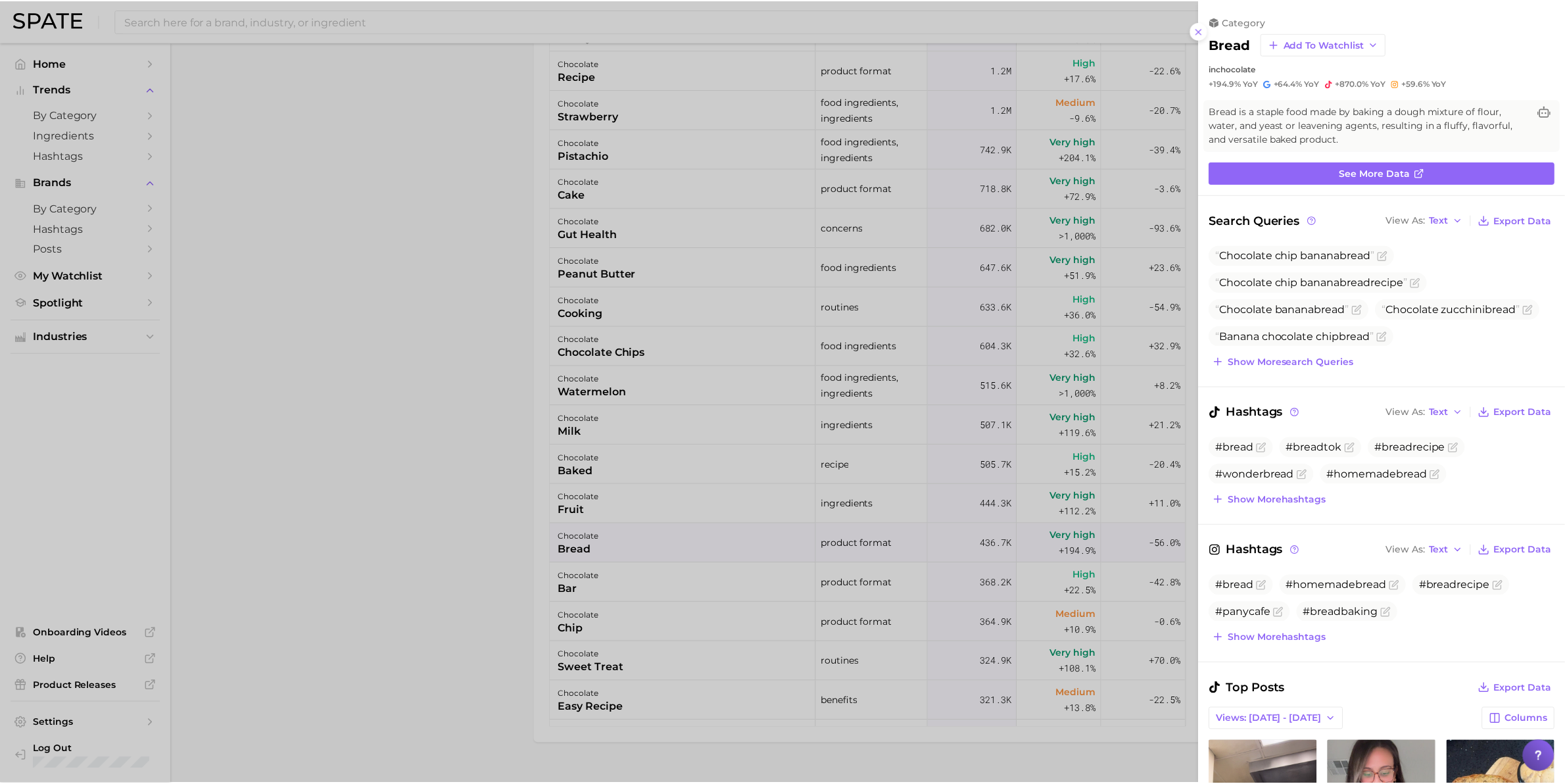
scroll to position [0, 0]
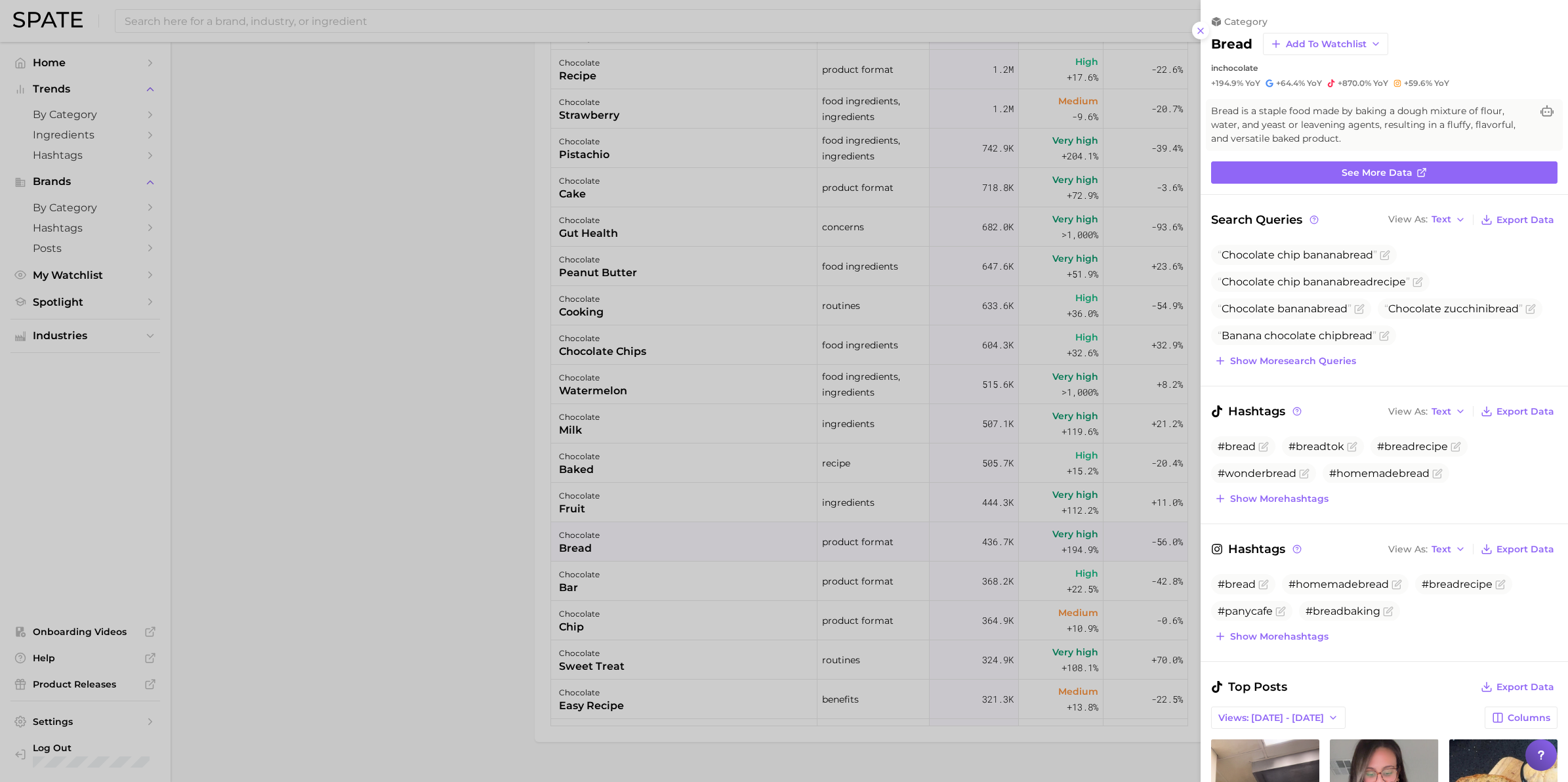
click at [368, 356] on div at bounding box center [784, 391] width 1568 height 782
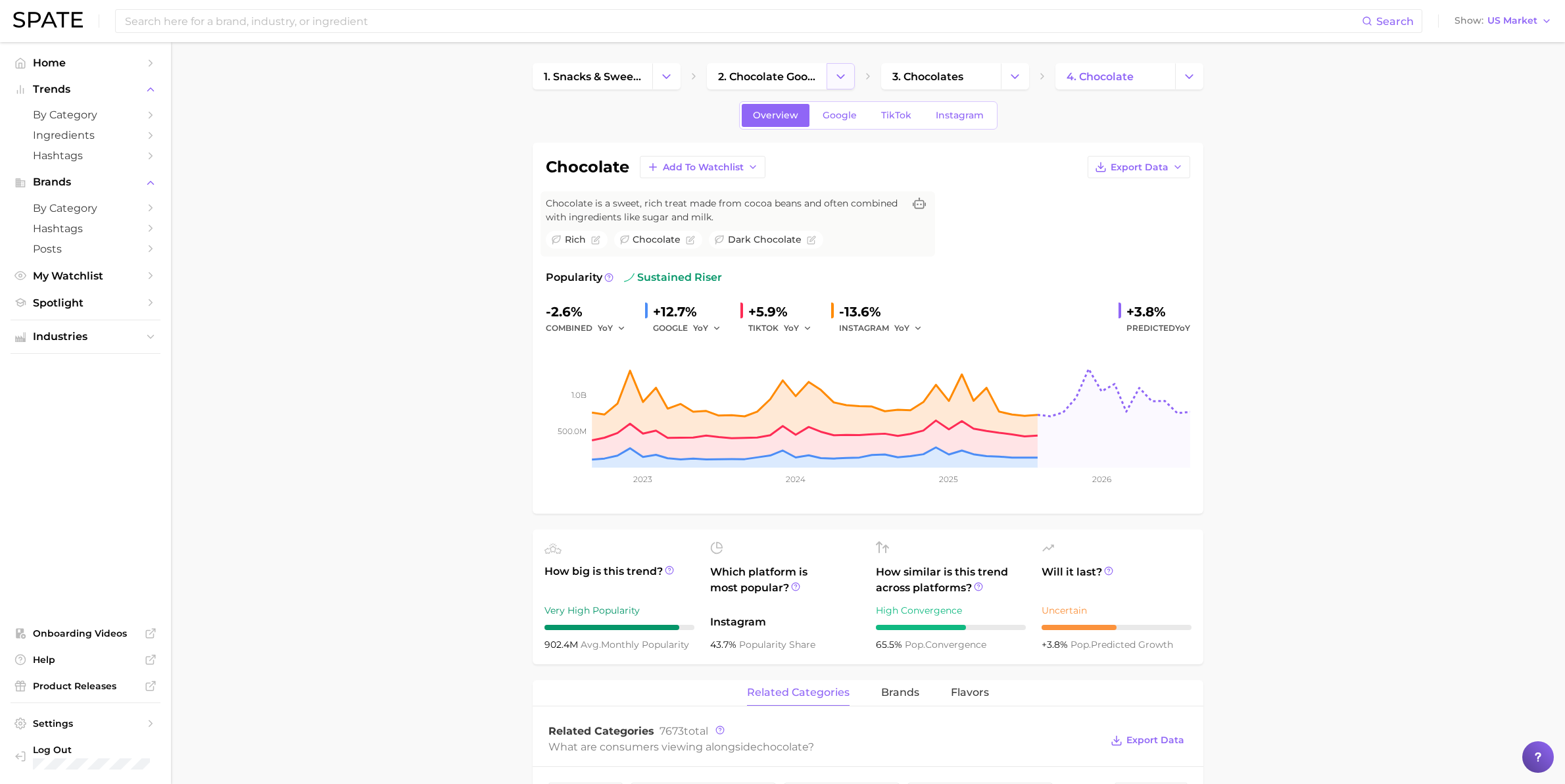
click at [839, 75] on icon "Change Category" at bounding box center [840, 76] width 14 height 14
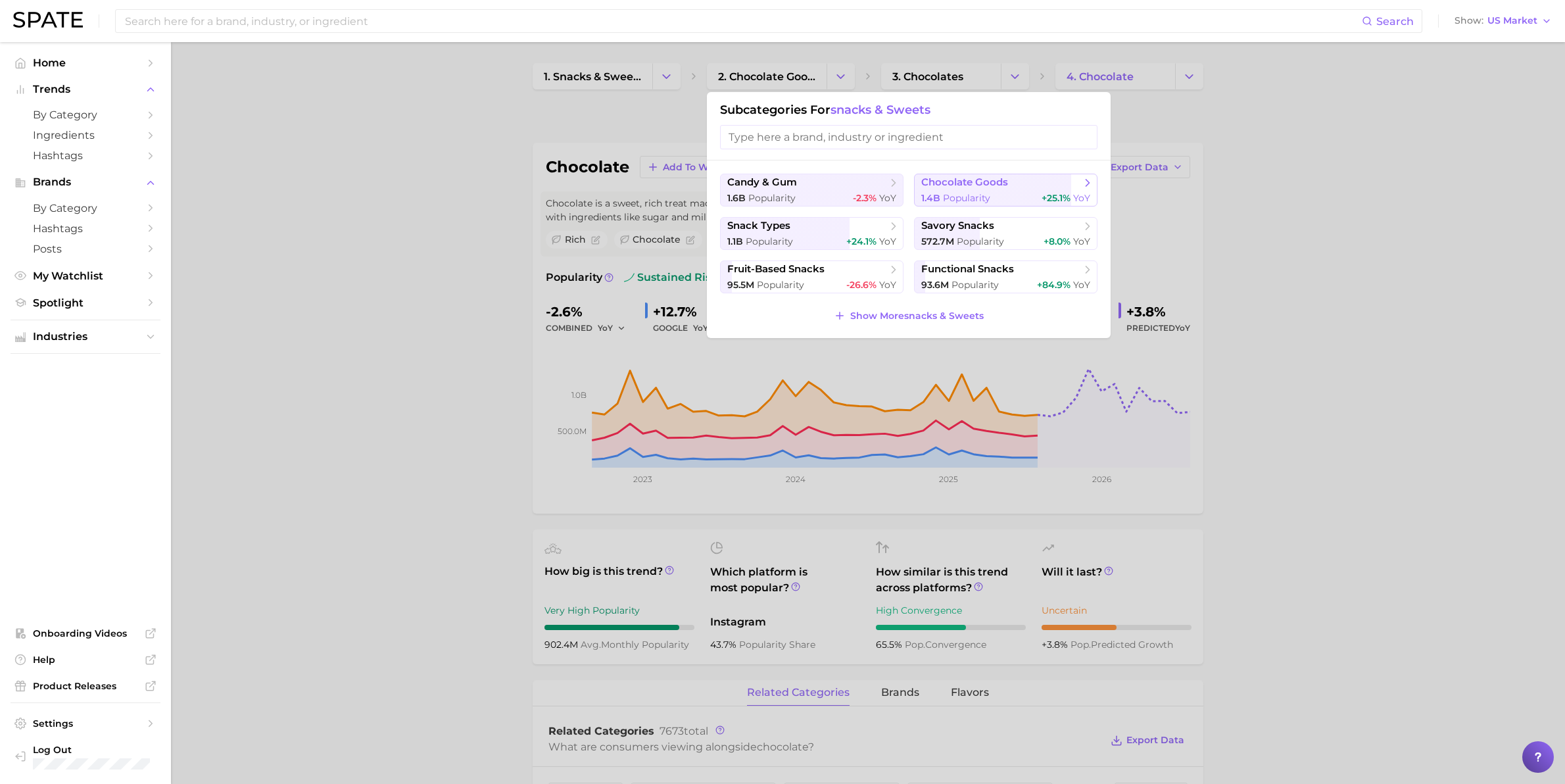
click at [975, 194] on span "Popularity" at bounding box center [966, 198] width 47 height 12
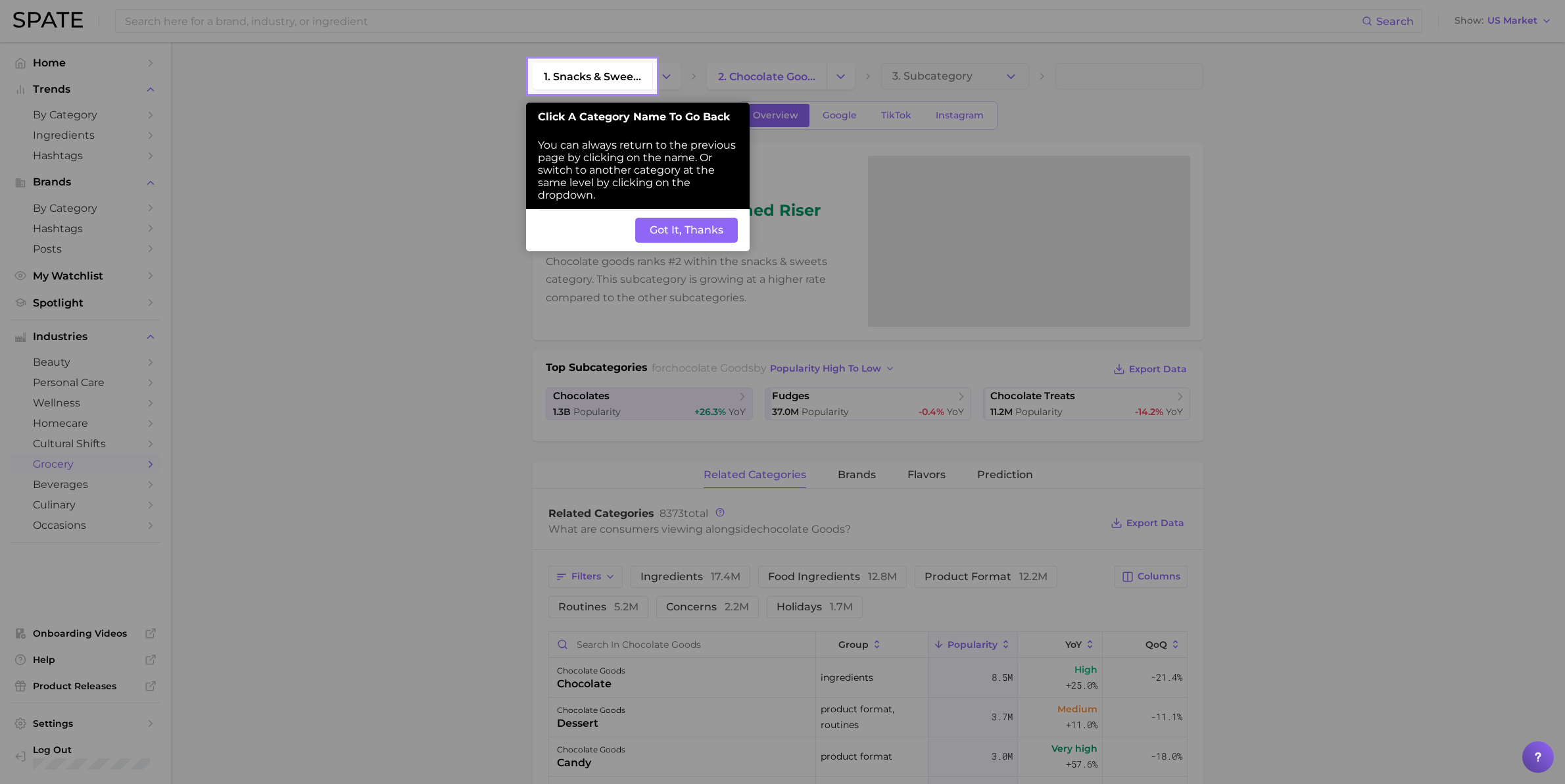
click at [686, 228] on button "Got It, Thanks" at bounding box center [686, 230] width 103 height 25
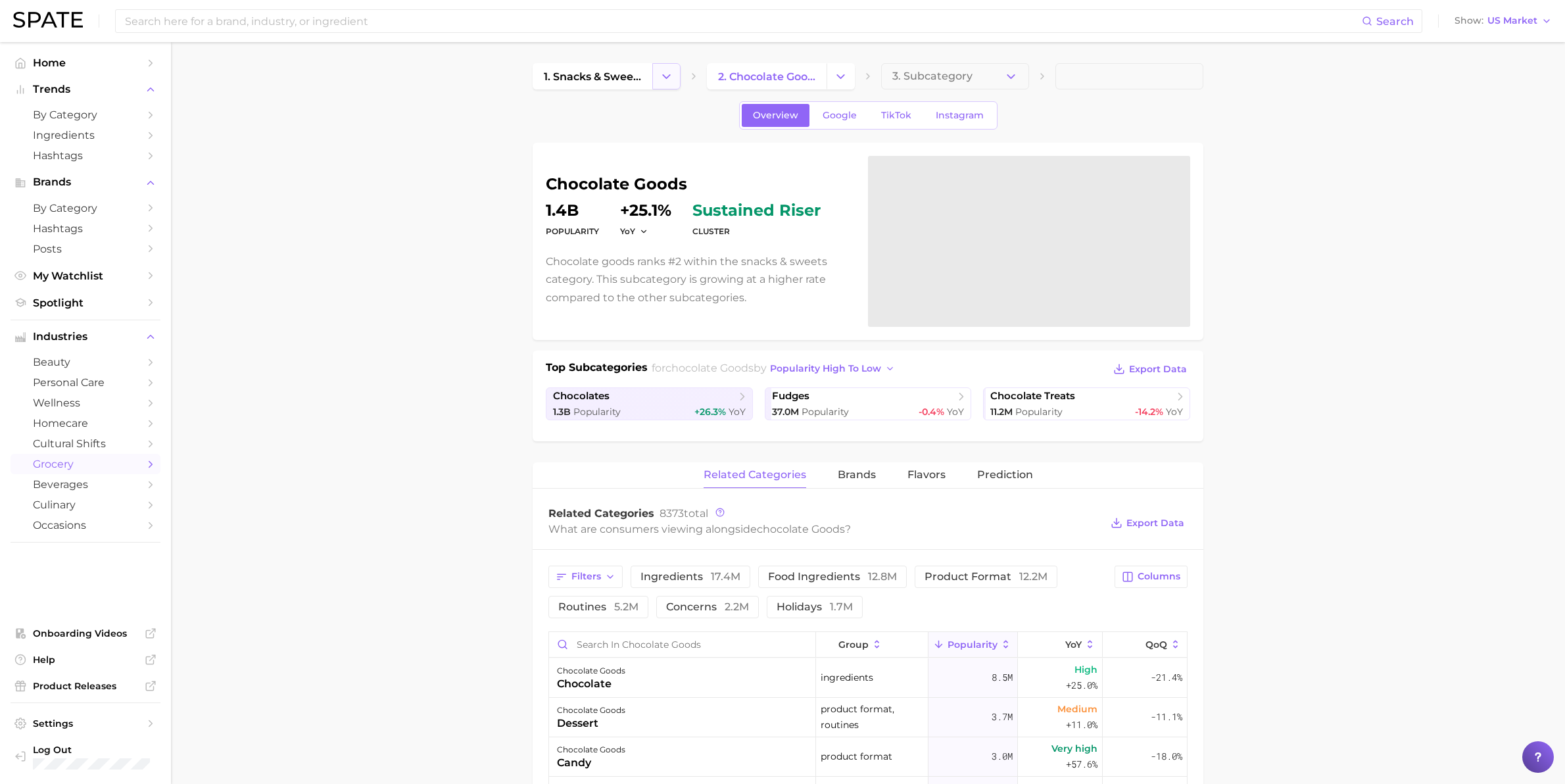
click at [678, 72] on button "Change Category" at bounding box center [667, 76] width 28 height 26
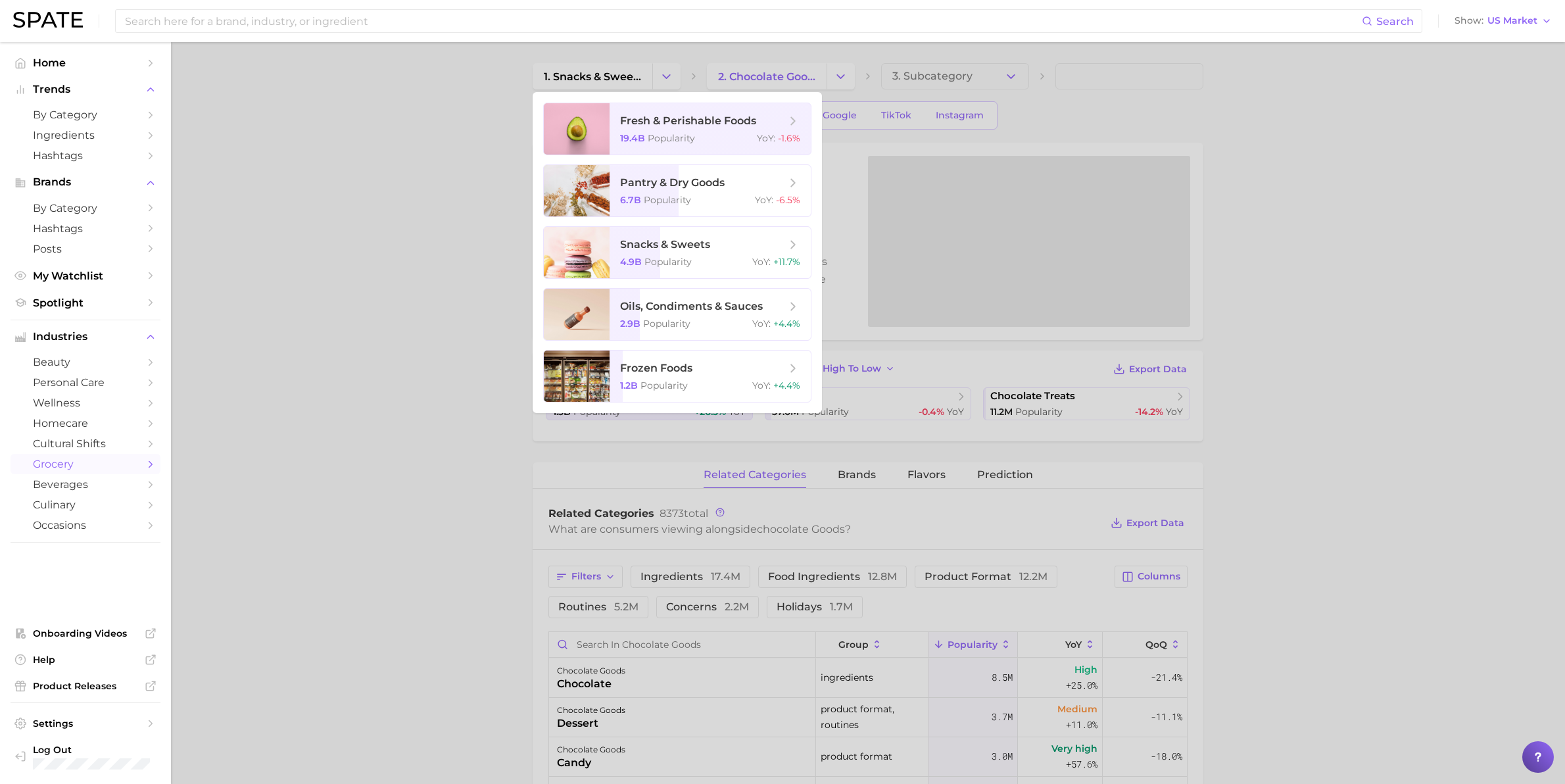
drag, startPoint x: 1307, startPoint y: 135, endPoint x: 1296, endPoint y: 132, distance: 11.4
click at [1303, 133] on div at bounding box center [782, 392] width 1565 height 784
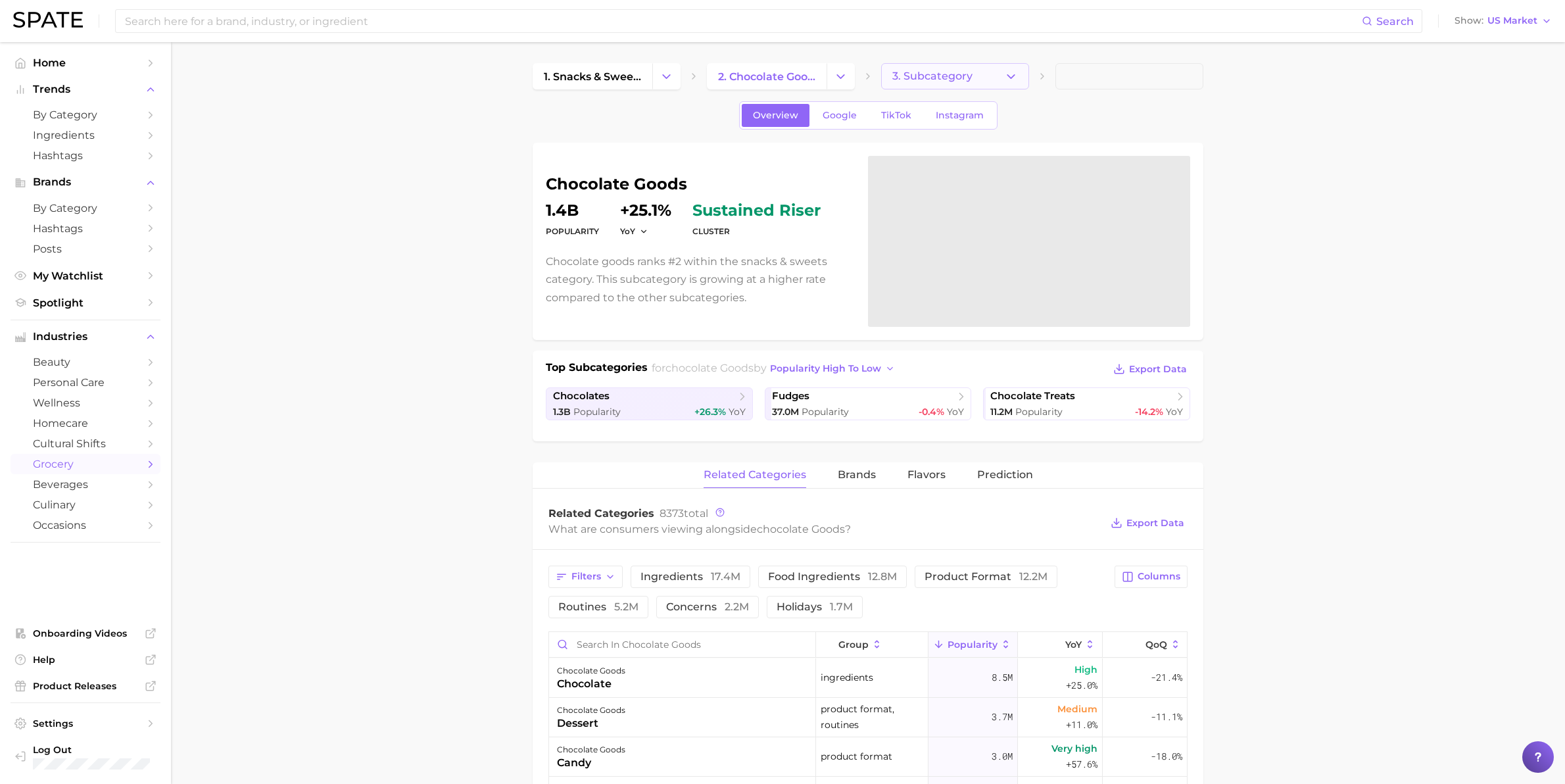
click at [1013, 75] on icon "button" at bounding box center [1011, 76] width 14 height 14
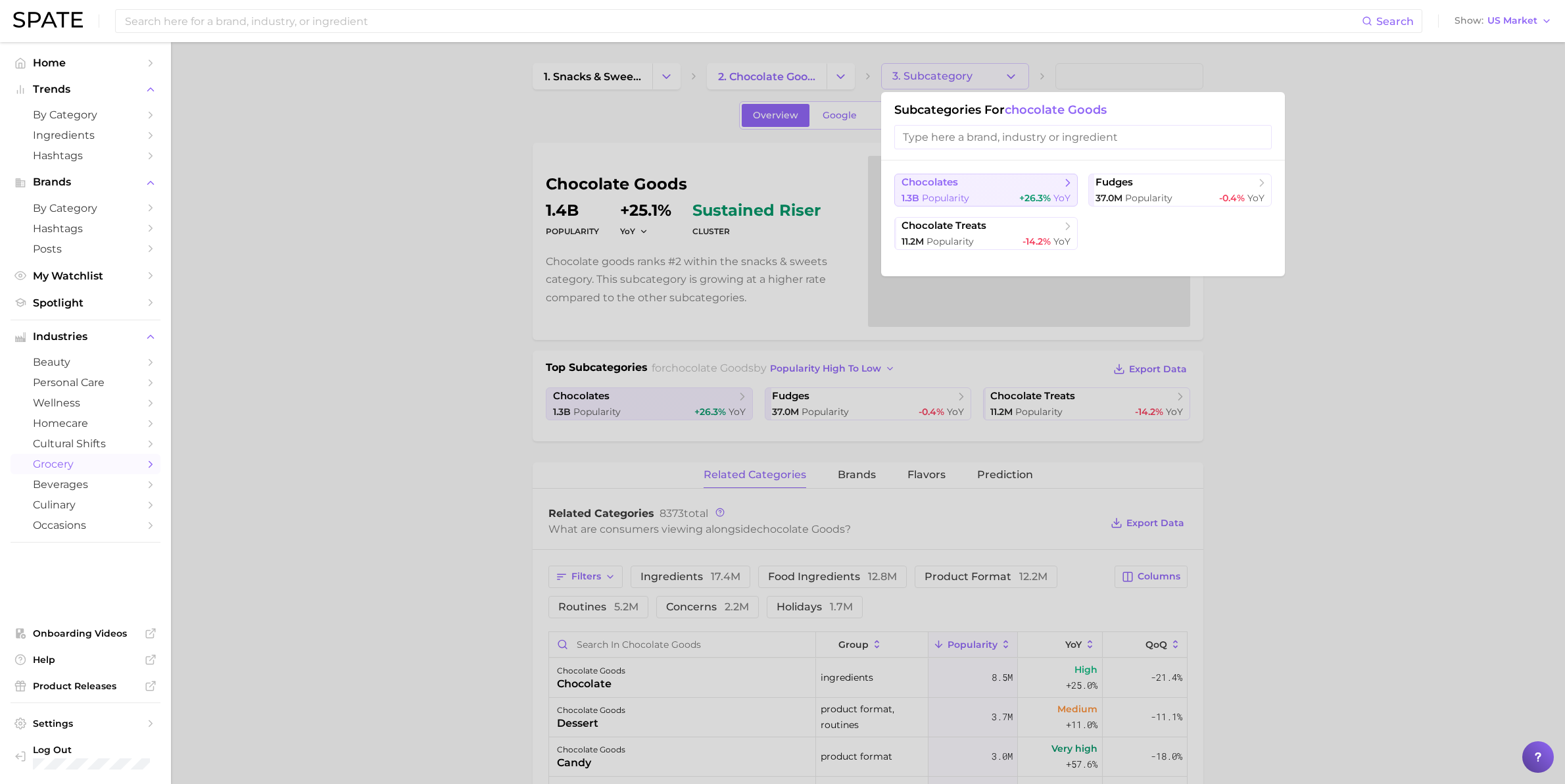
click at [973, 190] on button "chocolates 1.3b Popularity +26.3% YoY" at bounding box center [986, 190] width 184 height 33
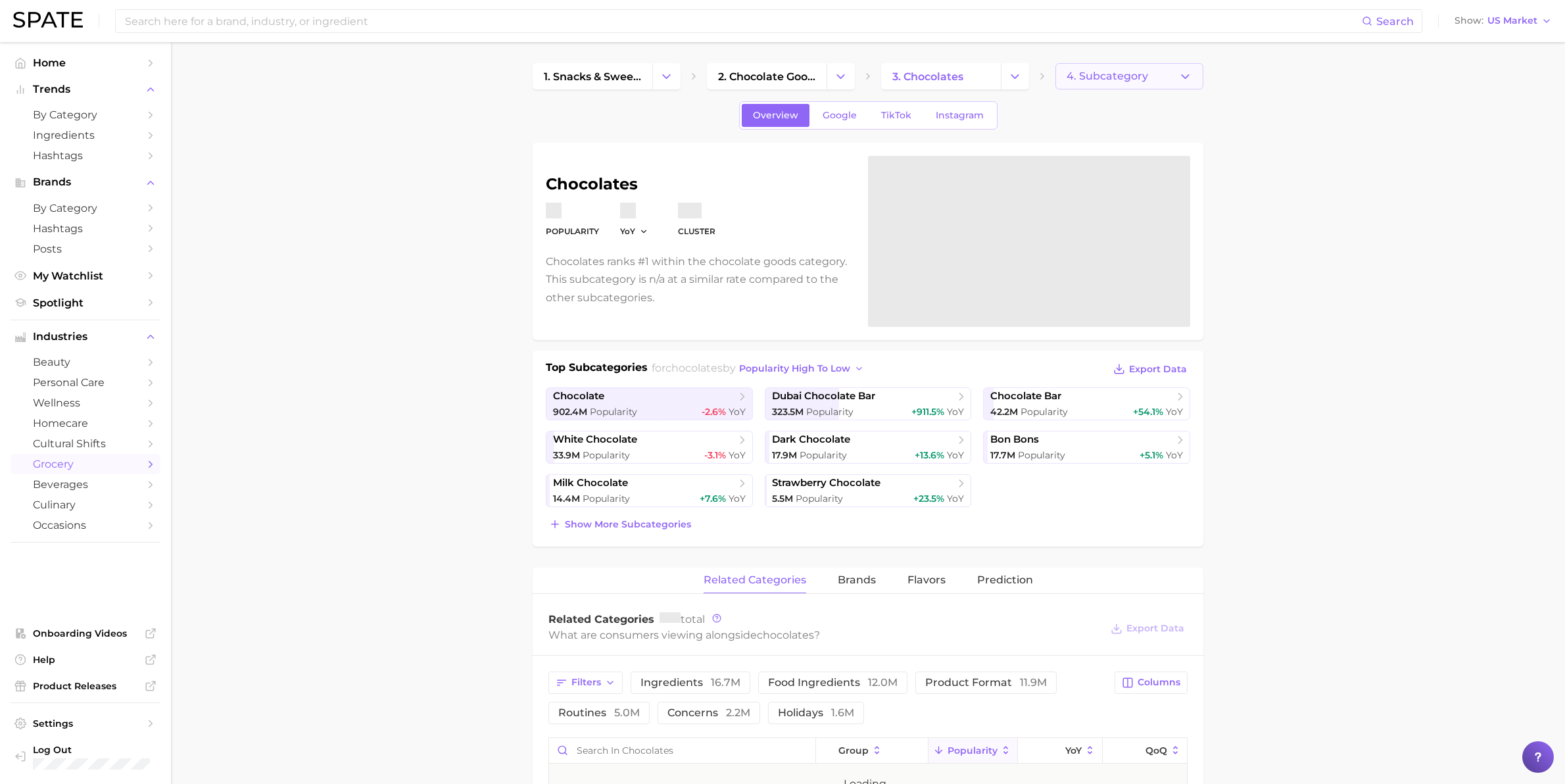
click at [1184, 75] on icon "button" at bounding box center [1185, 76] width 14 height 14
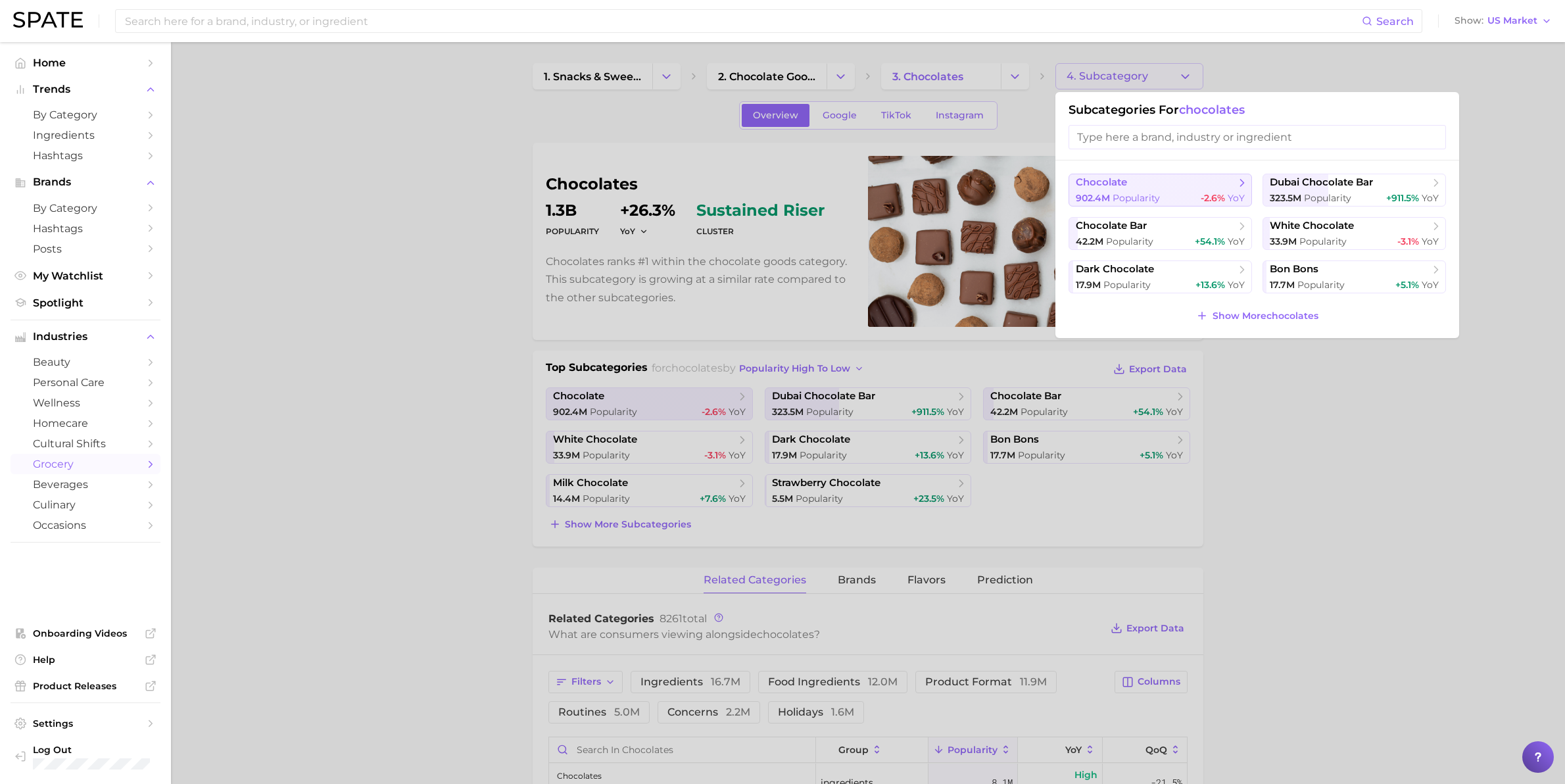
click at [1155, 189] on span "chocolate" at bounding box center [1155, 183] width 160 height 13
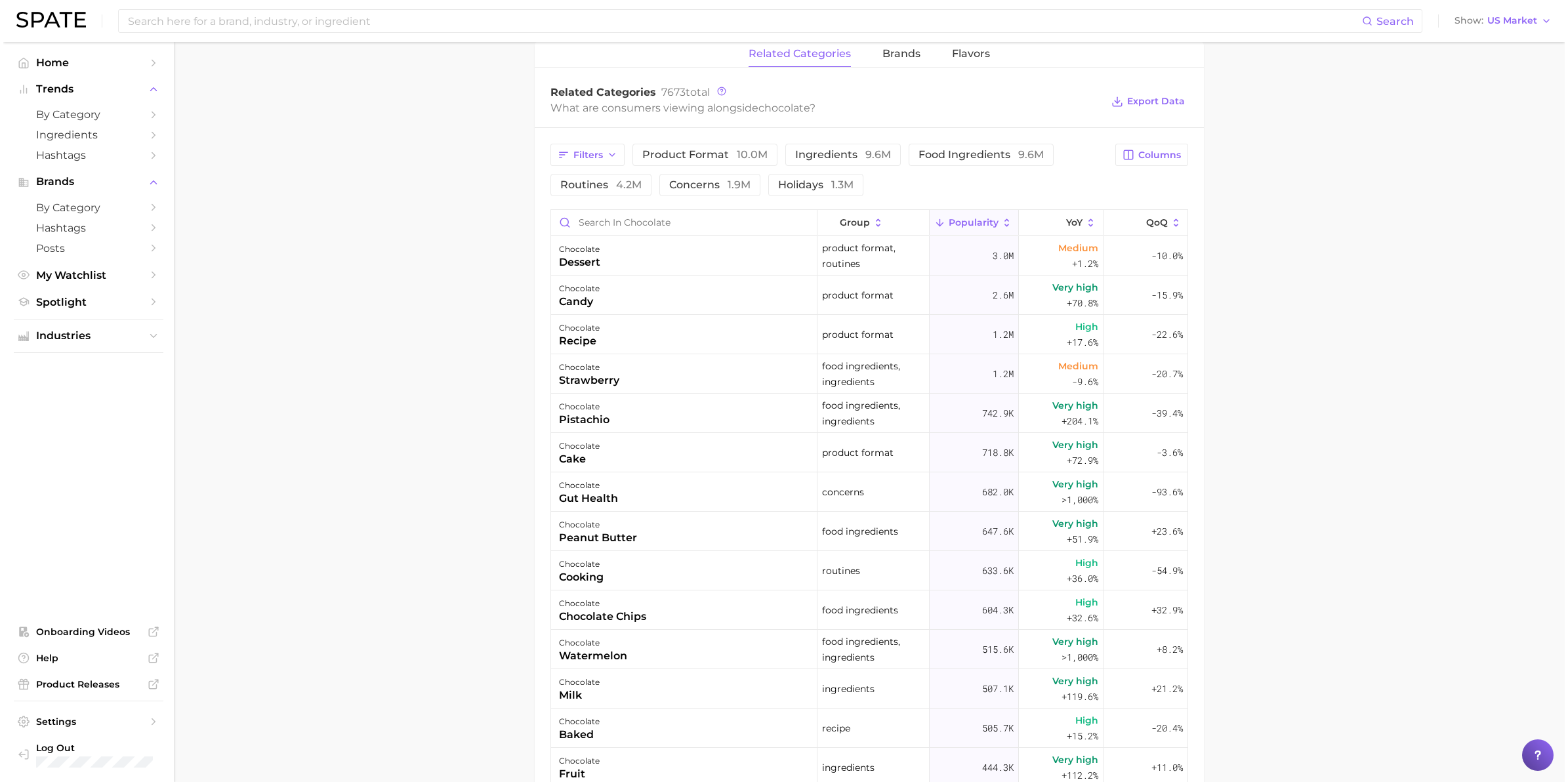
scroll to position [656, 0]
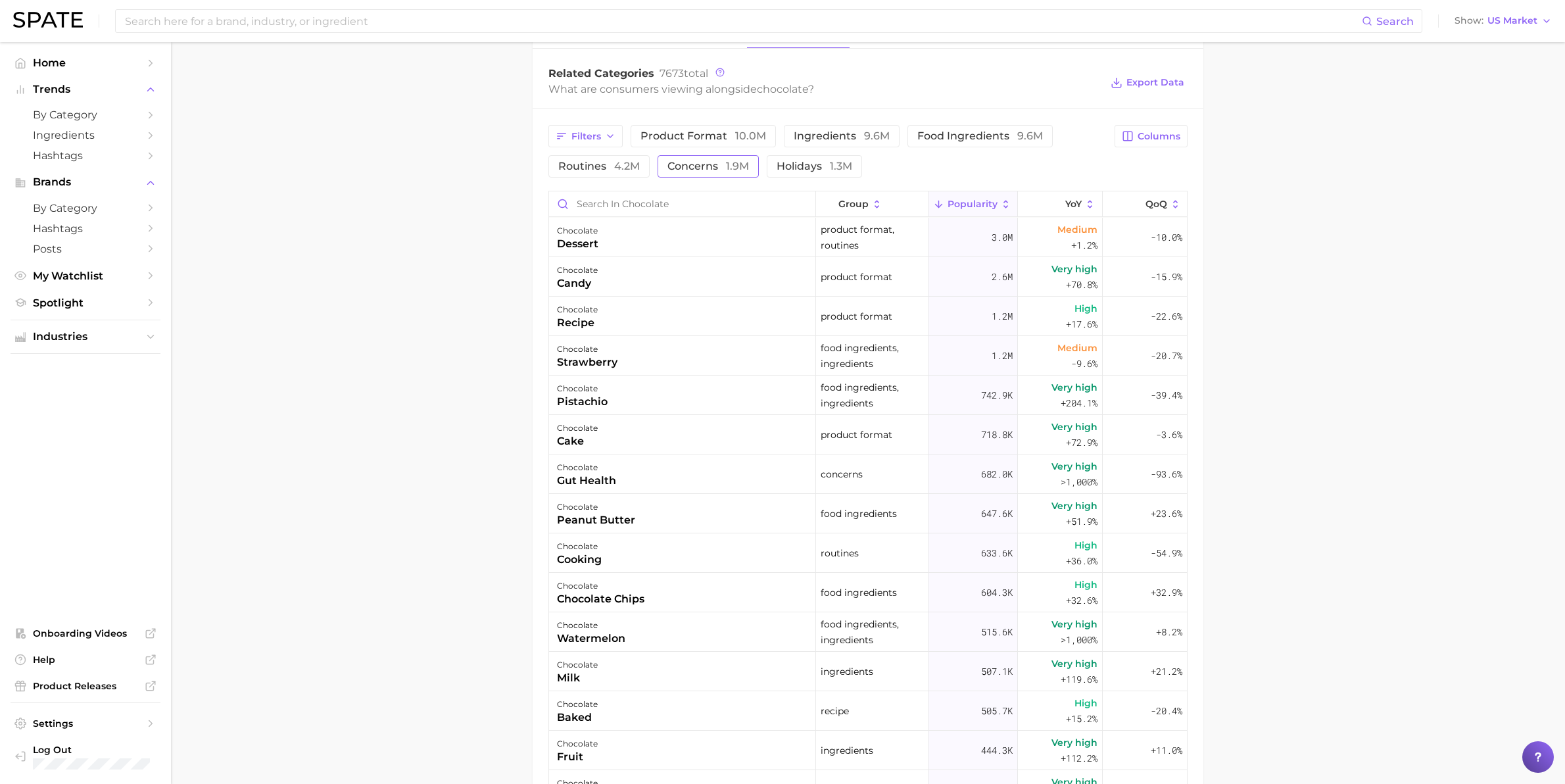
click at [714, 161] on span "concerns 1.9m" at bounding box center [708, 166] width 81 height 11
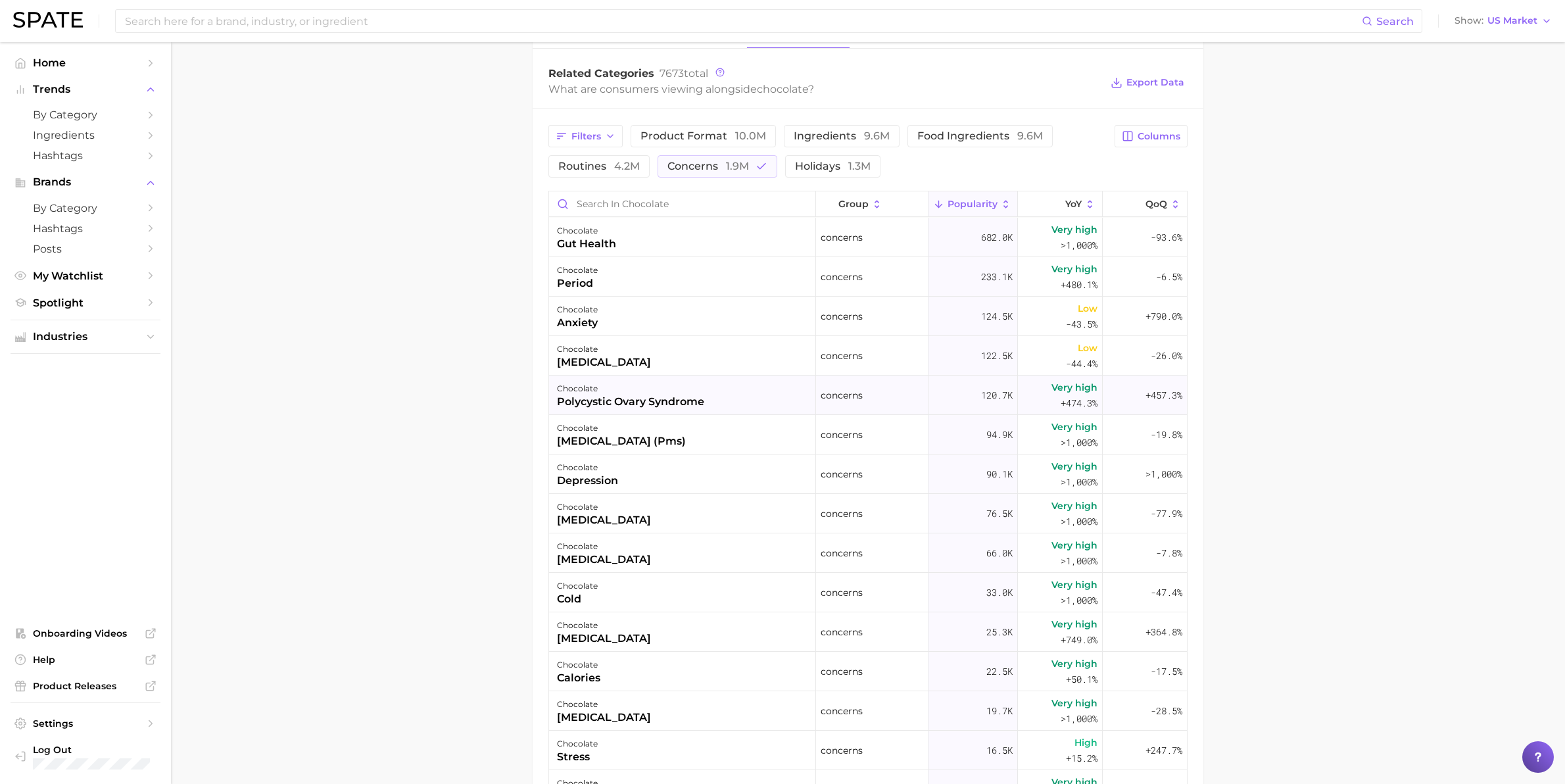
click at [650, 402] on div "polycystic ovary syndrome" at bounding box center [631, 402] width 147 height 16
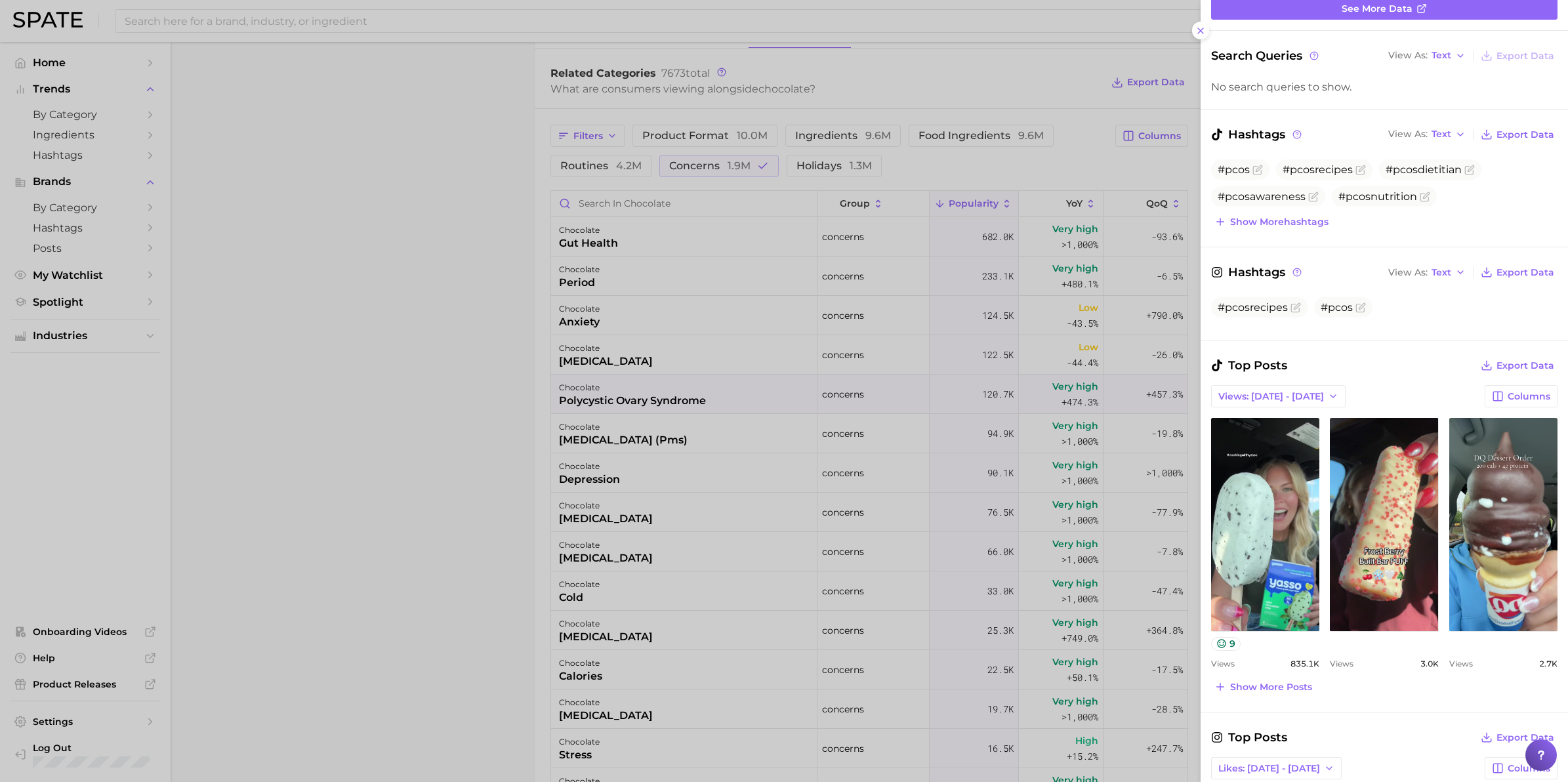
scroll to position [246, 0]
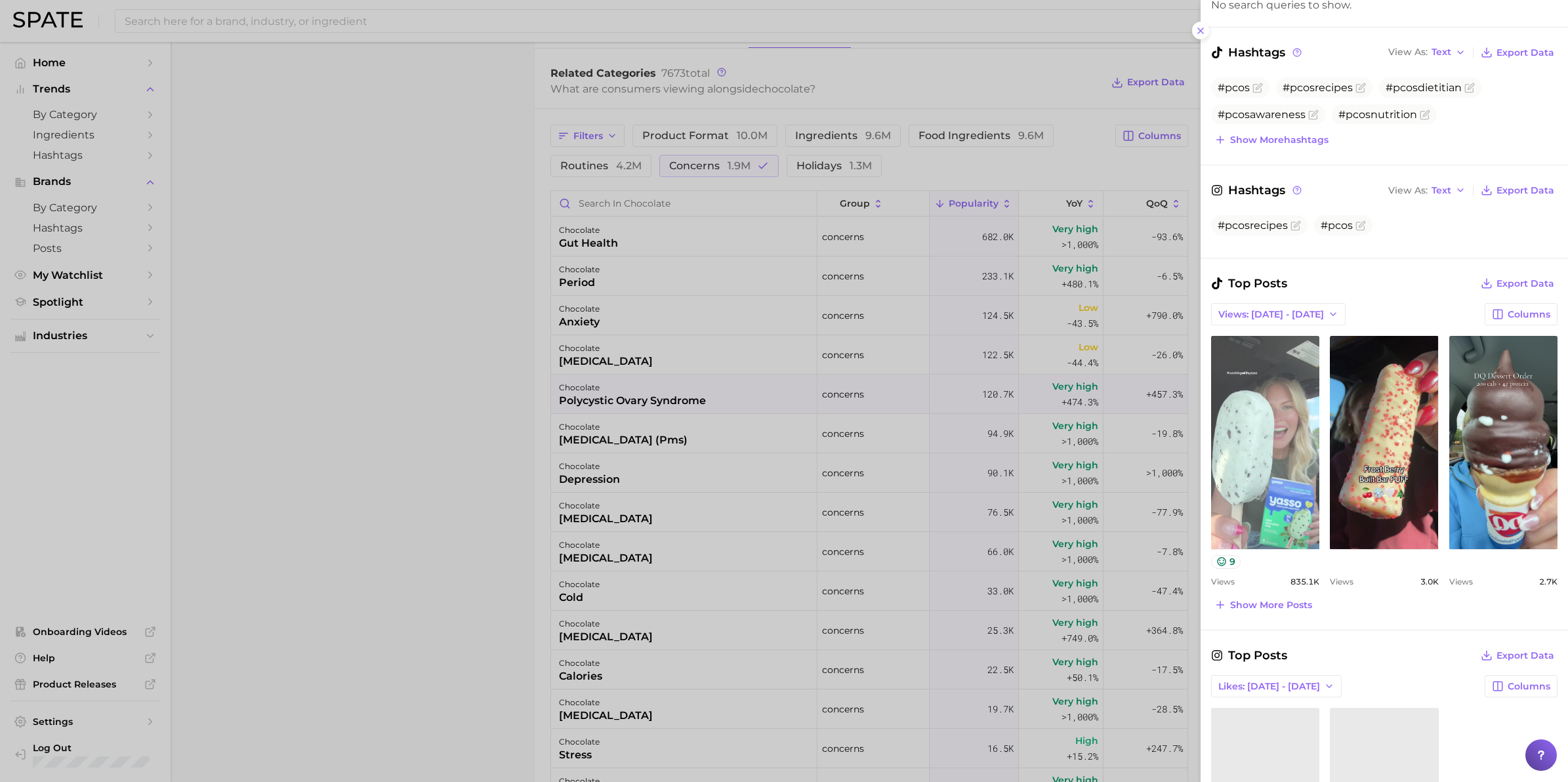
click at [1277, 444] on link "view post on TikTok" at bounding box center [1265, 443] width 108 height 213
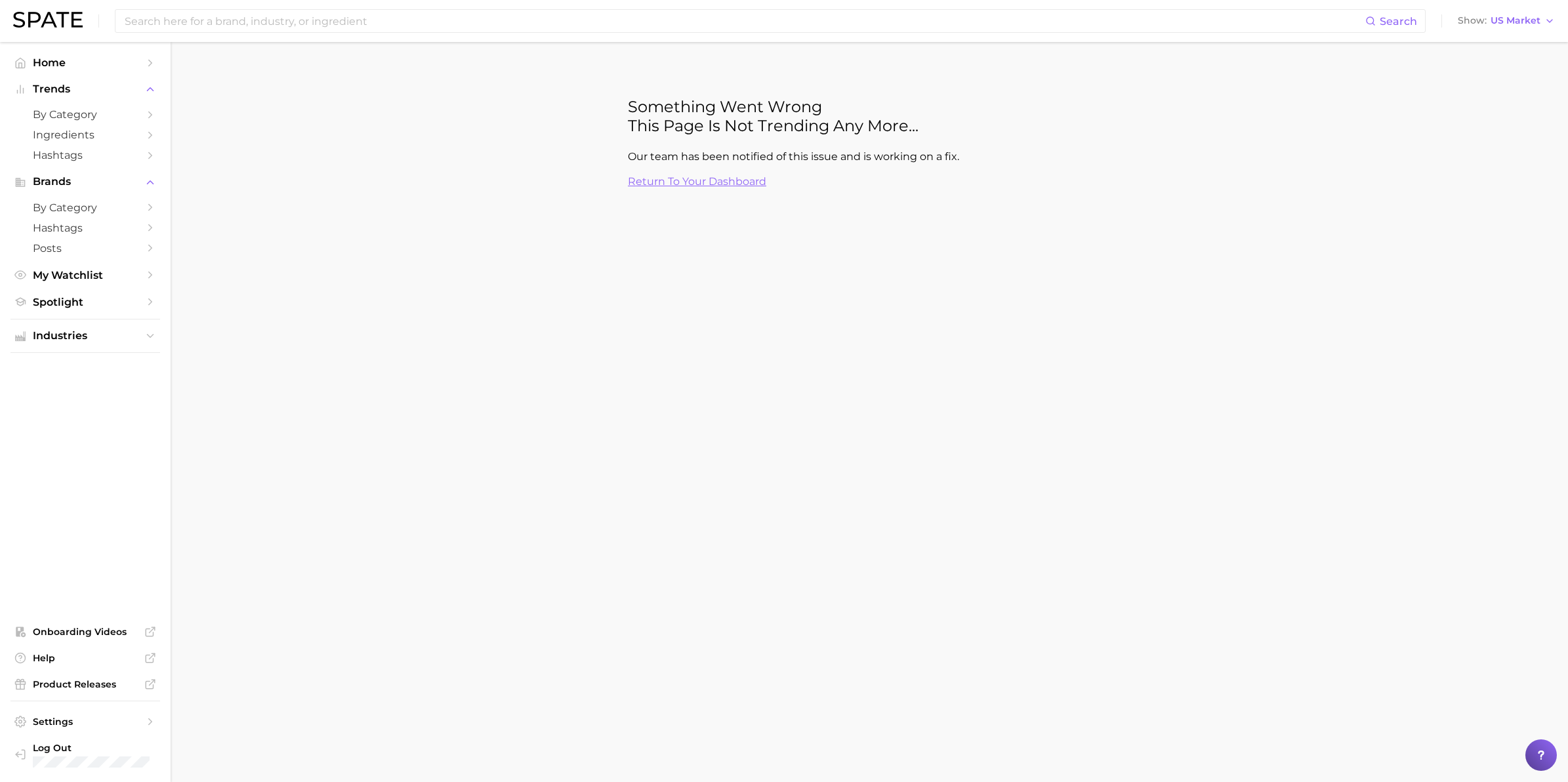
scroll to position [0, 0]
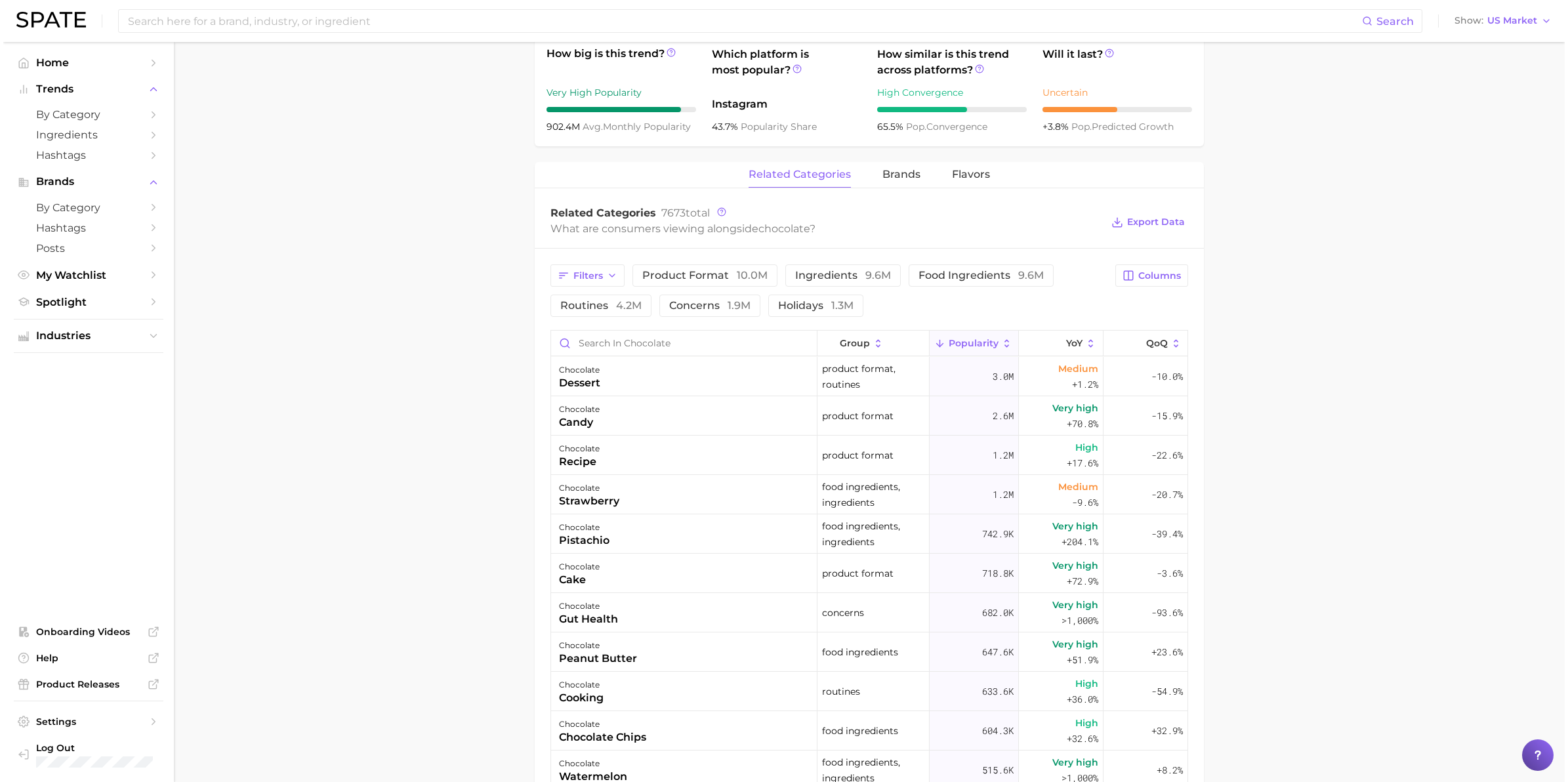
scroll to position [574, 0]
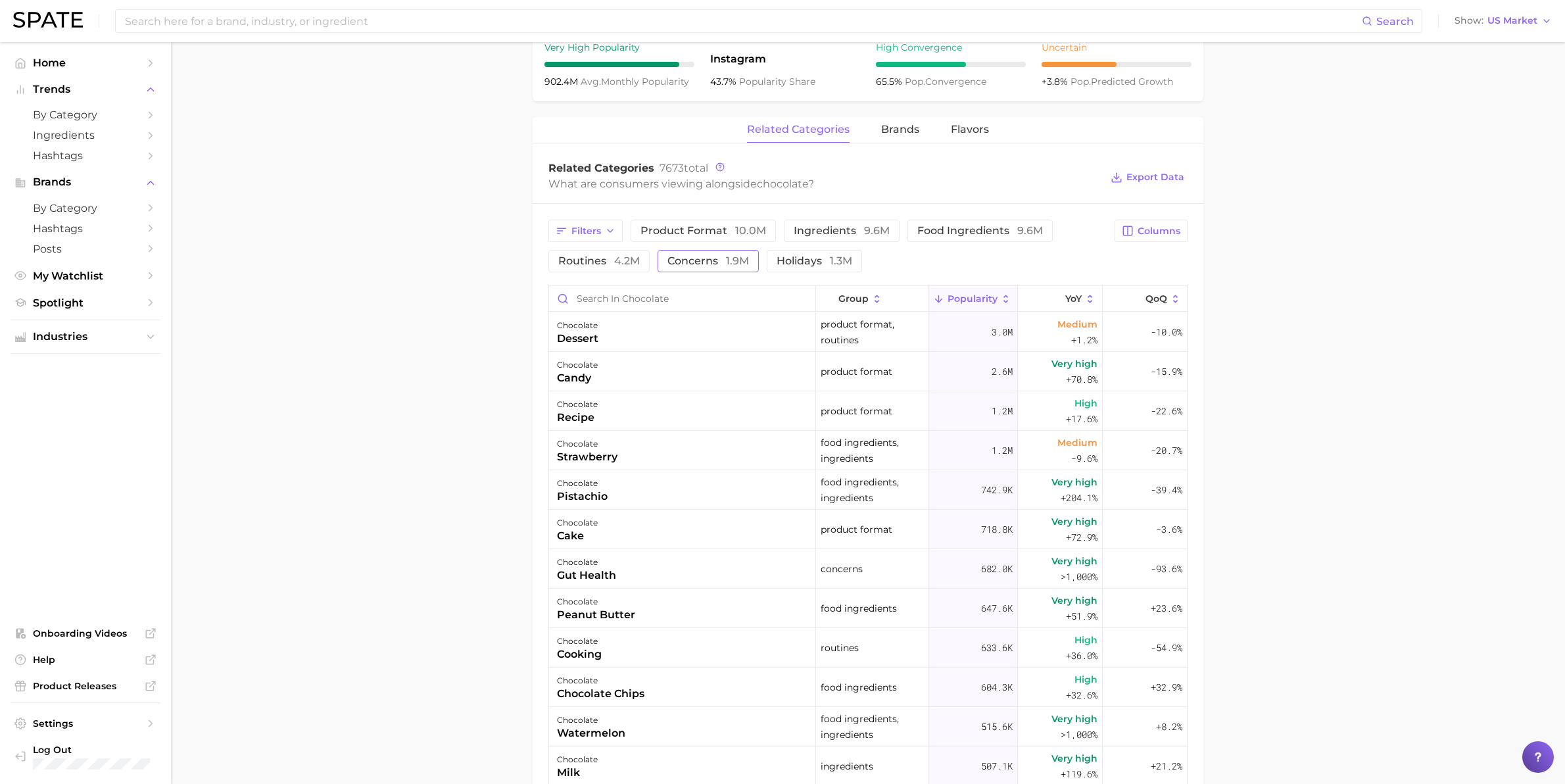
click at [724, 256] on span "concerns 1.9m" at bounding box center [708, 261] width 81 height 11
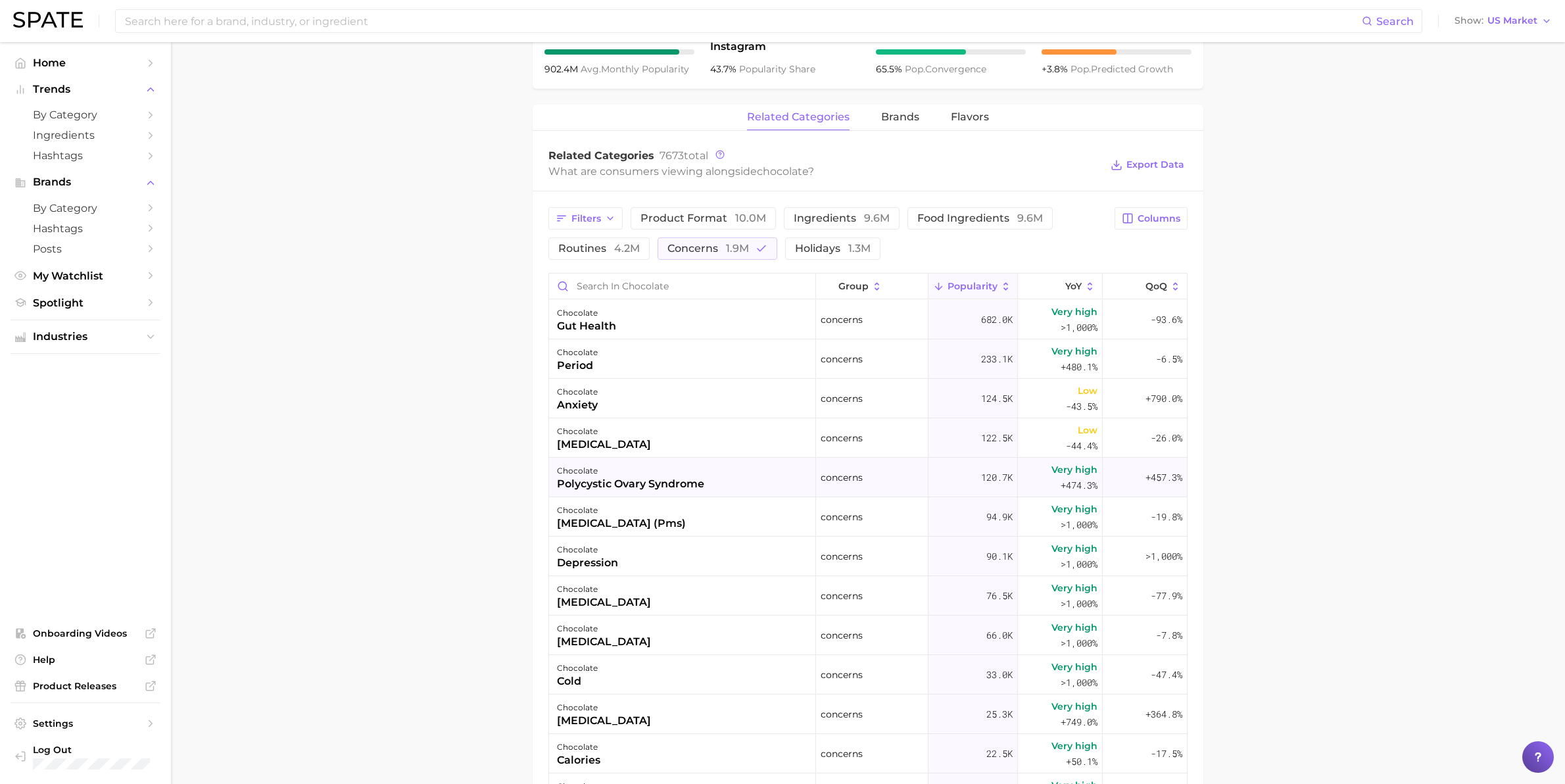
click at [657, 488] on div "polycystic ovary syndrome" at bounding box center [631, 483] width 147 height 16
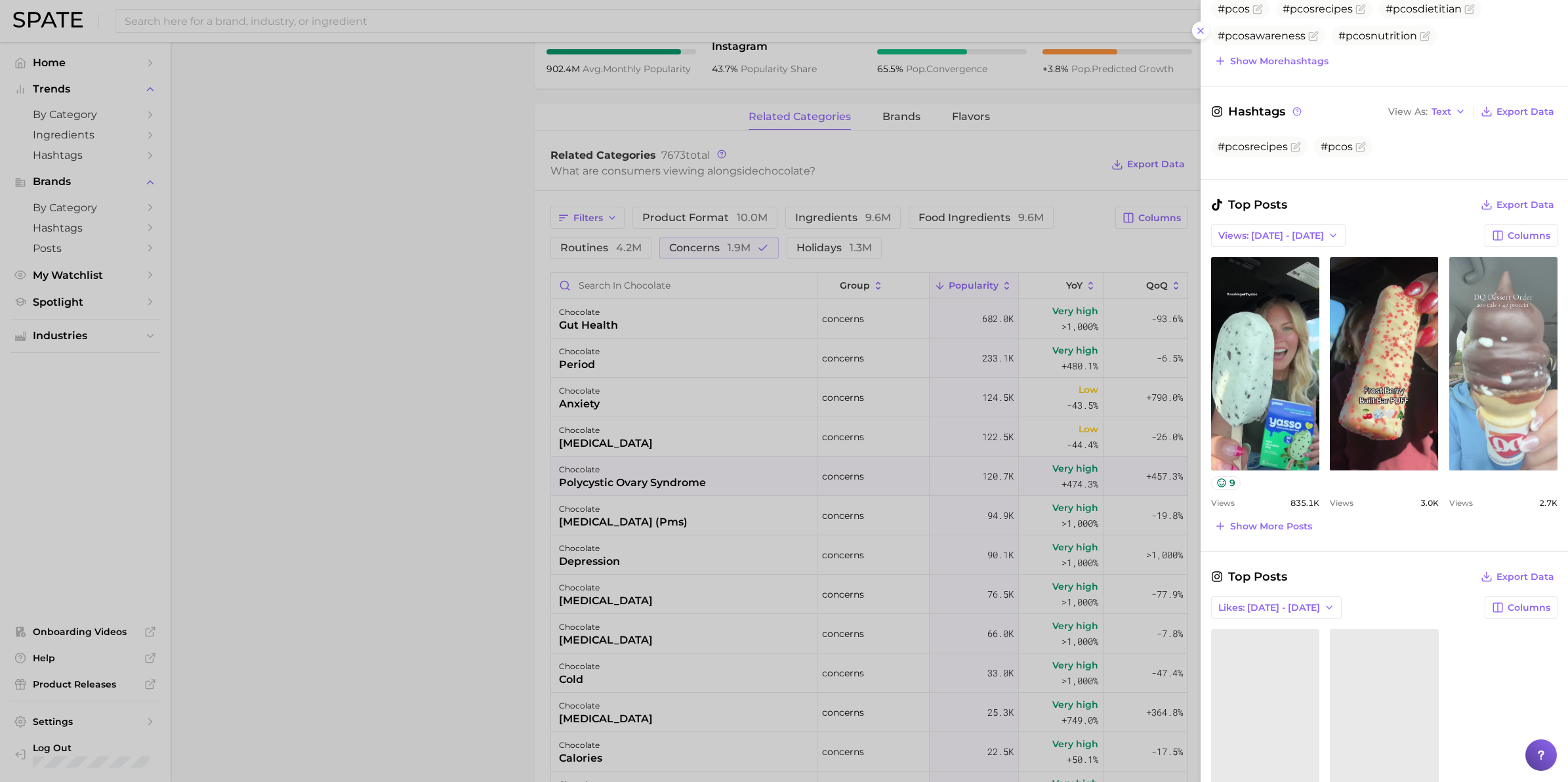
scroll to position [328, 0]
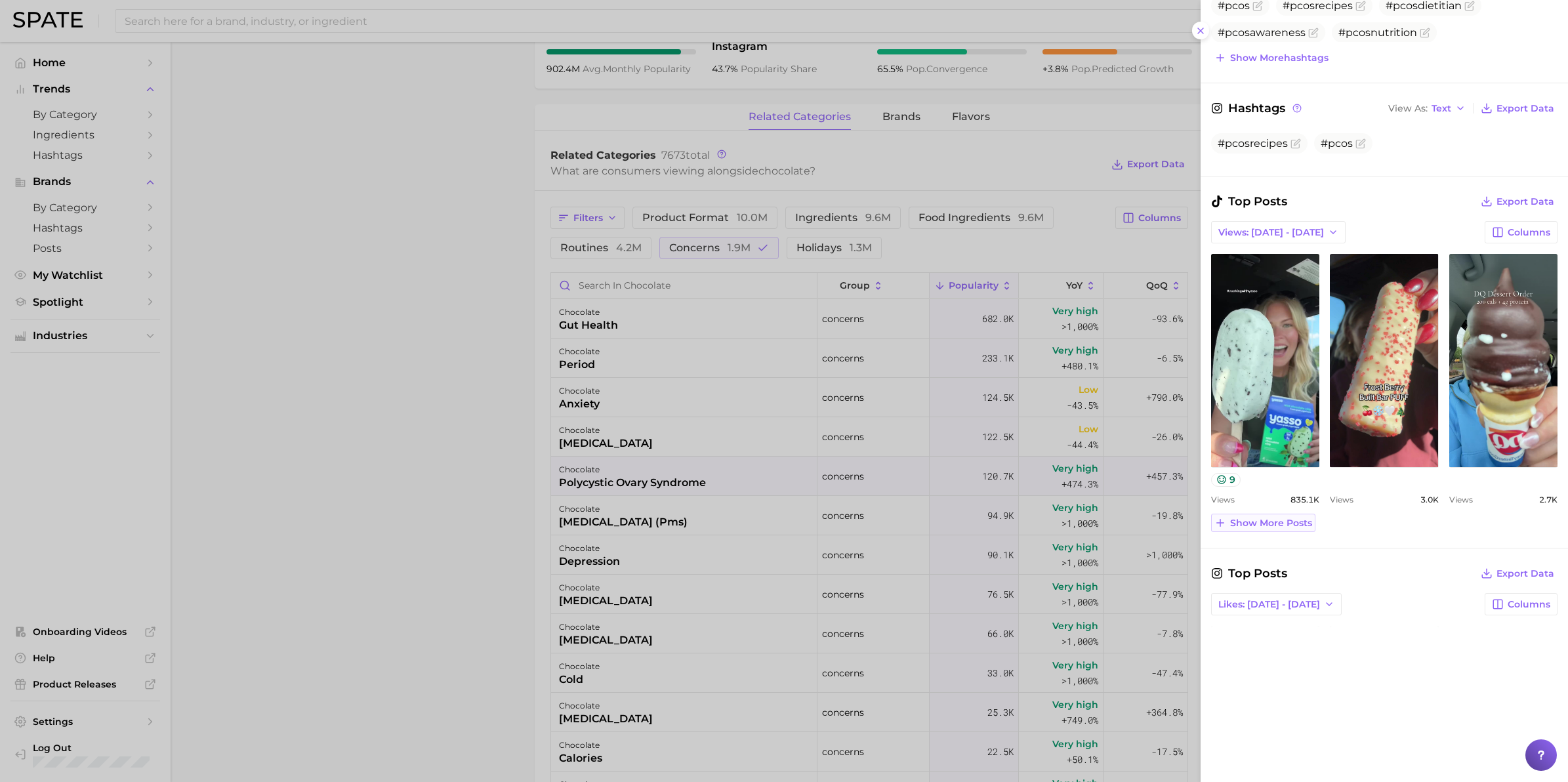
click at [1284, 524] on span "Show more posts" at bounding box center [1271, 524] width 82 height 12
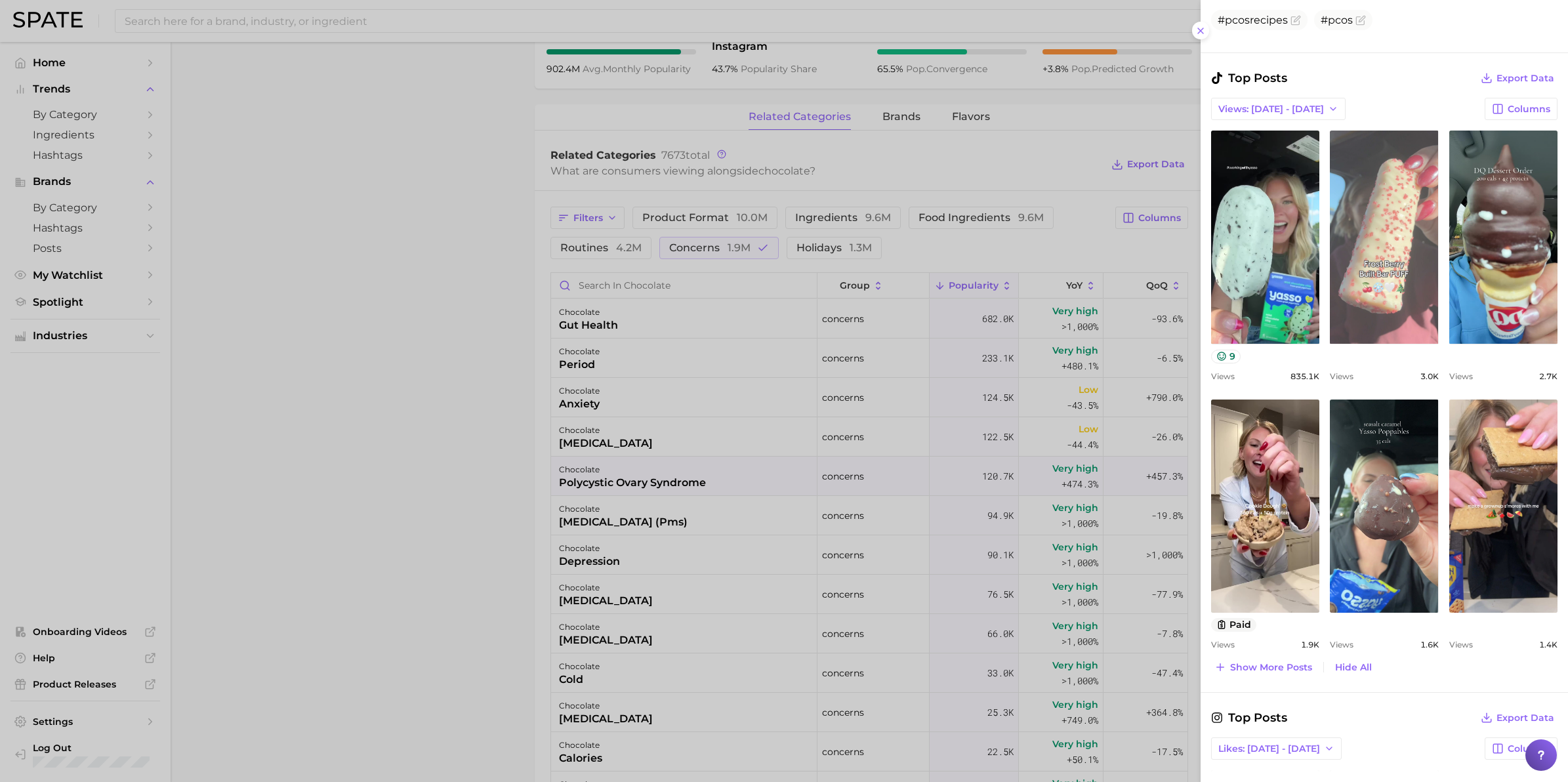
scroll to position [492, 0]
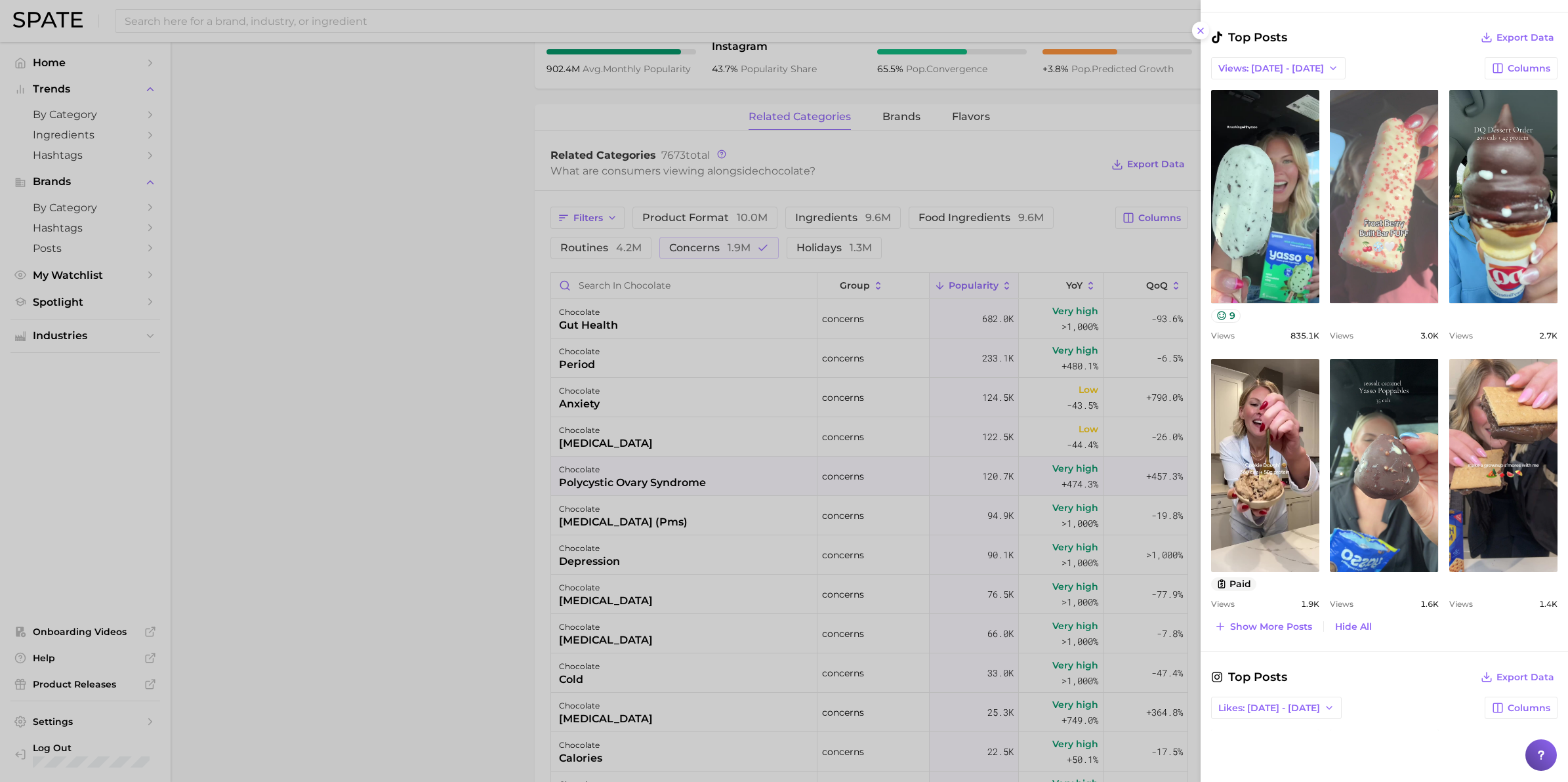
click at [1396, 206] on link "view post on TikTok" at bounding box center [1384, 197] width 108 height 213
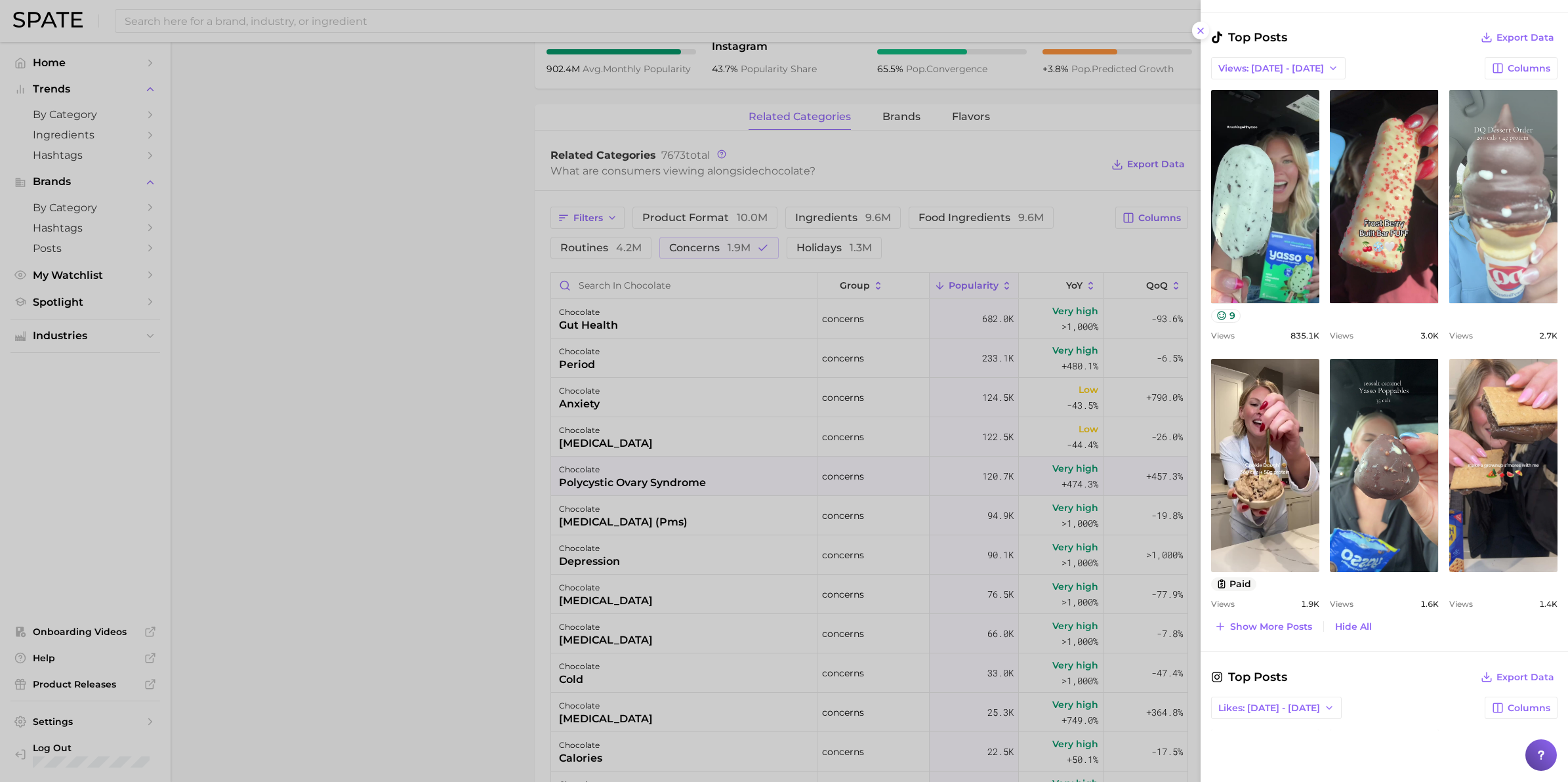
click at [1498, 254] on link "view post on TikTok" at bounding box center [1503, 197] width 108 height 213
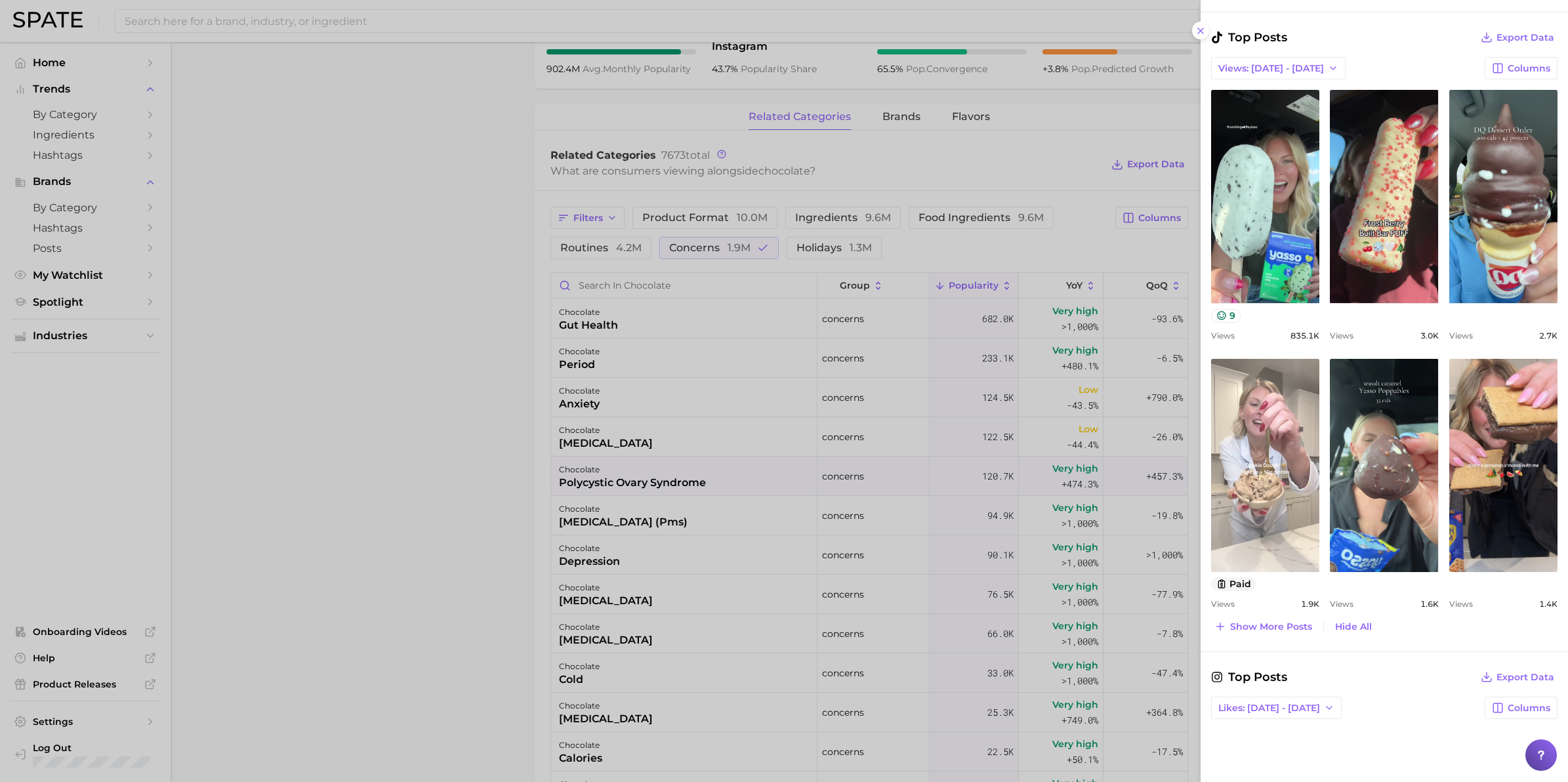
click at [1271, 470] on link "view post on TikTok" at bounding box center [1265, 465] width 108 height 213
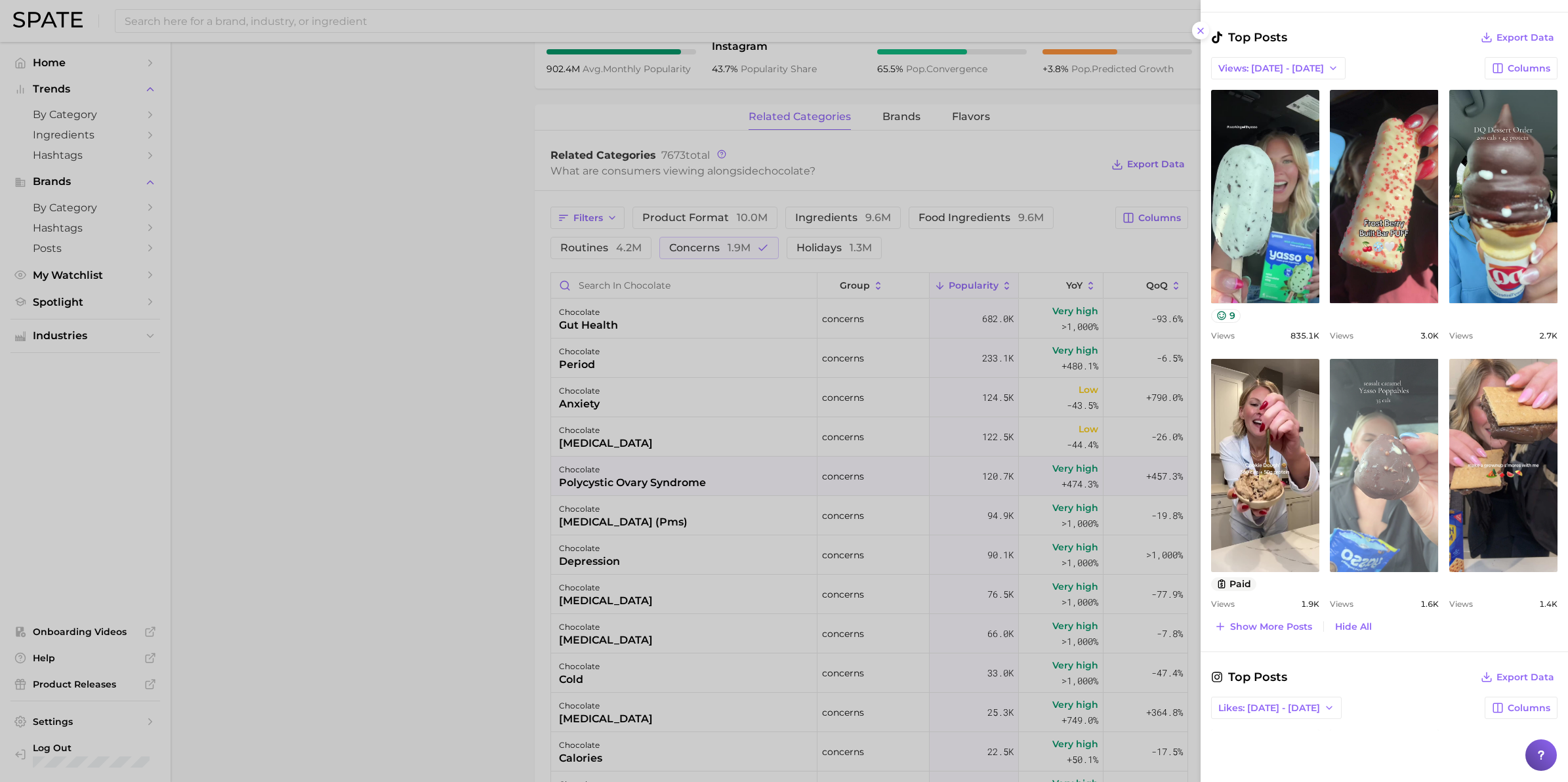
click at [1382, 449] on link "view post on TikTok" at bounding box center [1384, 465] width 108 height 213
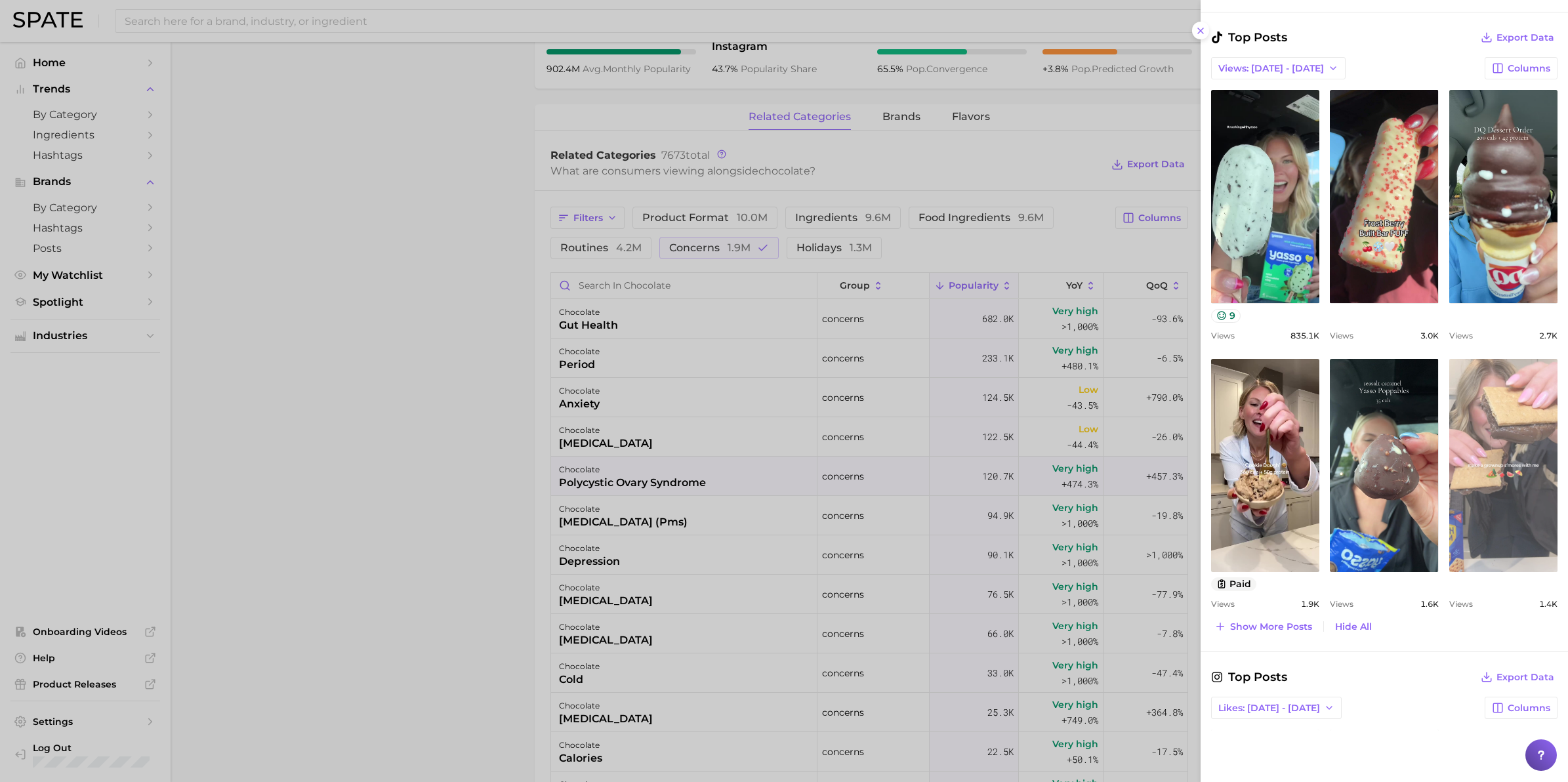
click at [1491, 502] on link "view post on TikTok" at bounding box center [1503, 465] width 108 height 213
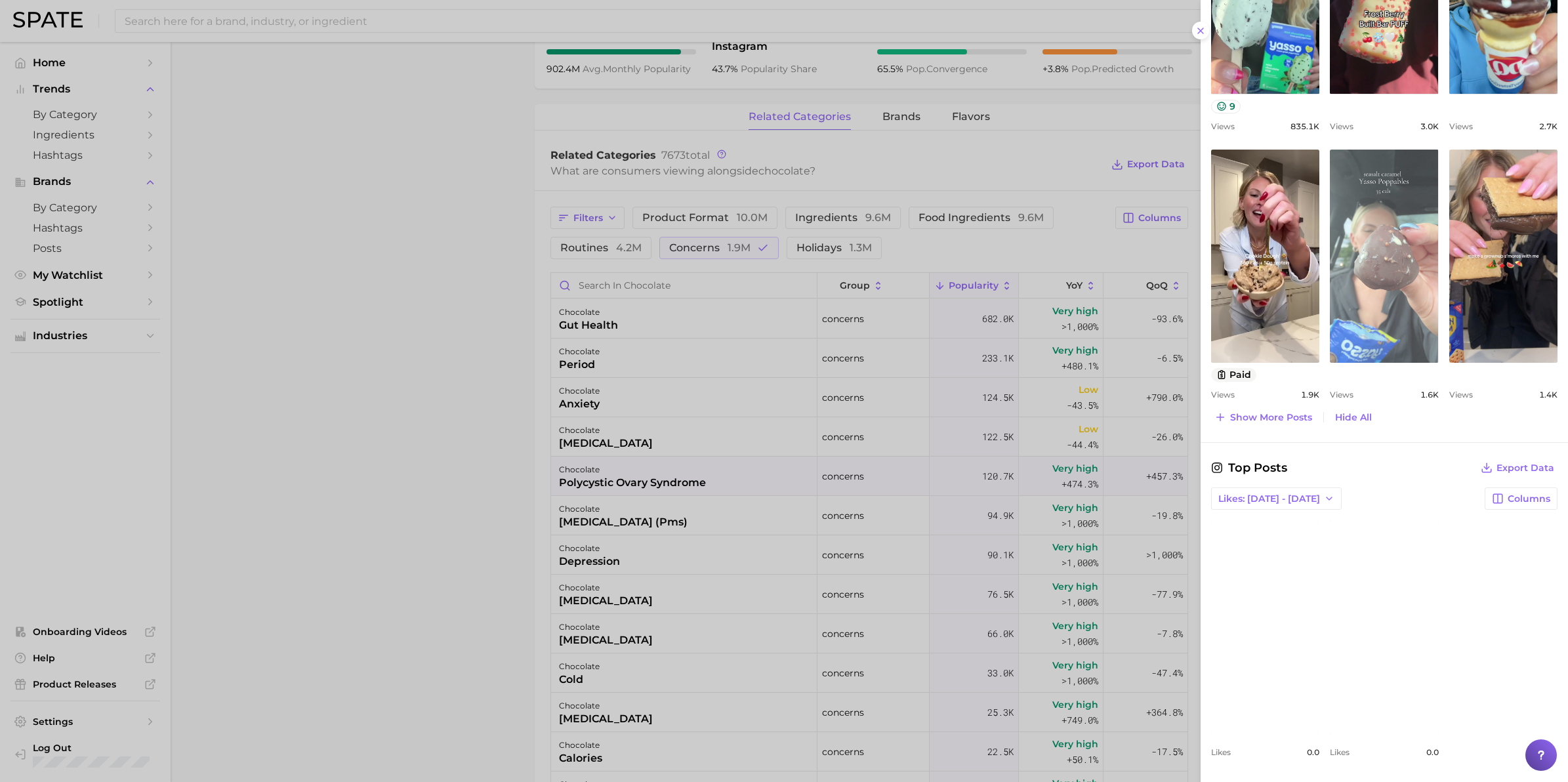
scroll to position [703, 0]
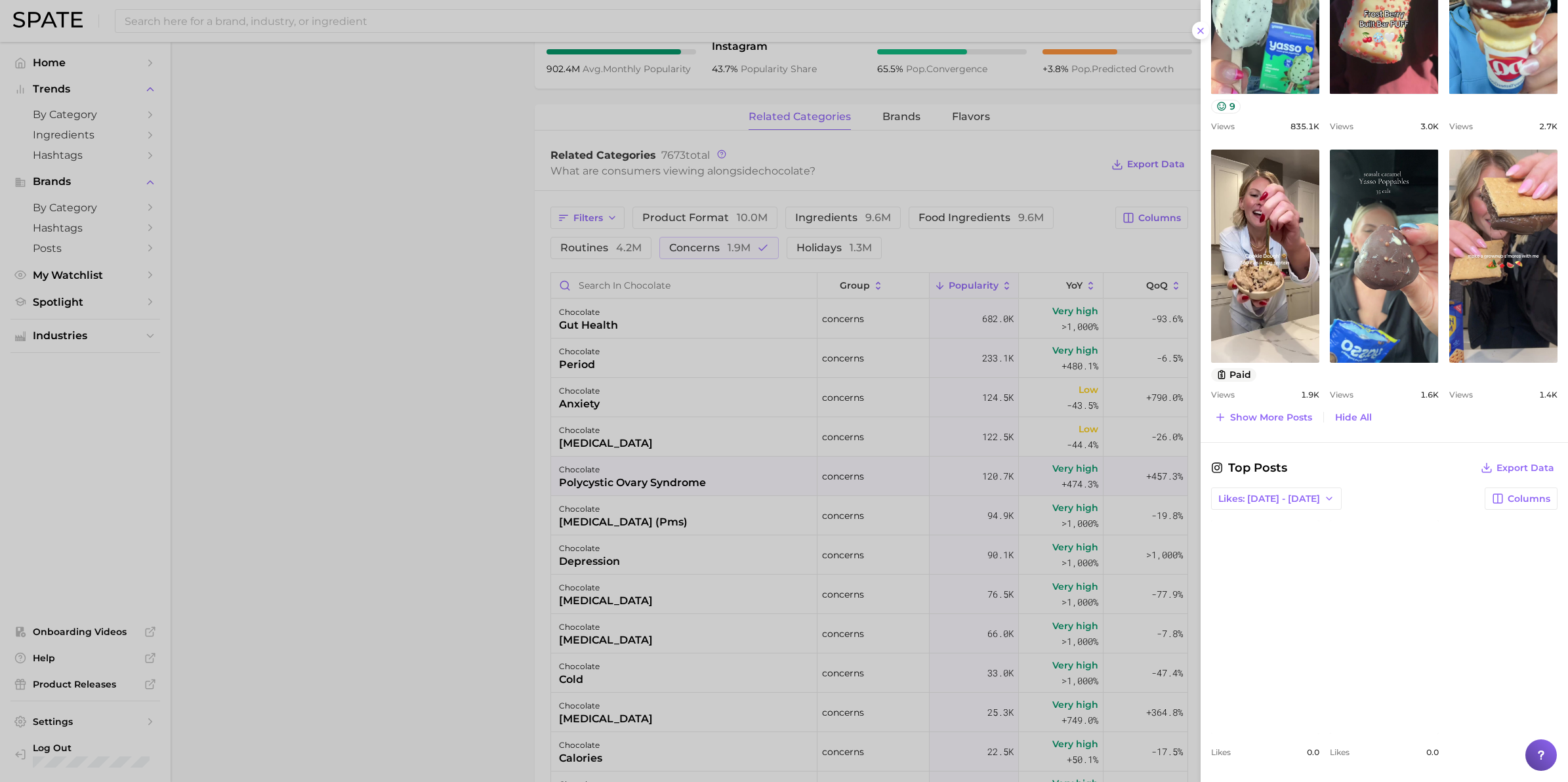
click at [1274, 601] on link "view post on Instagram" at bounding box center [1265, 627] width 108 height 213
click at [418, 159] on div at bounding box center [784, 391] width 1568 height 782
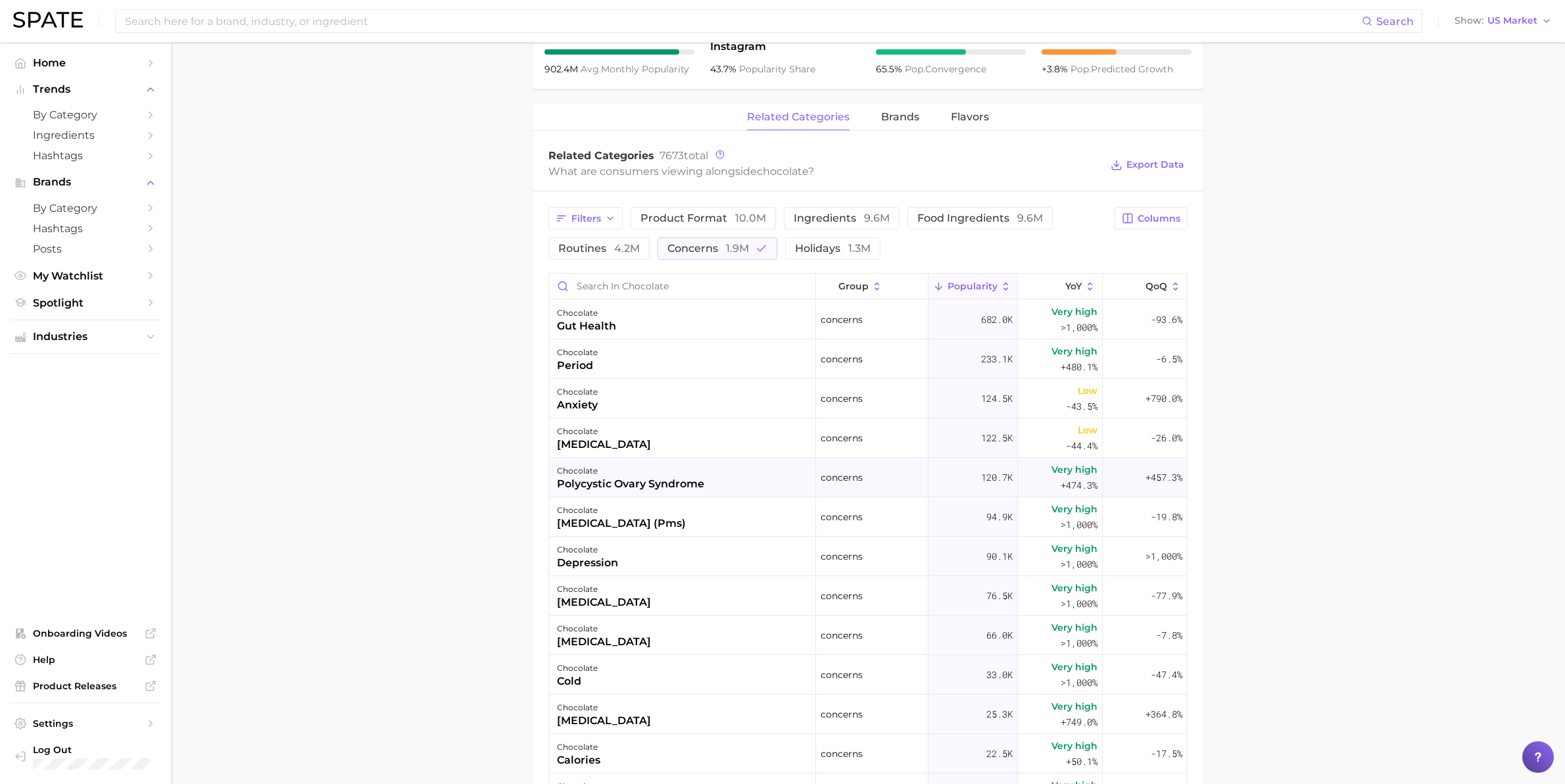
click at [654, 488] on div "polycystic ovary syndrome" at bounding box center [631, 483] width 147 height 16
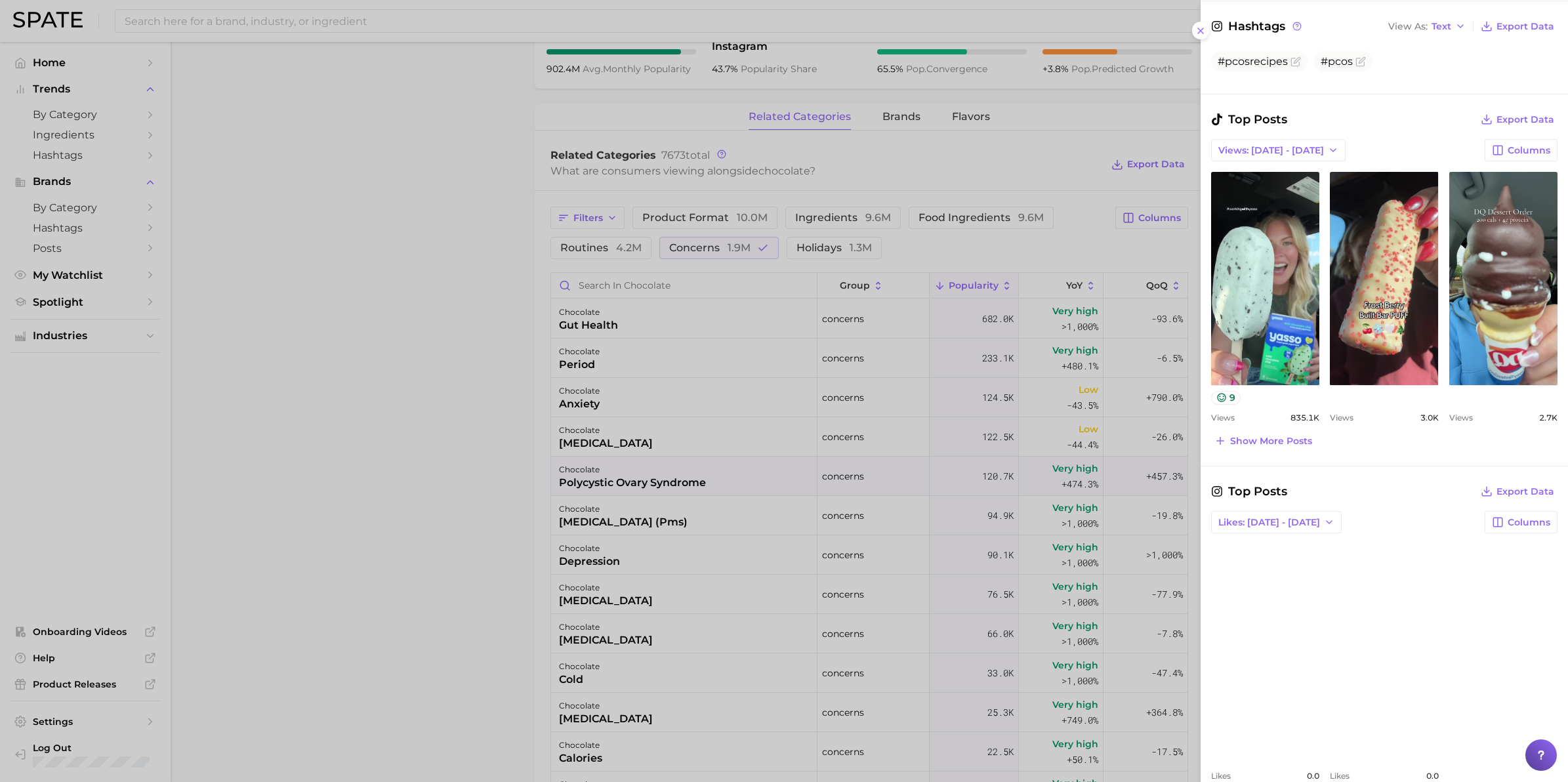
scroll to position [434, 0]
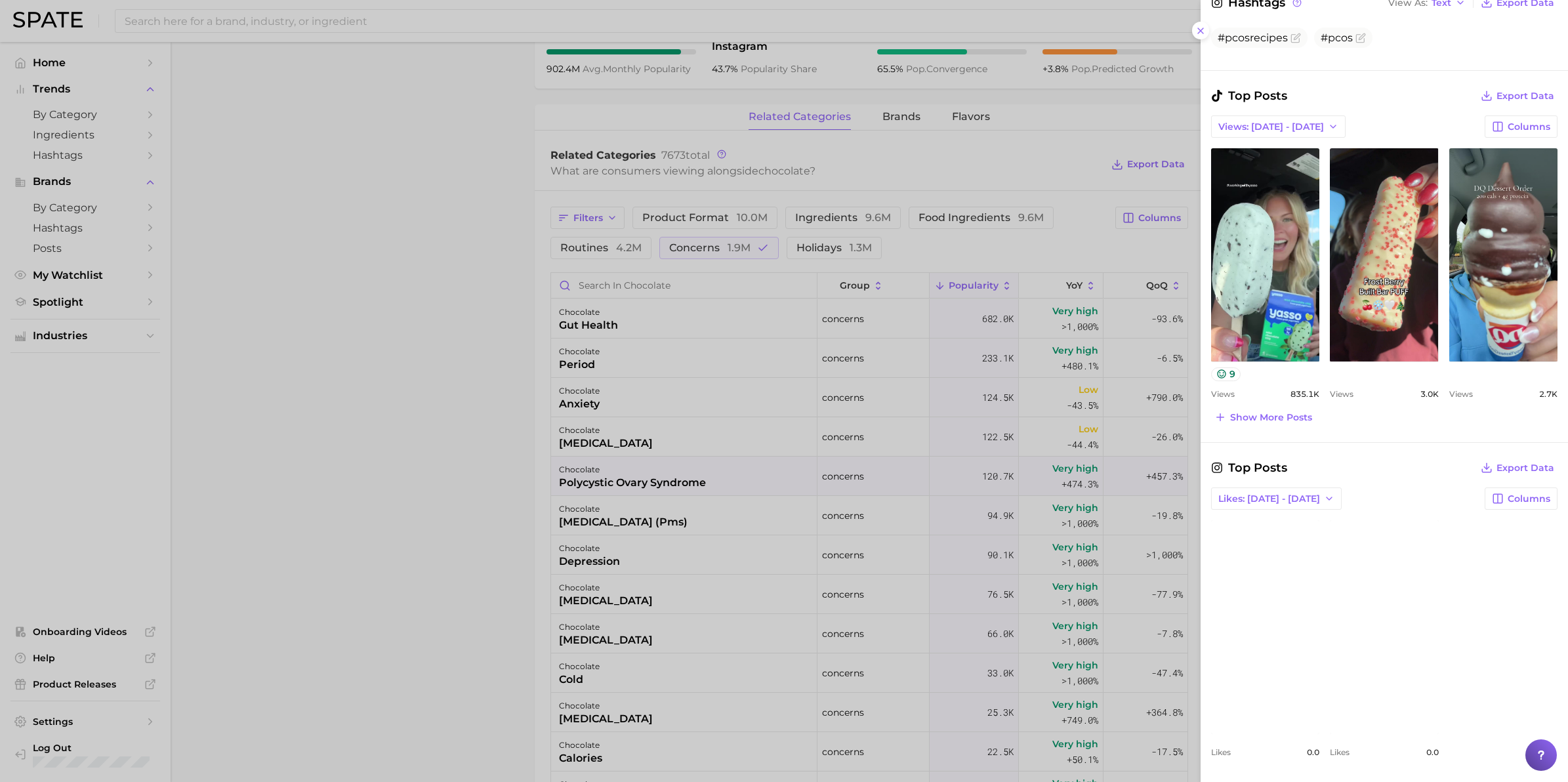
click at [1379, 637] on link "view post on Instagram" at bounding box center [1384, 627] width 108 height 213
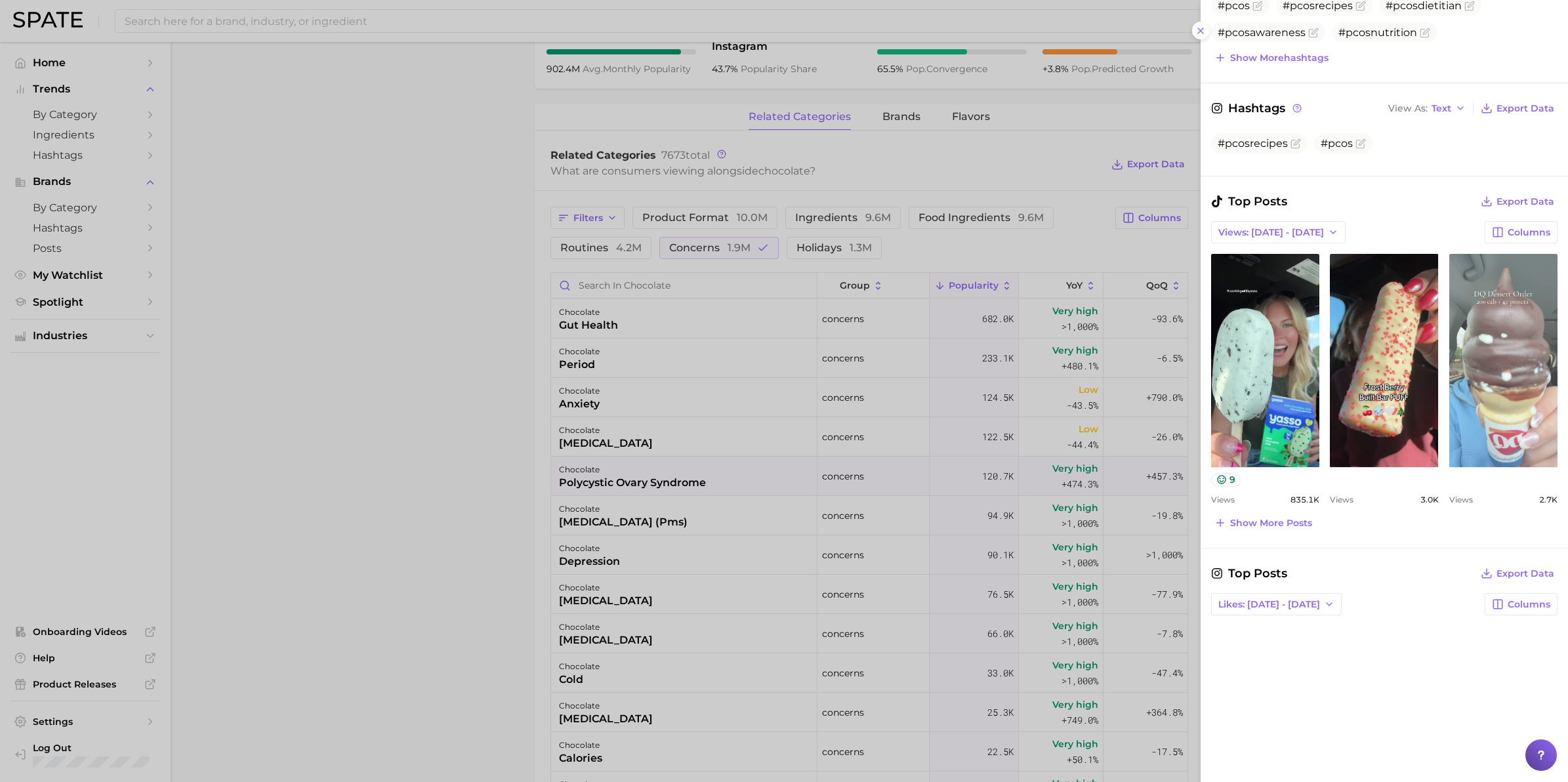
scroll to position [410, 0]
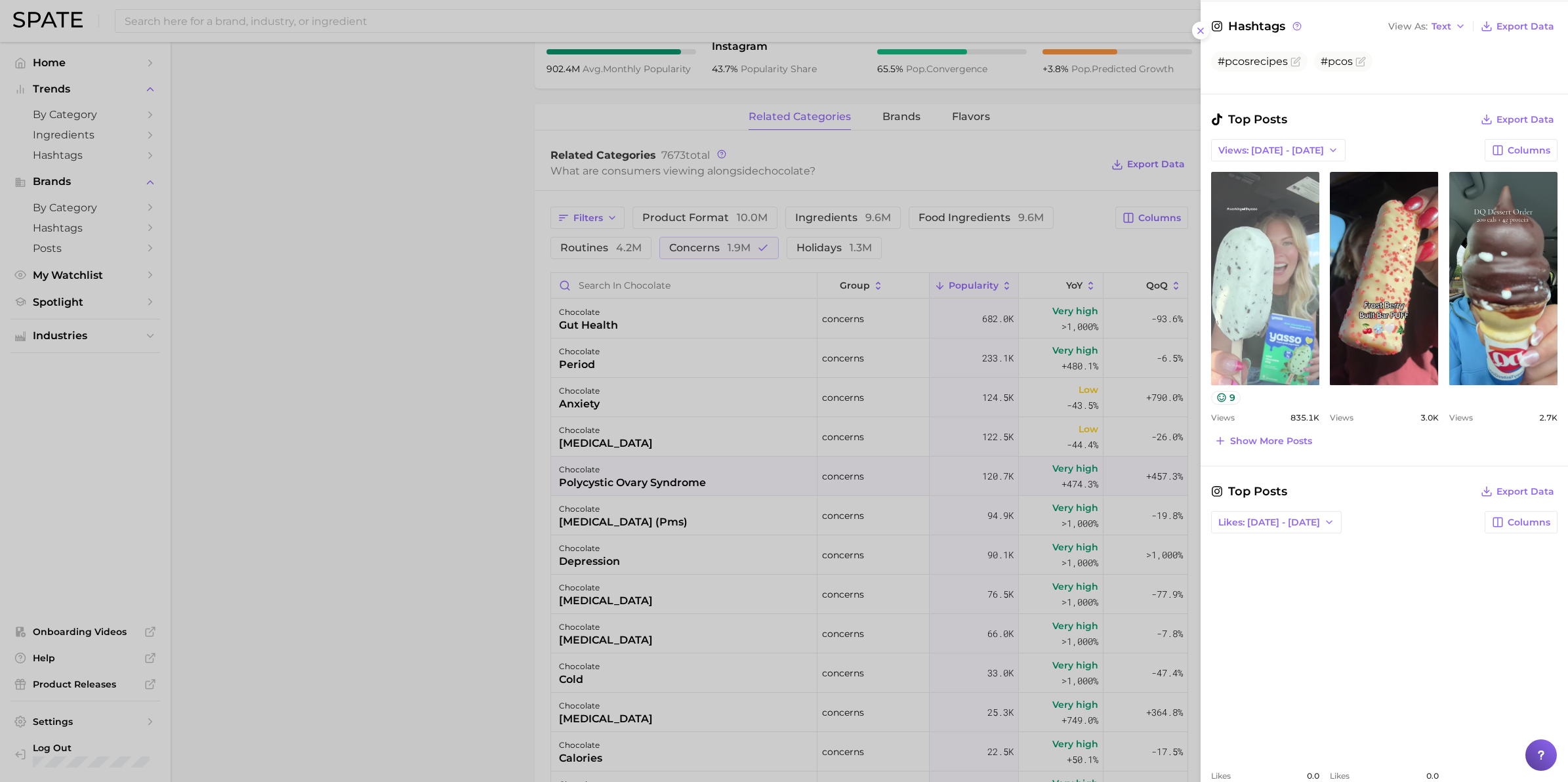
click at [1295, 351] on link "view post on TikTok" at bounding box center [1265, 278] width 108 height 213
